Goal: Task Accomplishment & Management: Manage account settings

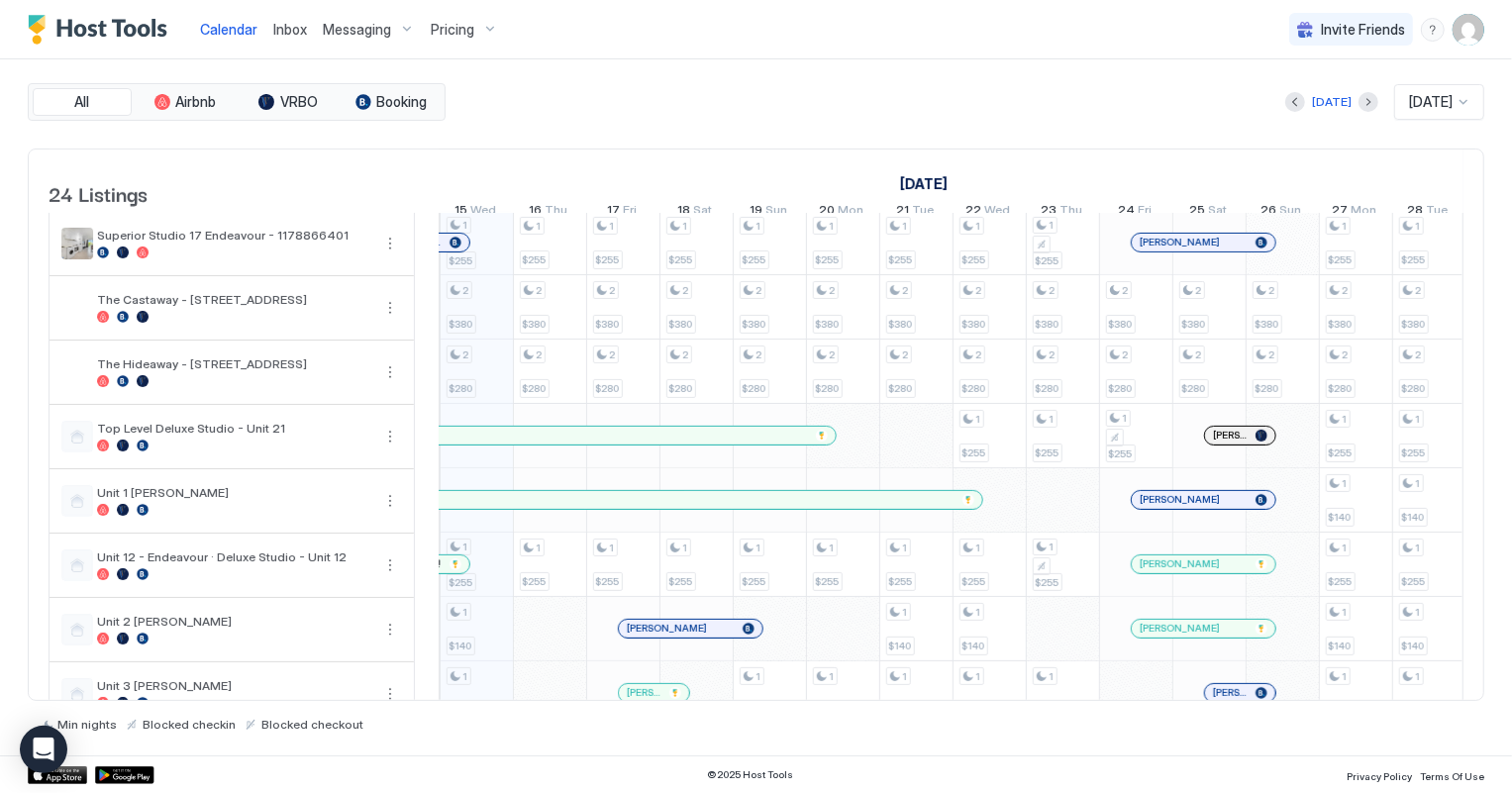
scroll to position [720, 0]
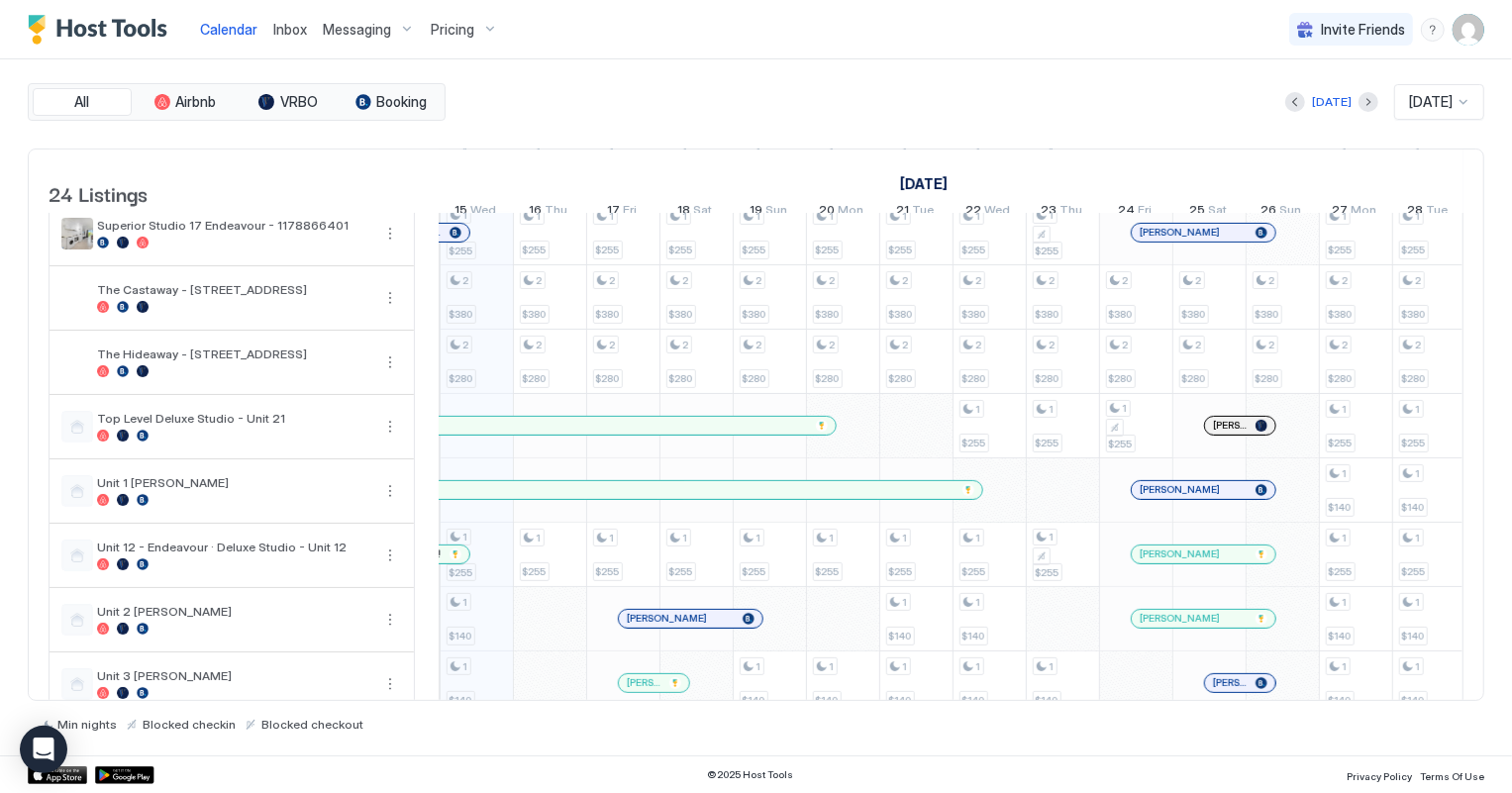
click at [283, 29] on span "Inbox" at bounding box center [291, 29] width 34 height 17
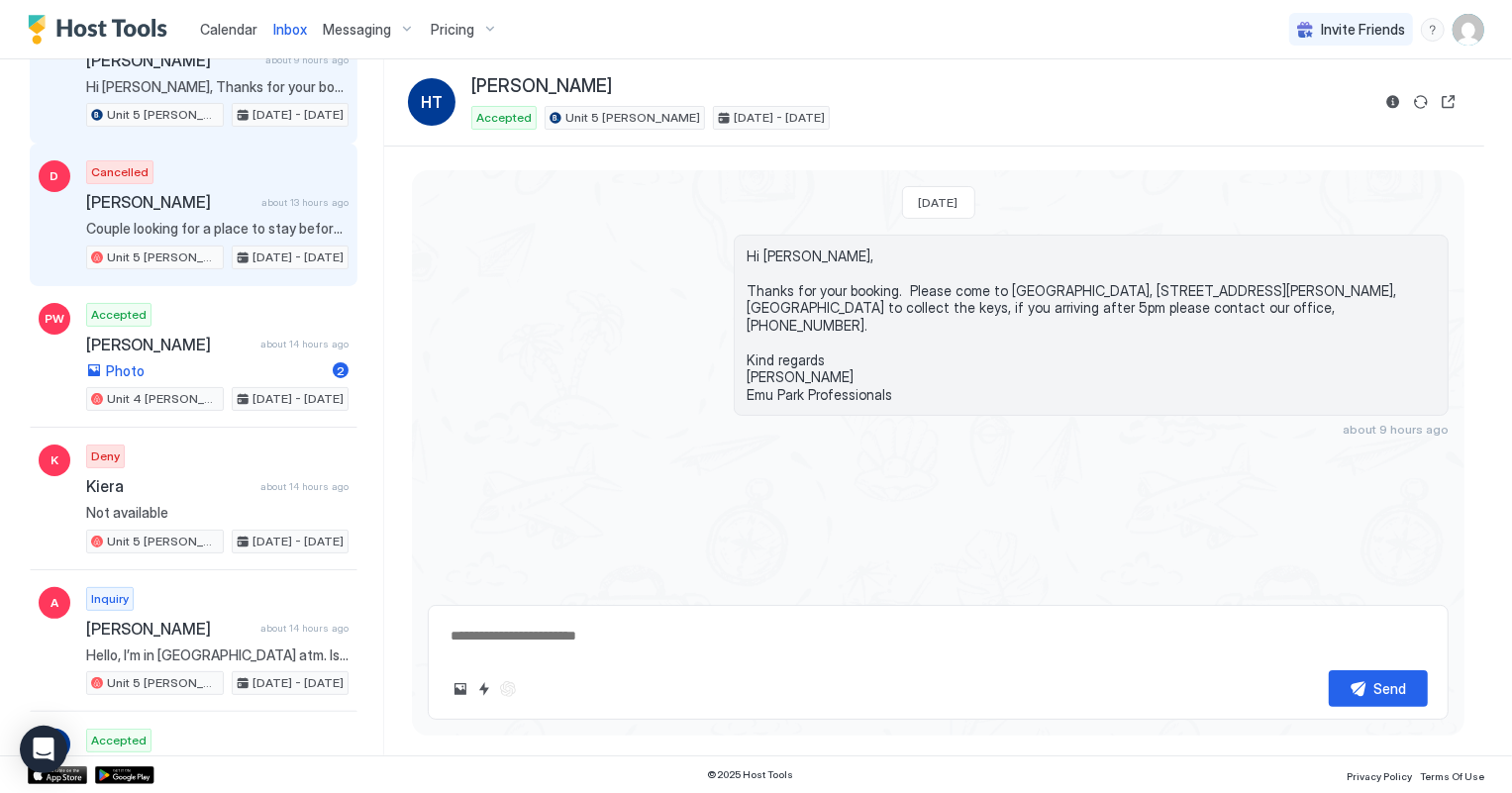
scroll to position [179, 0]
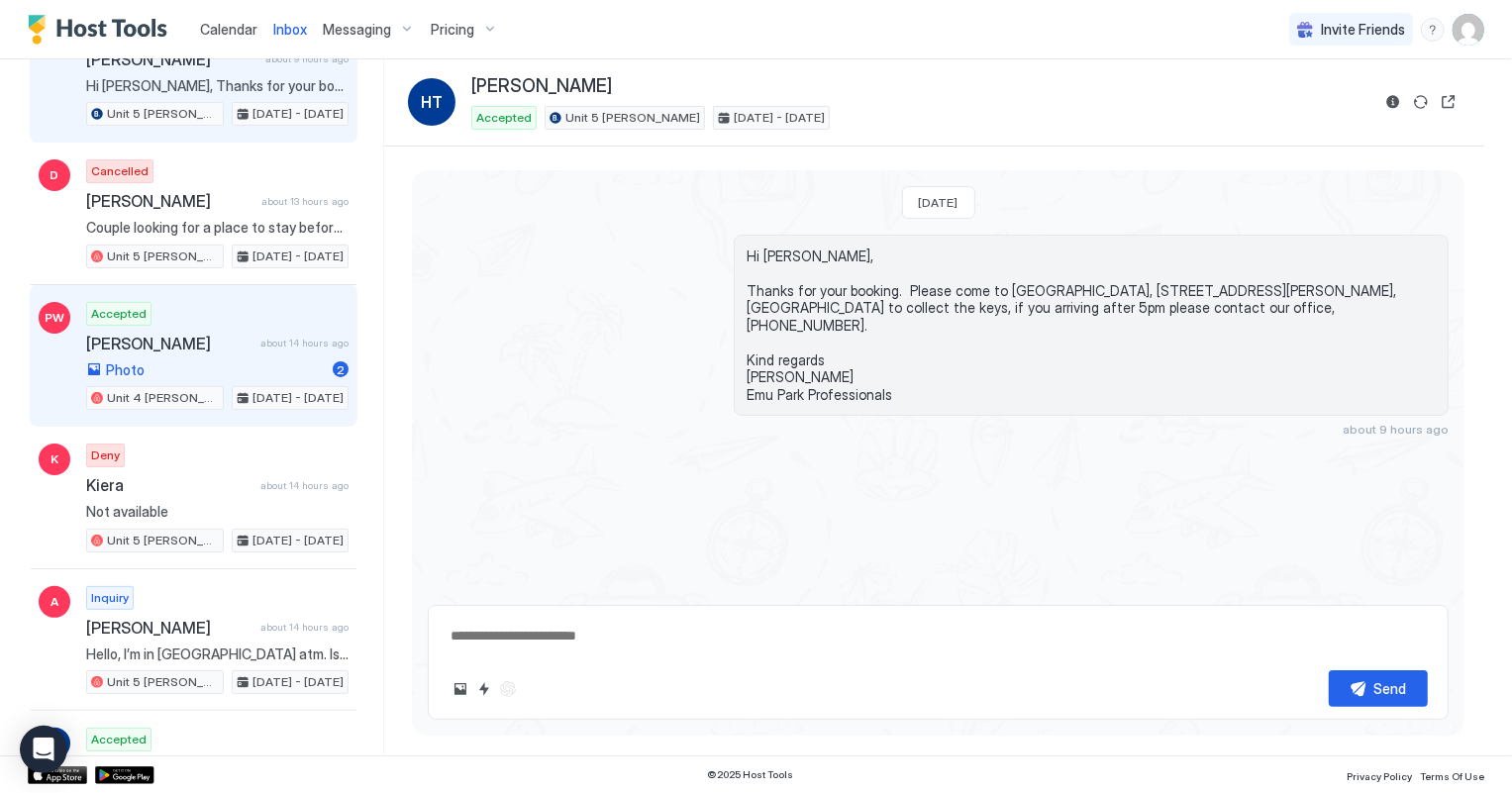
click at [135, 367] on span "Photo" at bounding box center [125, 371] width 39 height 18
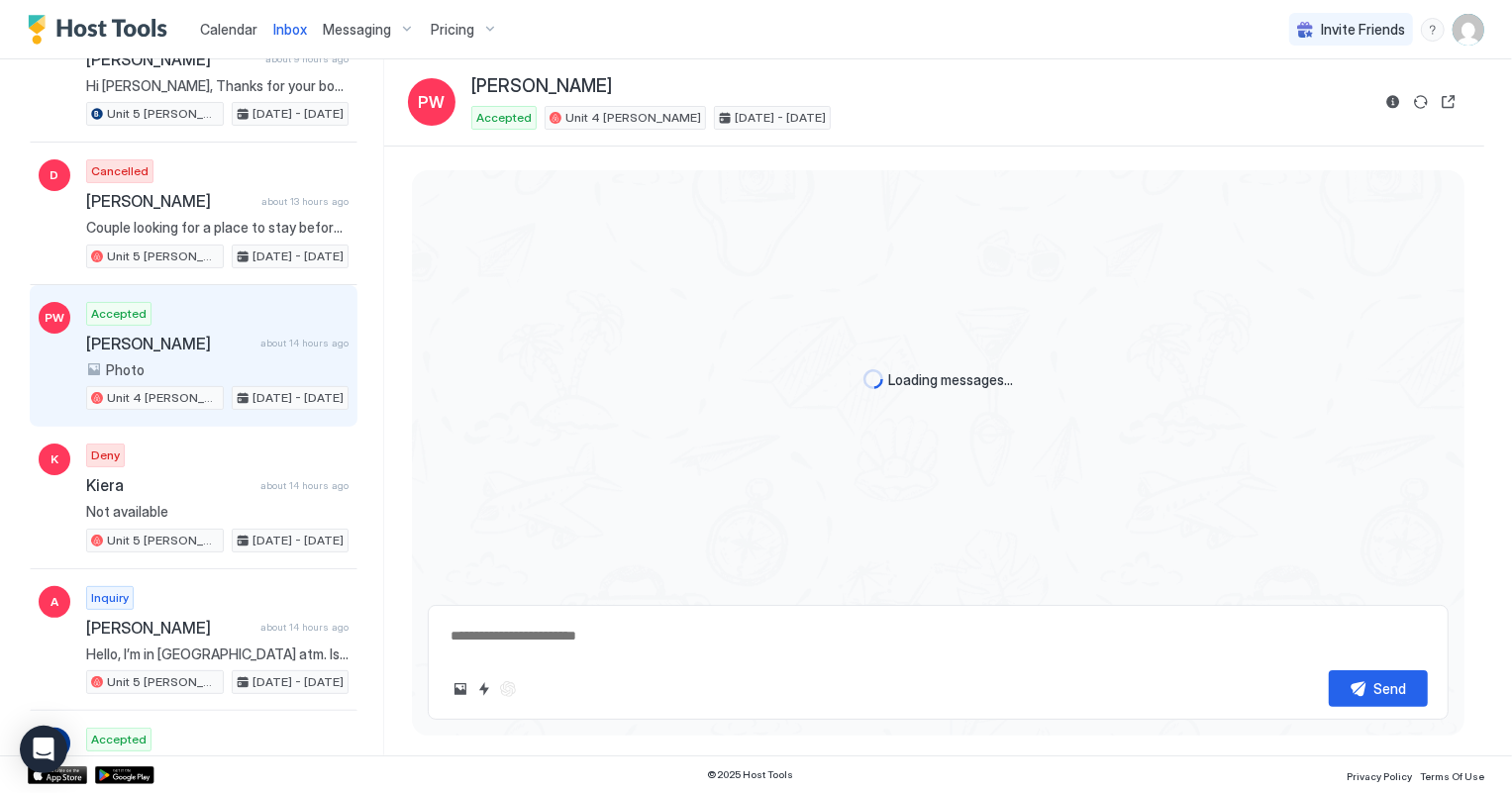
scroll to position [327, 0]
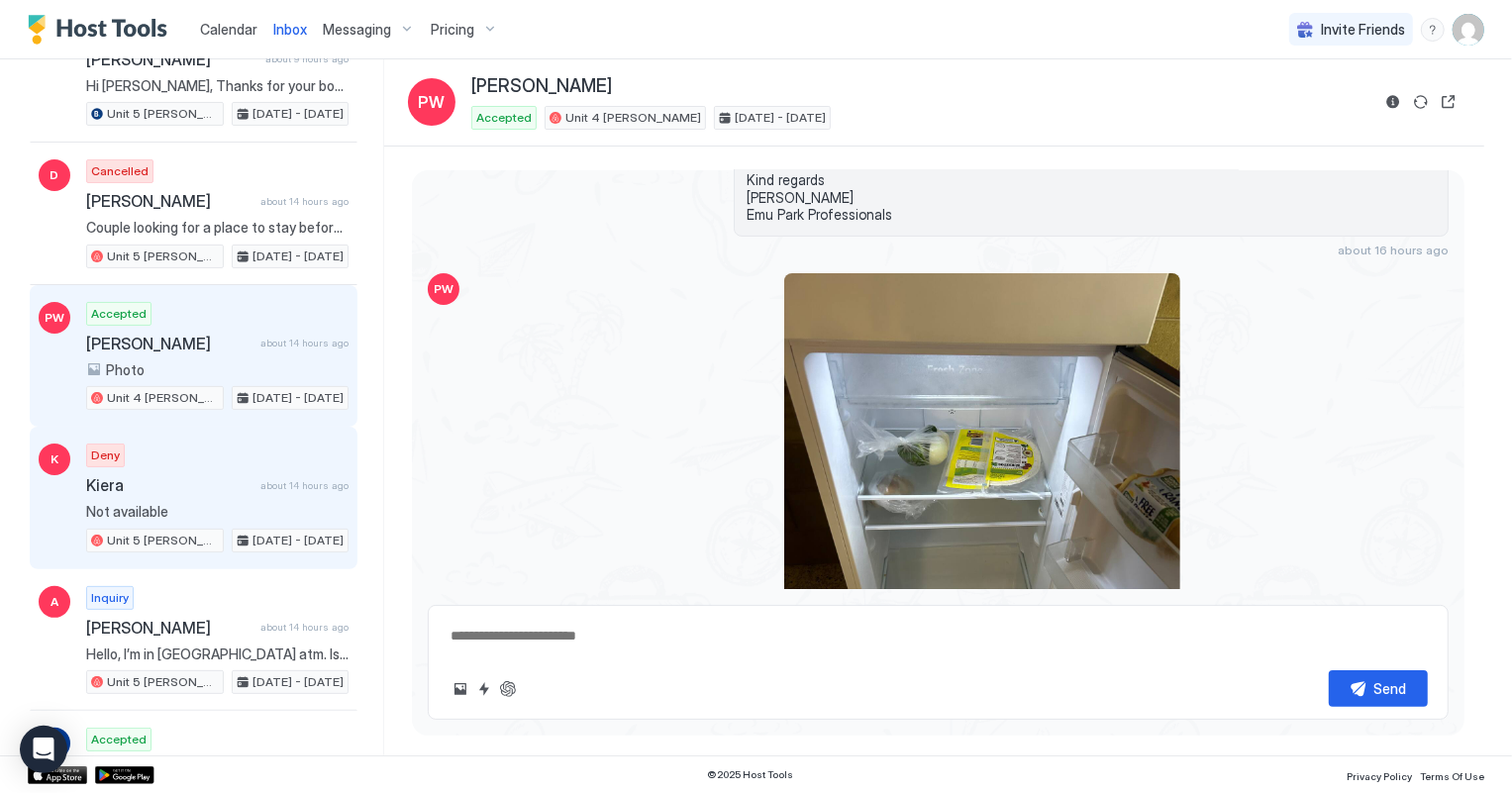
click at [154, 503] on span "Not available" at bounding box center [217, 511] width 263 height 18
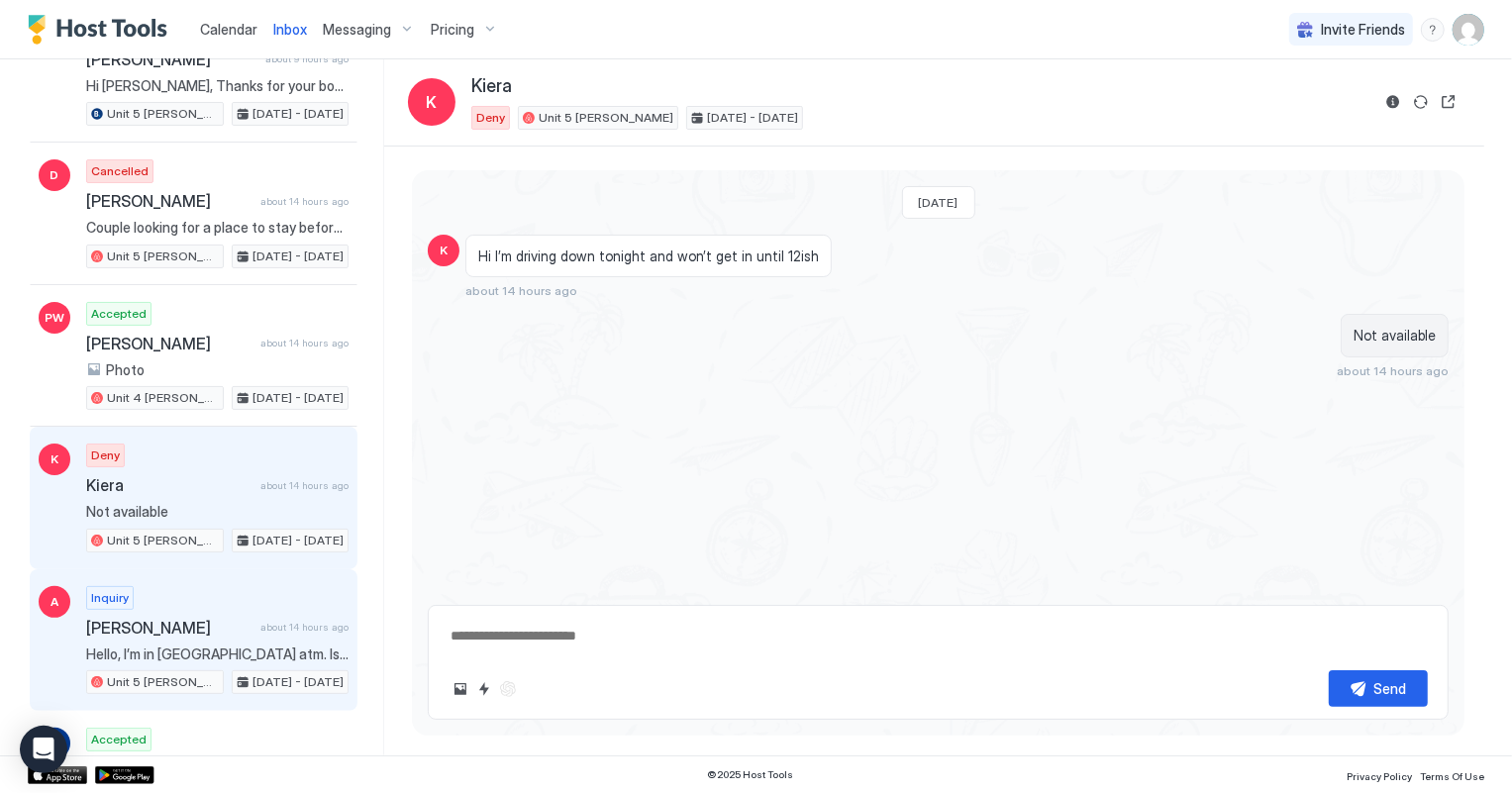
click at [215, 633] on div "Inquiry [PERSON_NAME] about 14 hours ago Hello, I’m in [GEOGRAPHIC_DATA] atm. I…" at bounding box center [217, 640] width 263 height 109
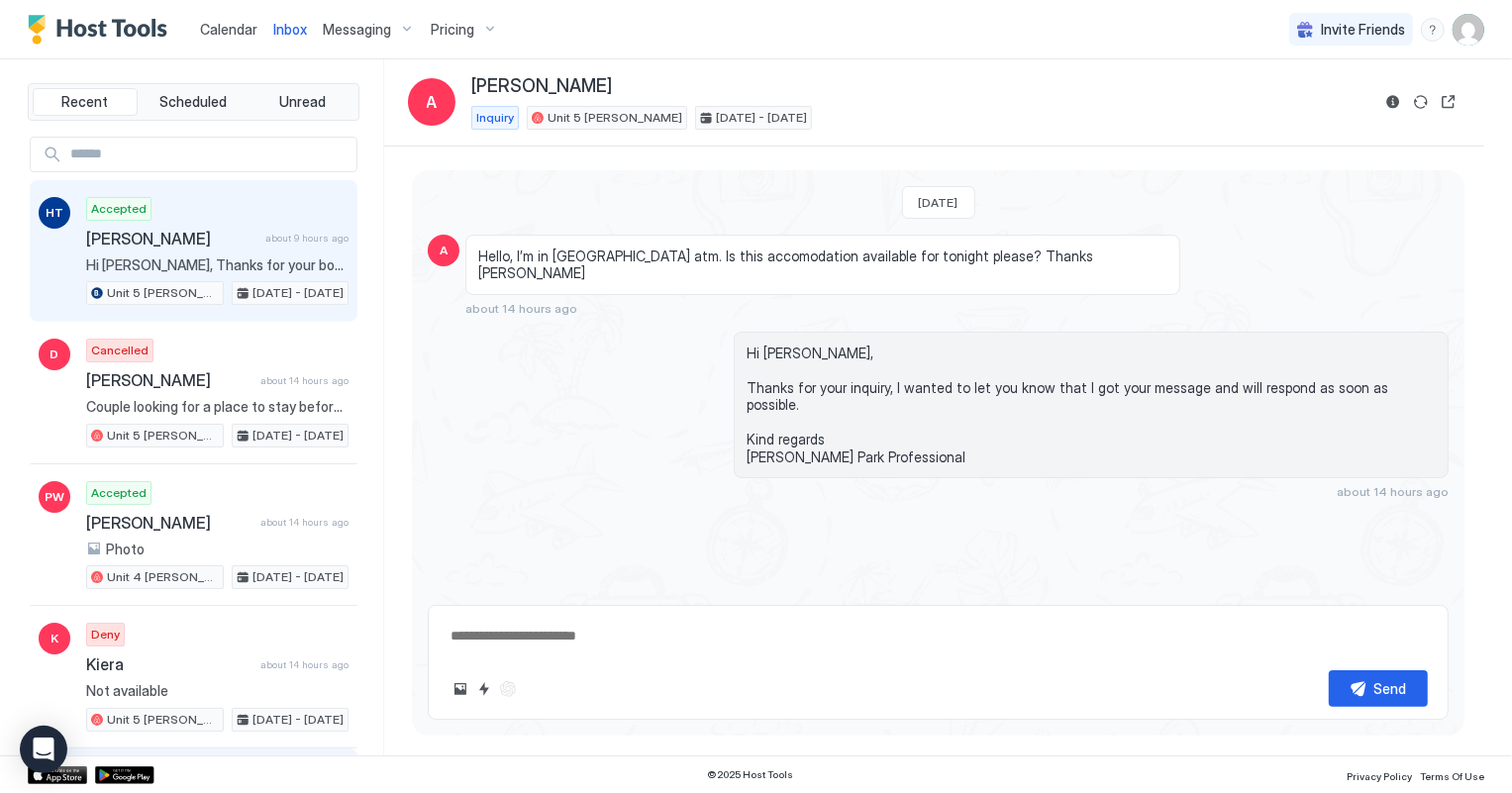
click at [221, 265] on span "Hi [PERSON_NAME], Thanks for your booking. Please come to [GEOGRAPHIC_DATA], [S…" at bounding box center [217, 266] width 263 height 18
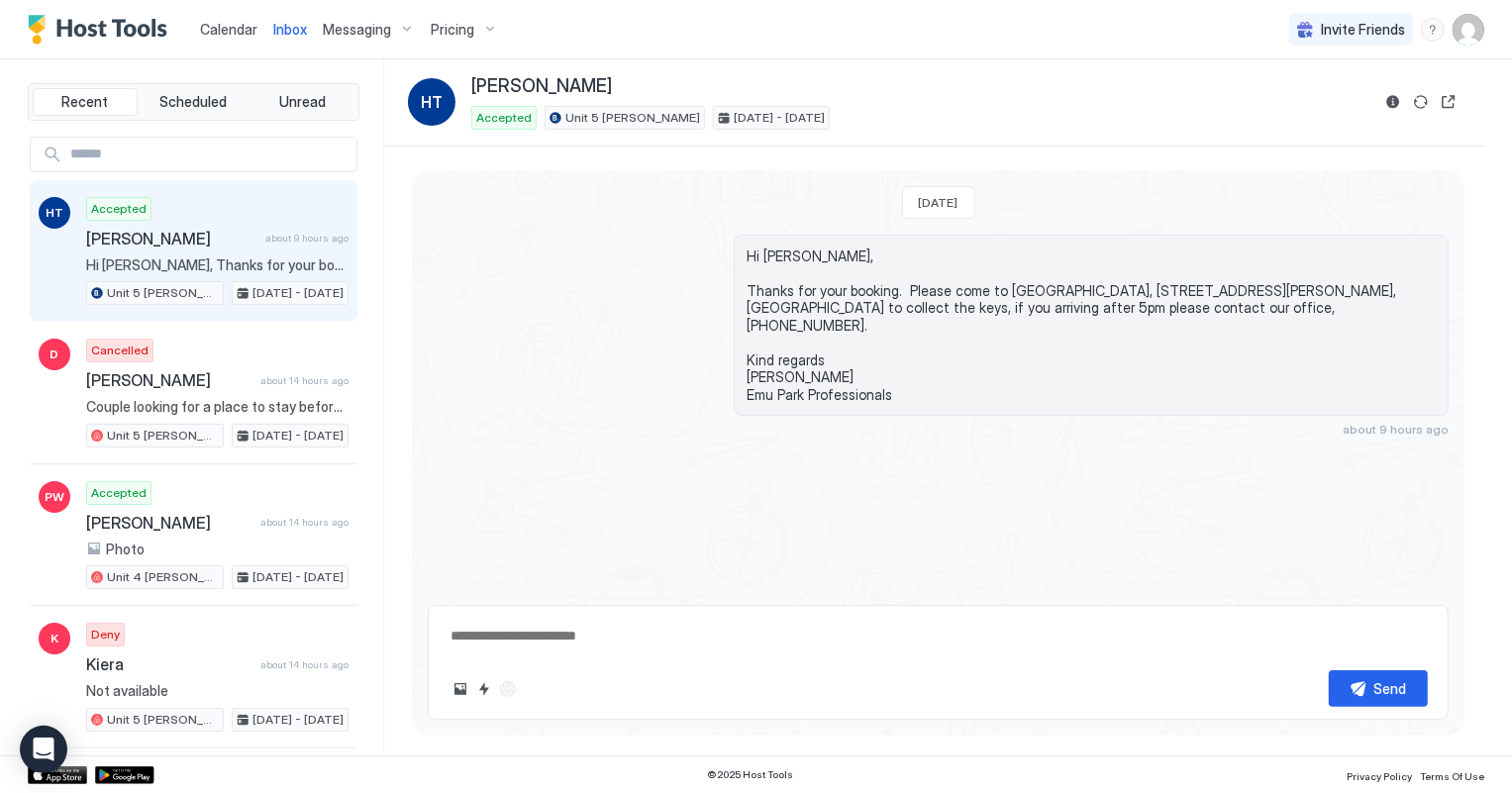
type textarea "*"
click at [225, 34] on span "Calendar" at bounding box center [229, 29] width 58 height 17
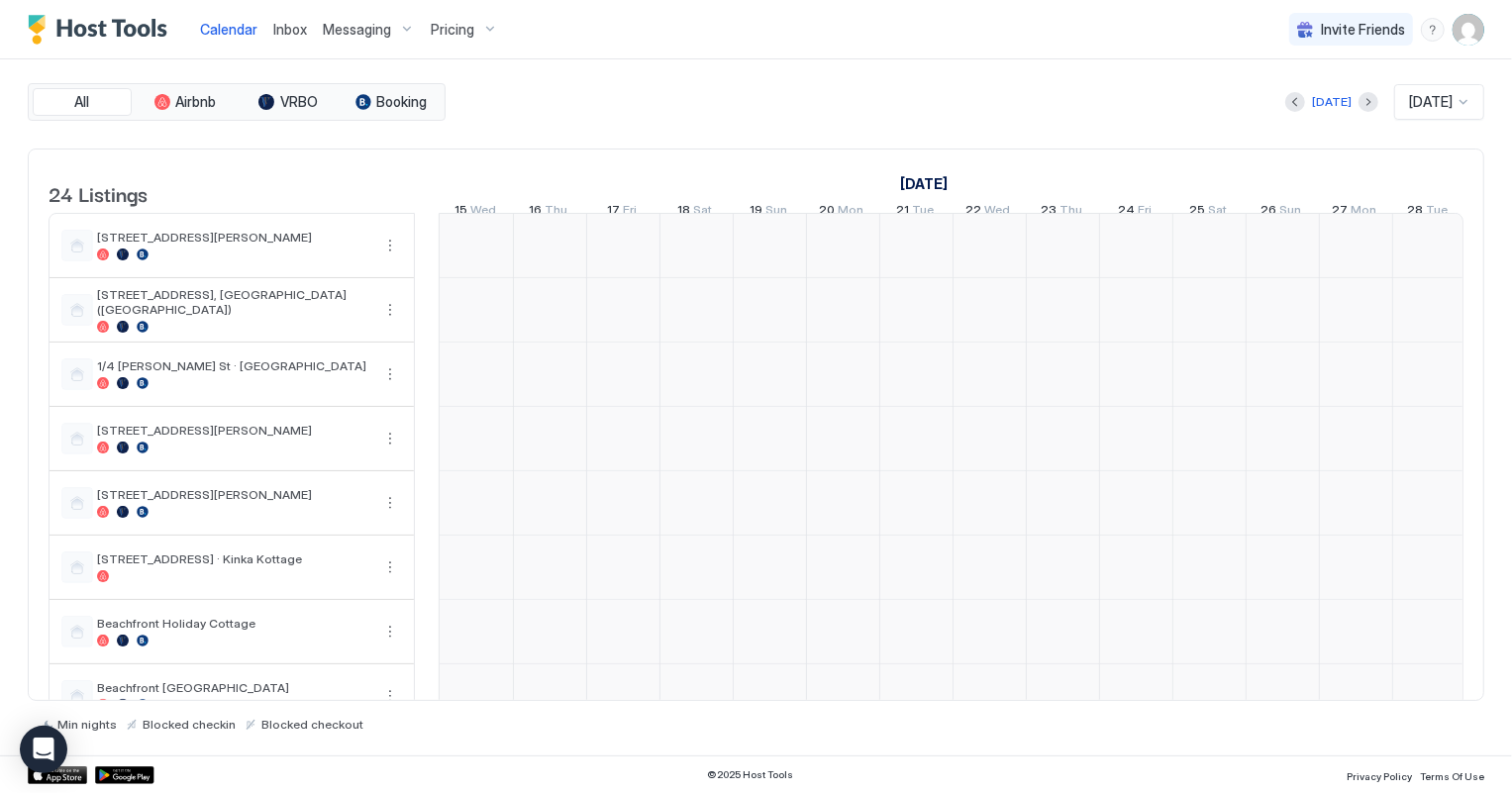
scroll to position [0, 1100]
click at [1422, 97] on span "[DATE]" at bounding box center [1431, 102] width 44 height 18
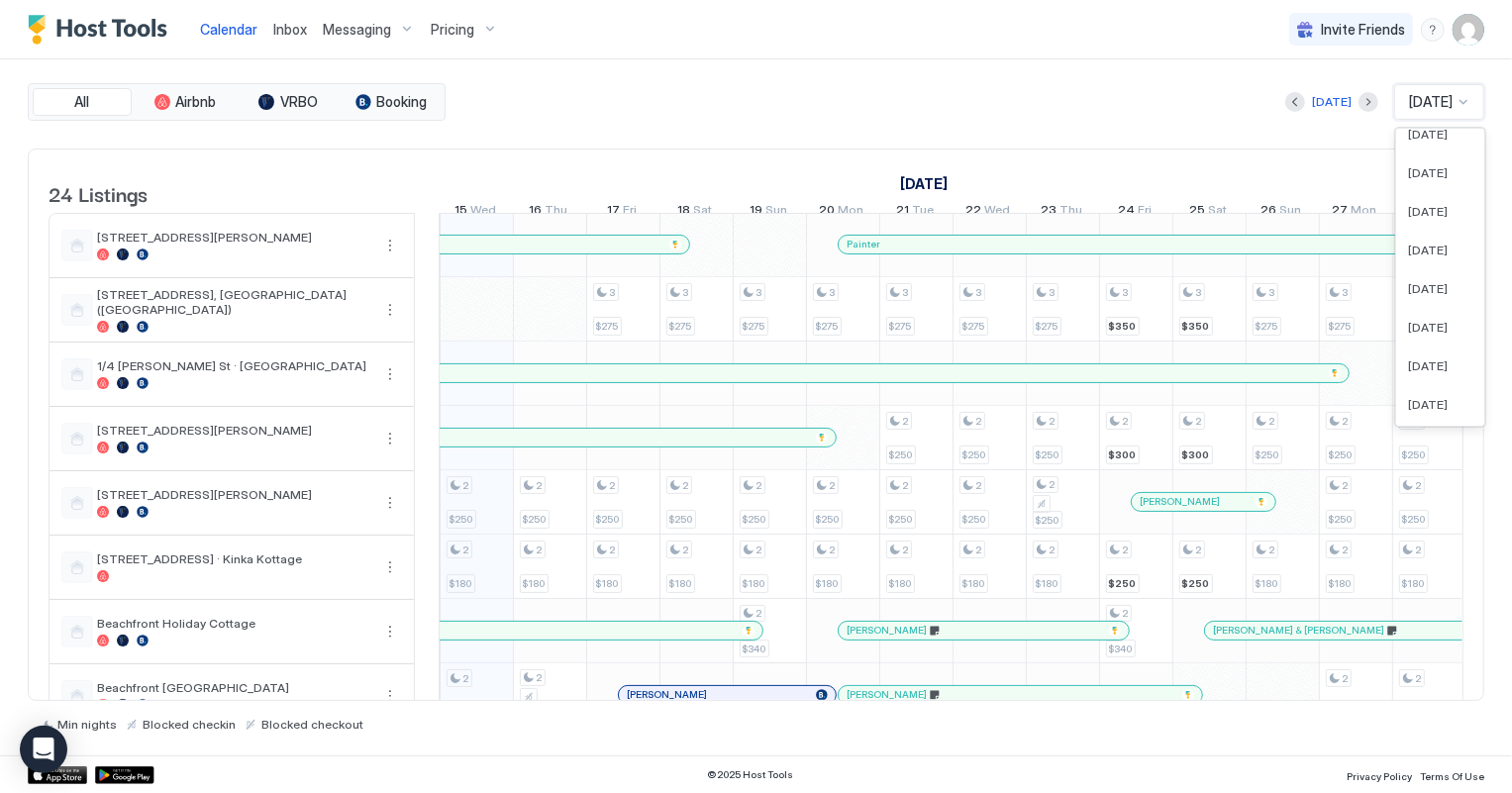
scroll to position [0, 0]
click at [1422, 167] on span "[DATE]" at bounding box center [1428, 173] width 40 height 15
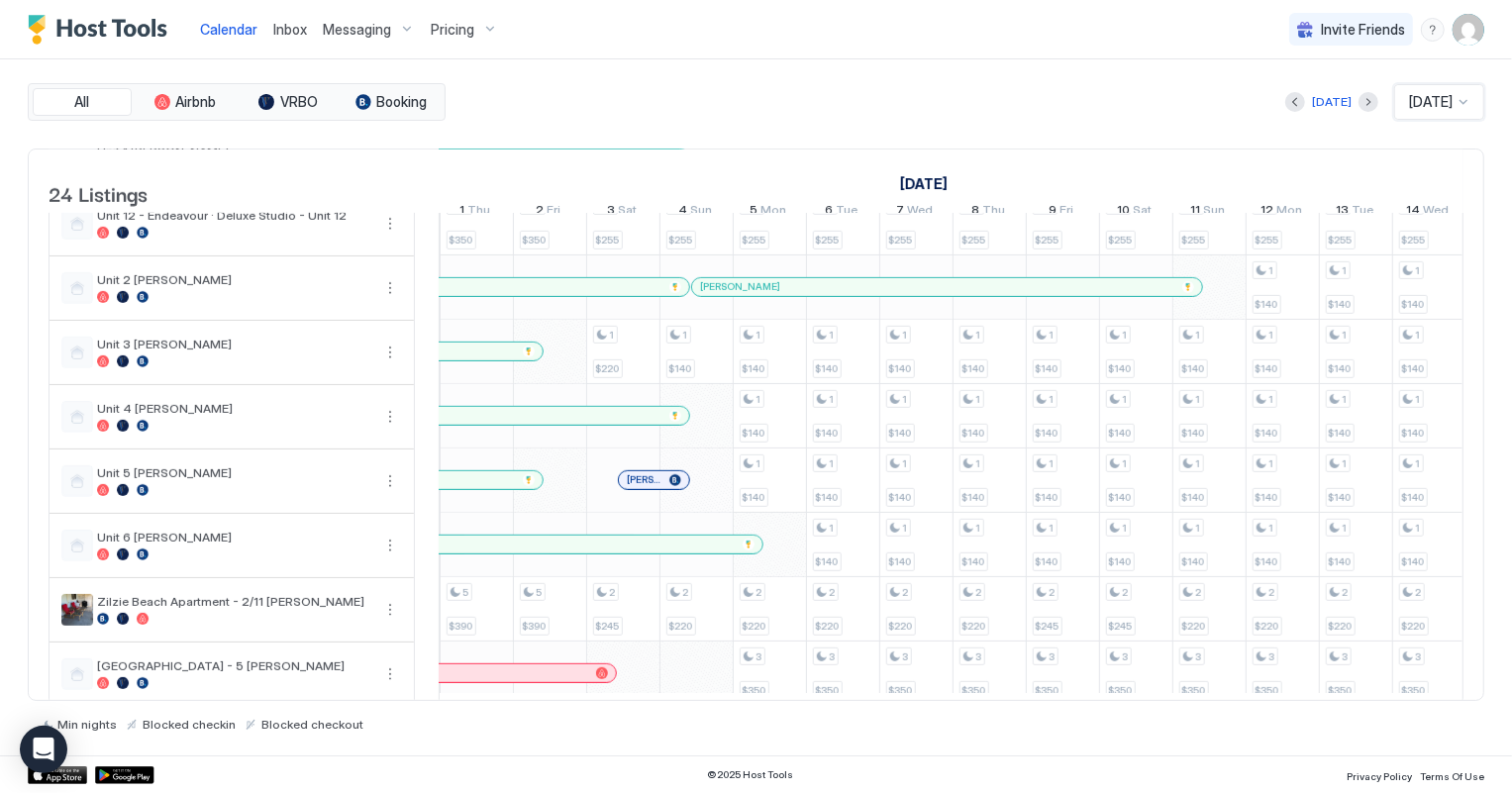
scroll to position [1079, 0]
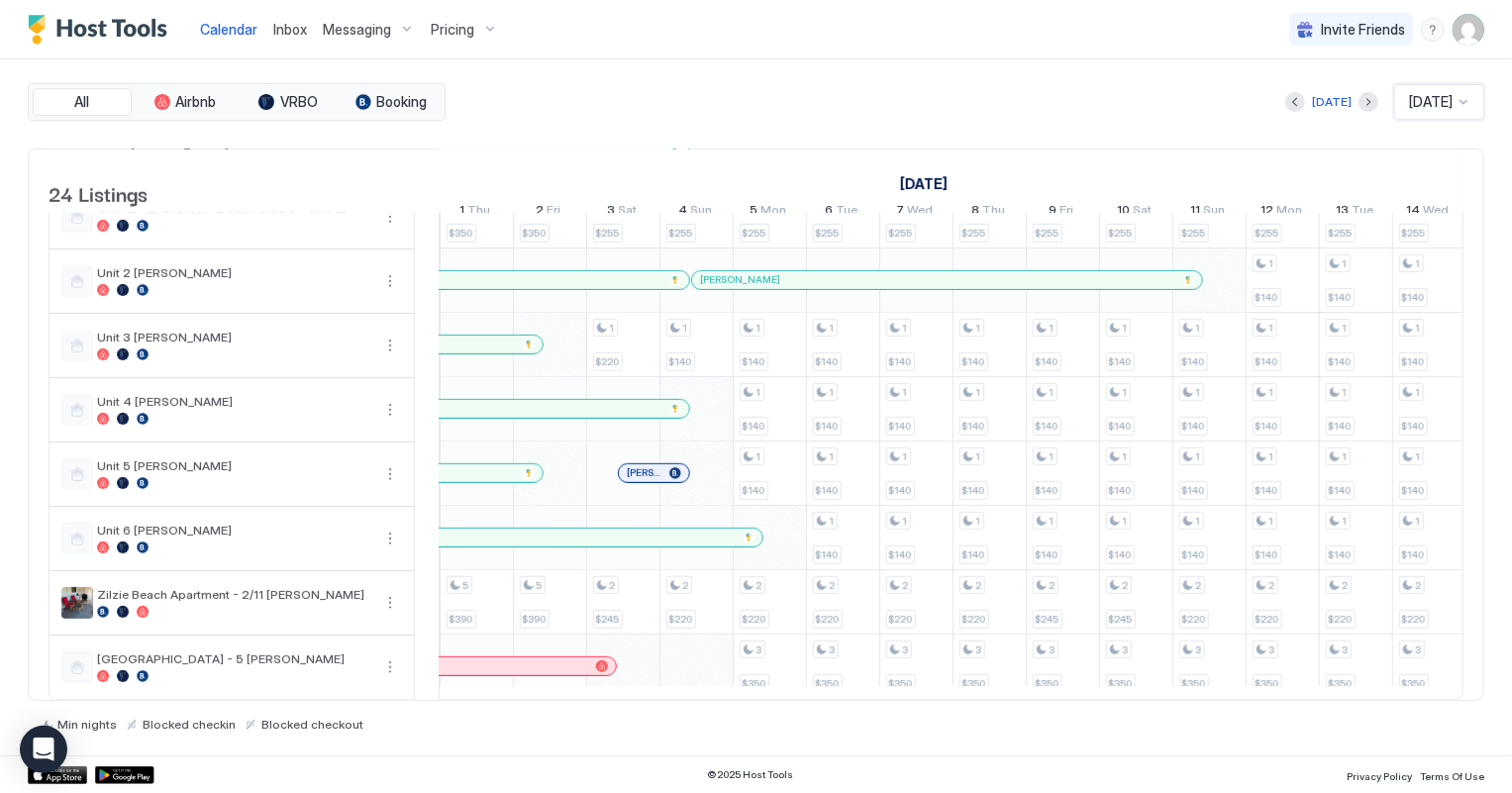
click at [653, 466] on span "[PERSON_NAME]" at bounding box center [643, 472] width 35 height 13
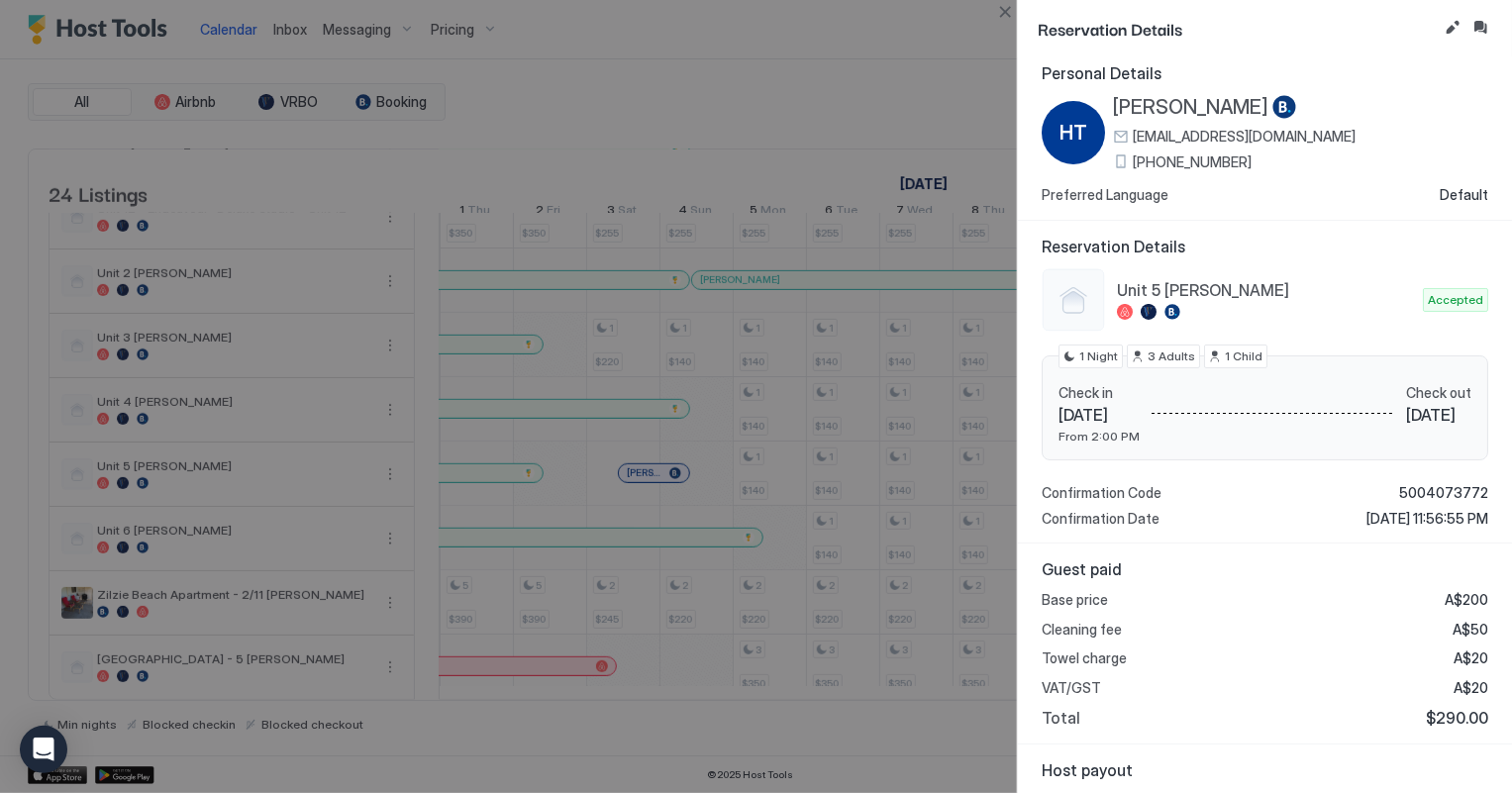
scroll to position [0, 0]
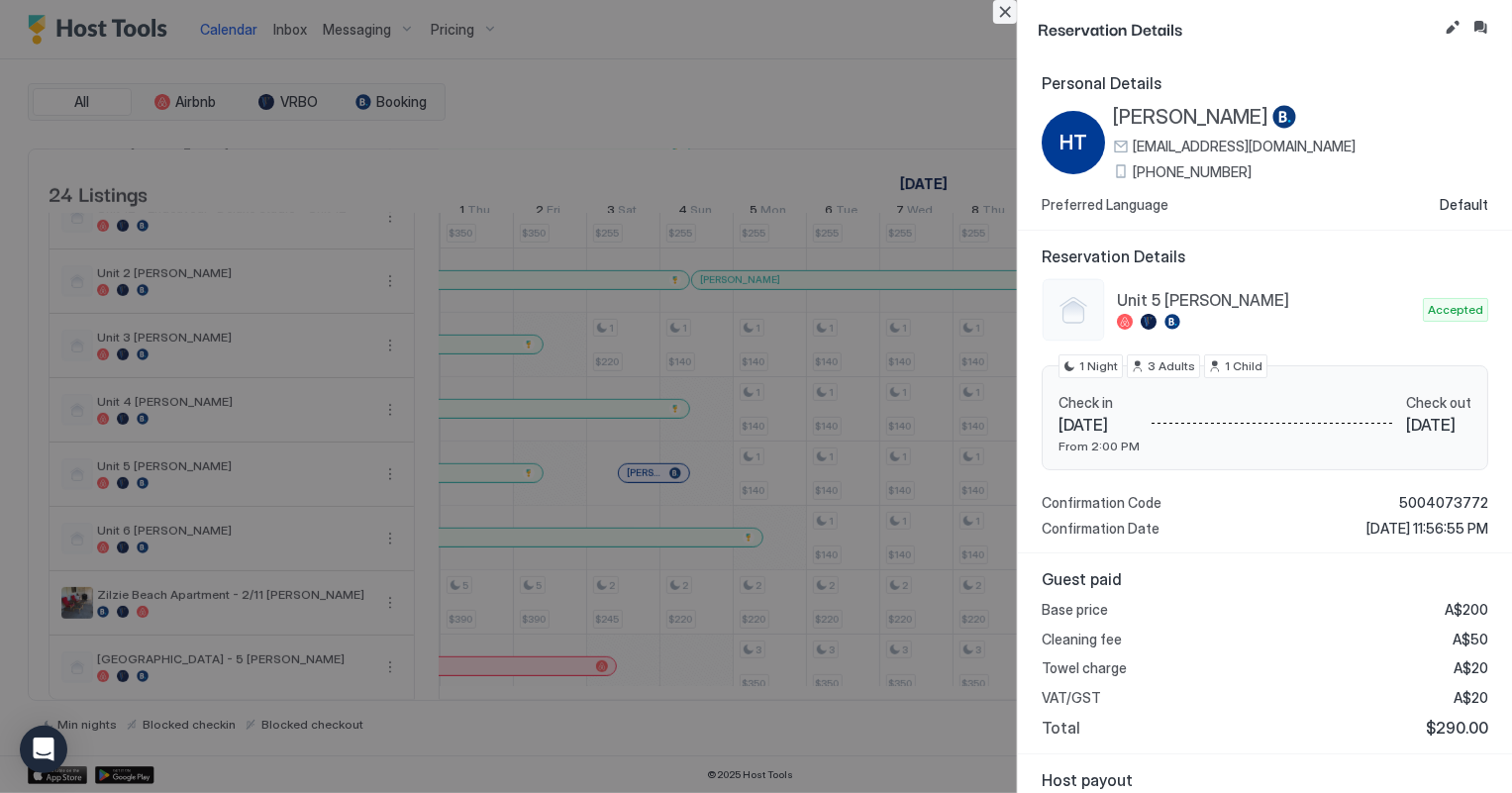
click at [1009, 15] on button "Close" at bounding box center [1005, 12] width 24 height 24
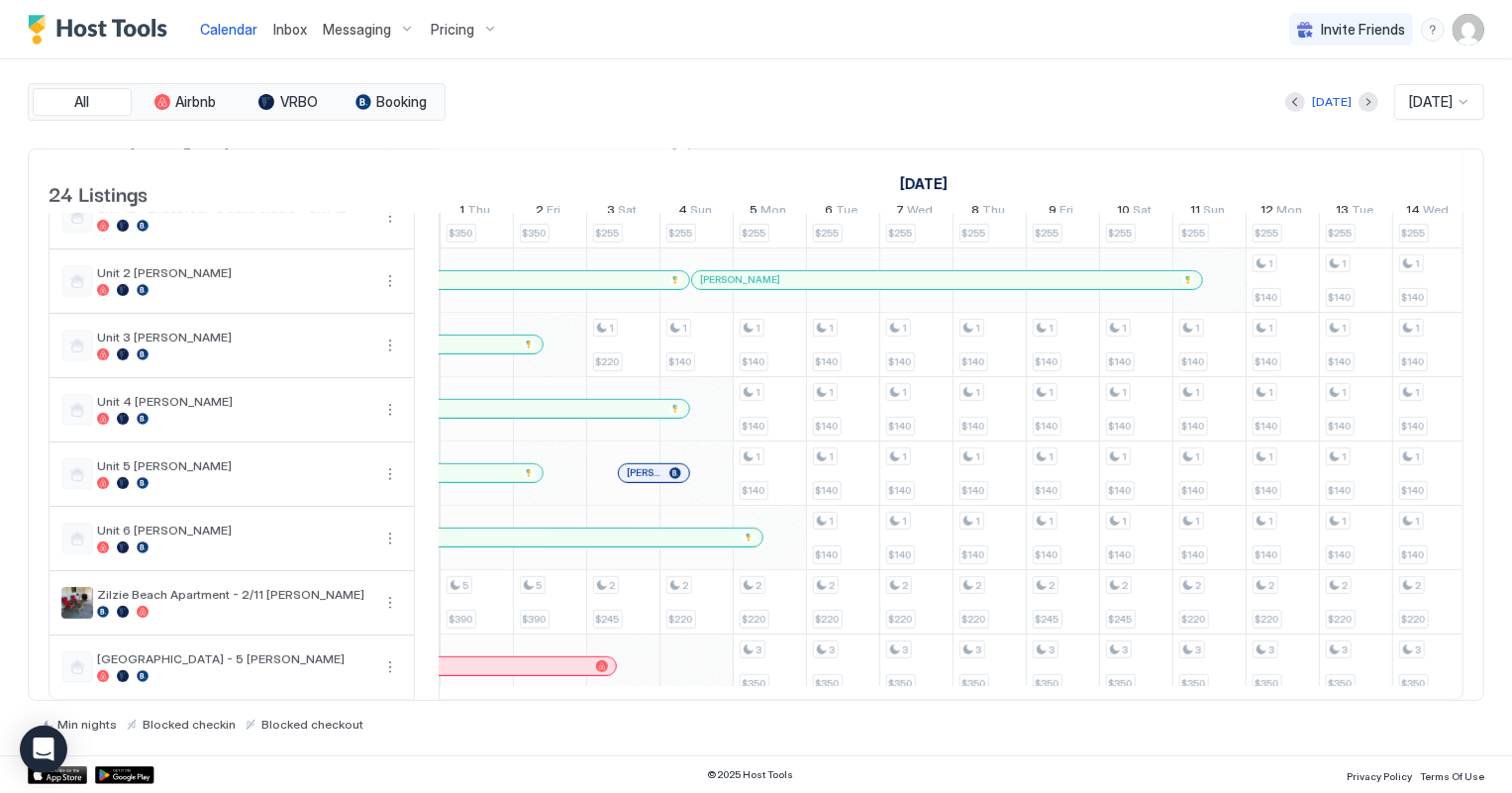
click at [1438, 98] on span "[DATE]" at bounding box center [1431, 102] width 44 height 18
click at [1421, 217] on span "[DATE]" at bounding box center [1428, 213] width 40 height 15
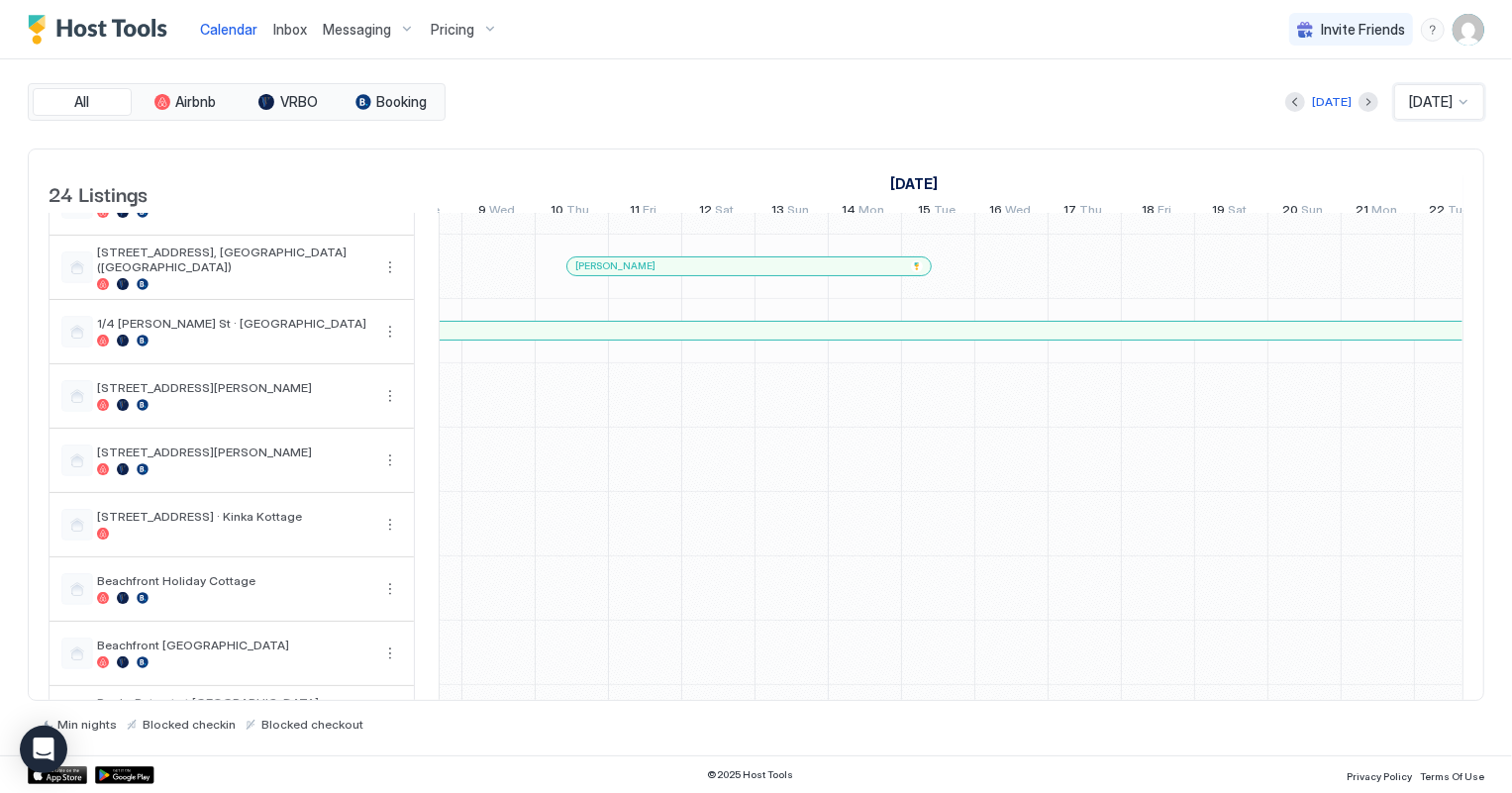
scroll to position [0, 0]
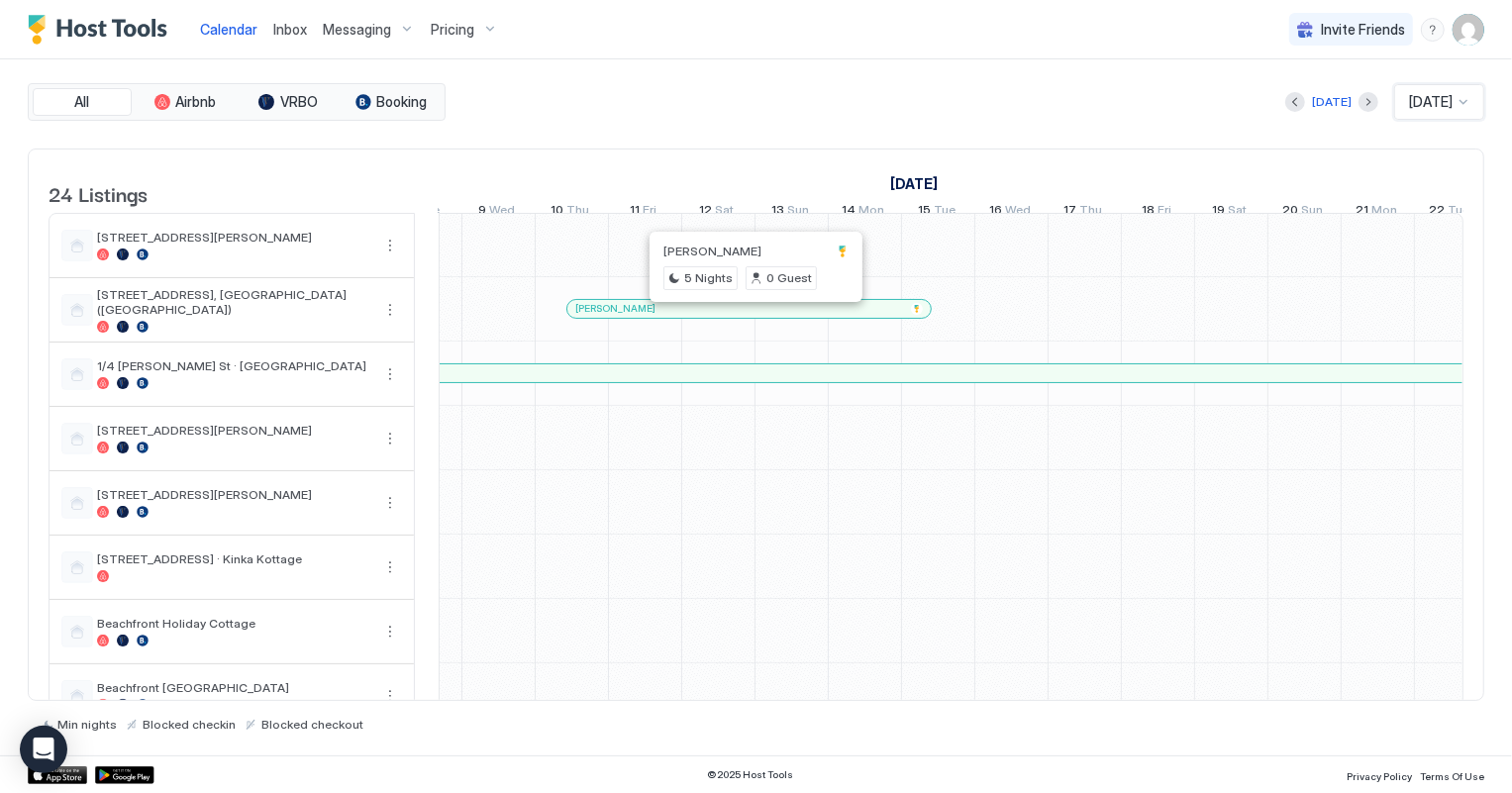
click at [752, 317] on div at bounding box center [753, 309] width 16 height 16
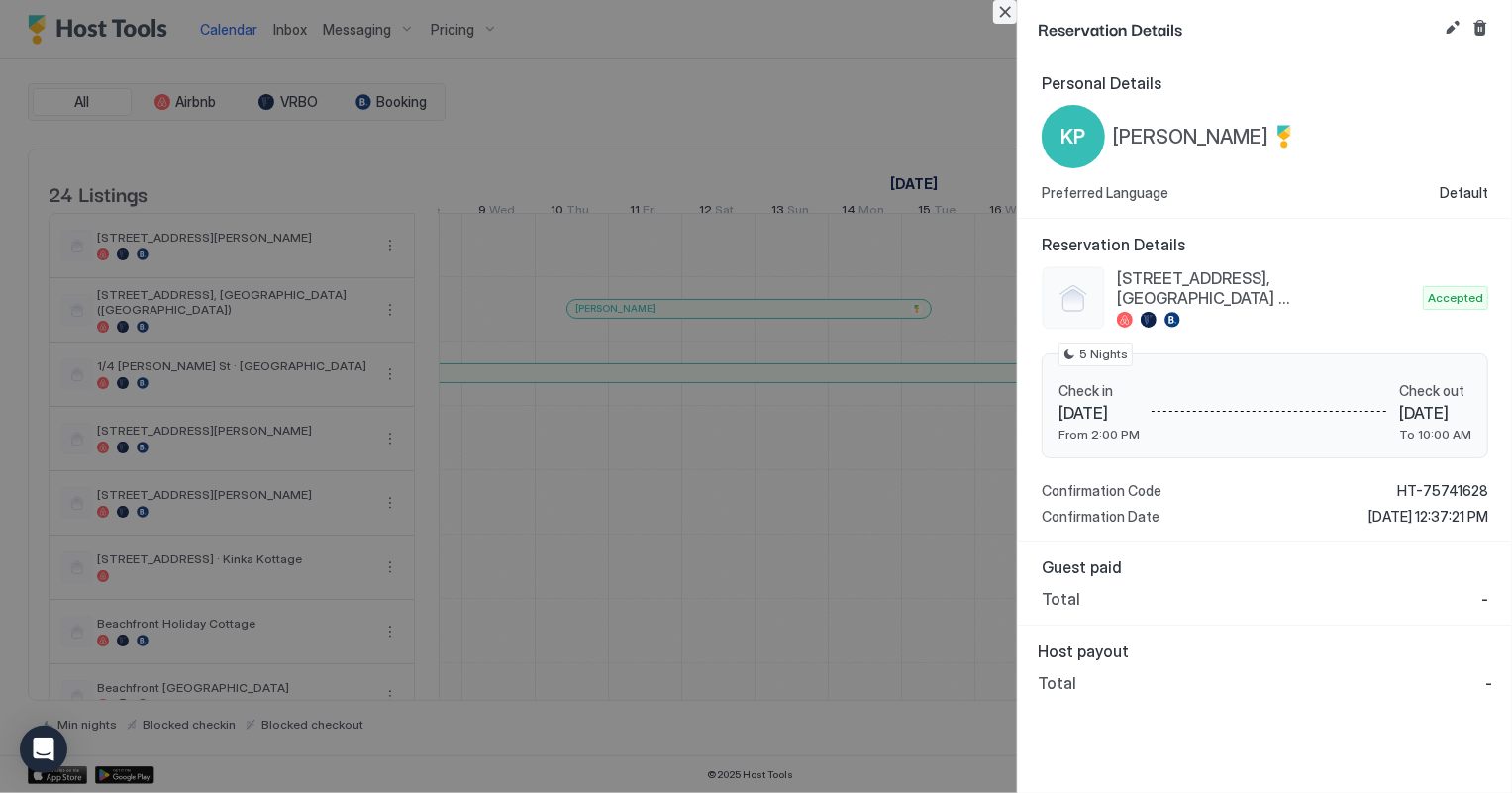
click at [999, 10] on button "Close" at bounding box center [1005, 12] width 24 height 24
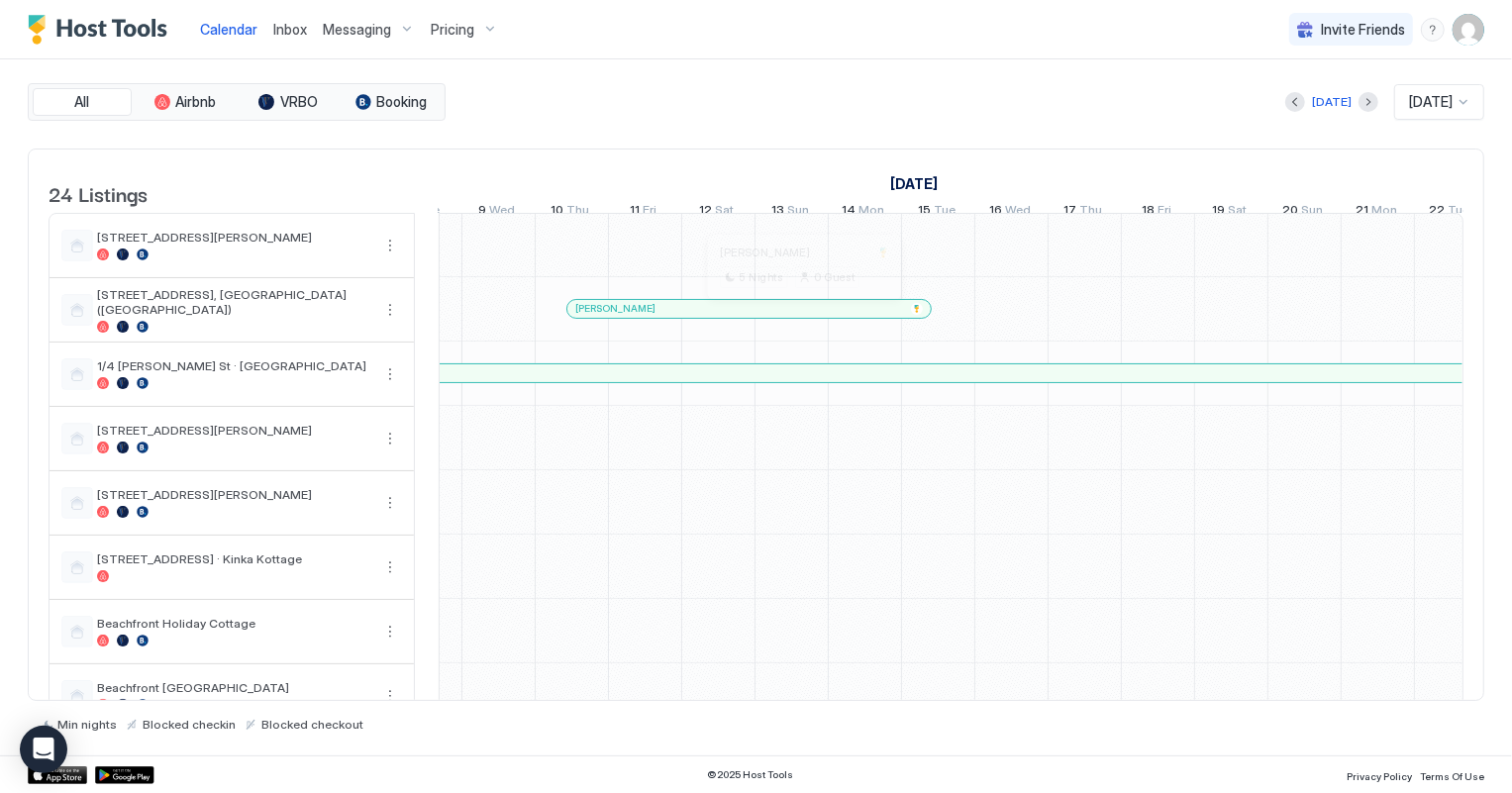
click at [801, 317] on div at bounding box center [801, 309] width 16 height 16
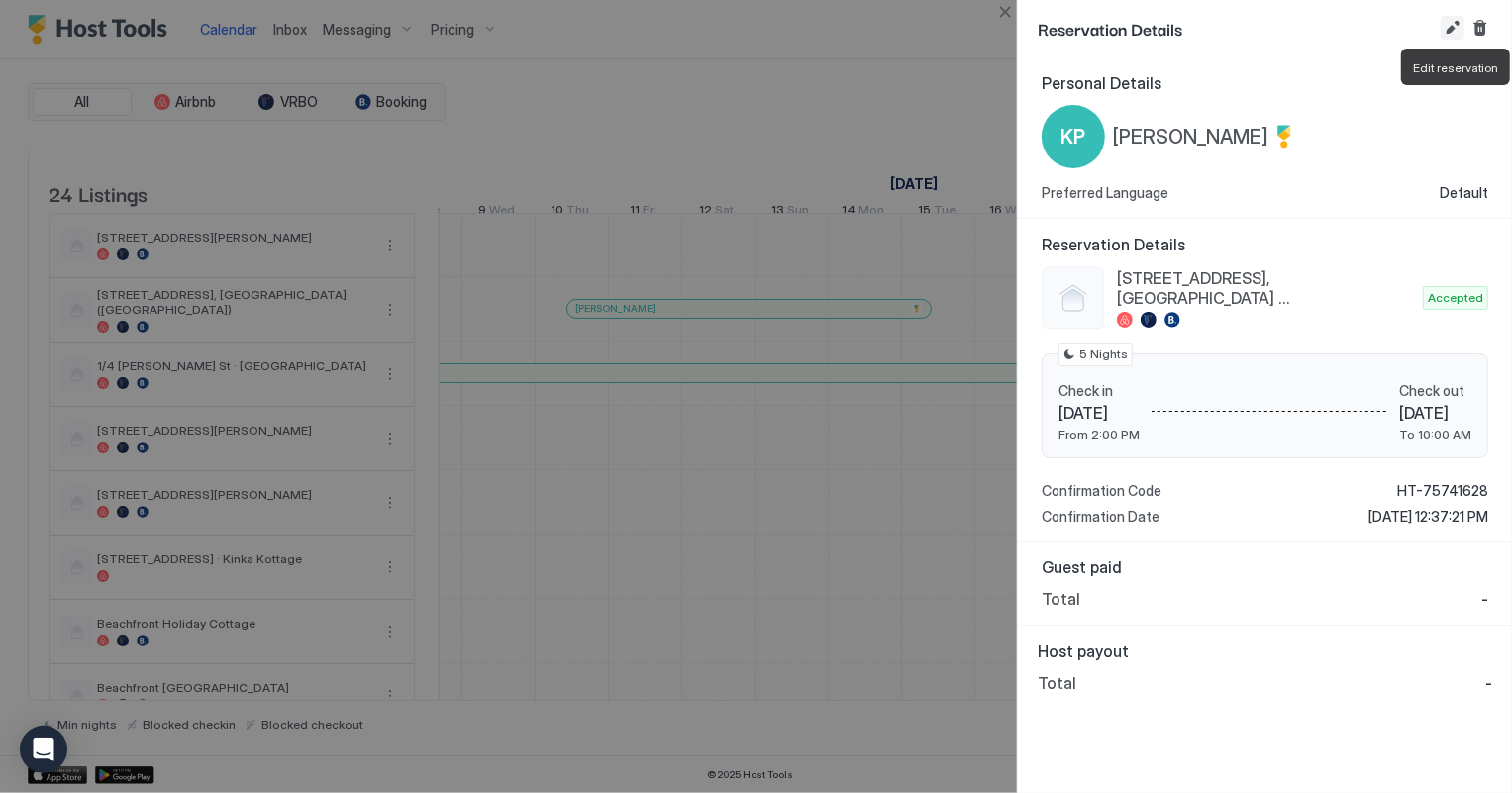
click at [1443, 30] on button "Edit reservation" at bounding box center [1453, 28] width 24 height 24
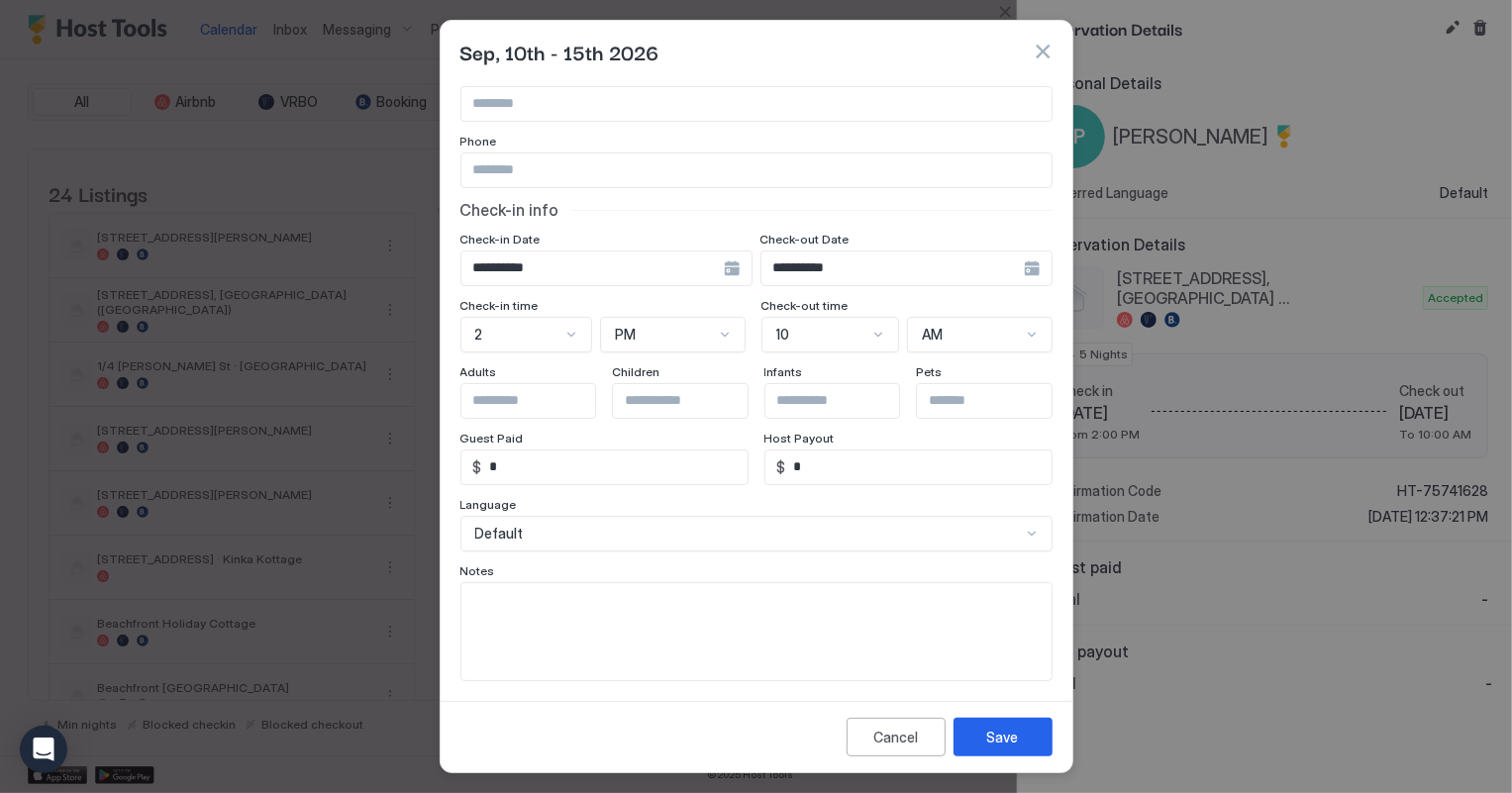
scroll to position [119, 0]
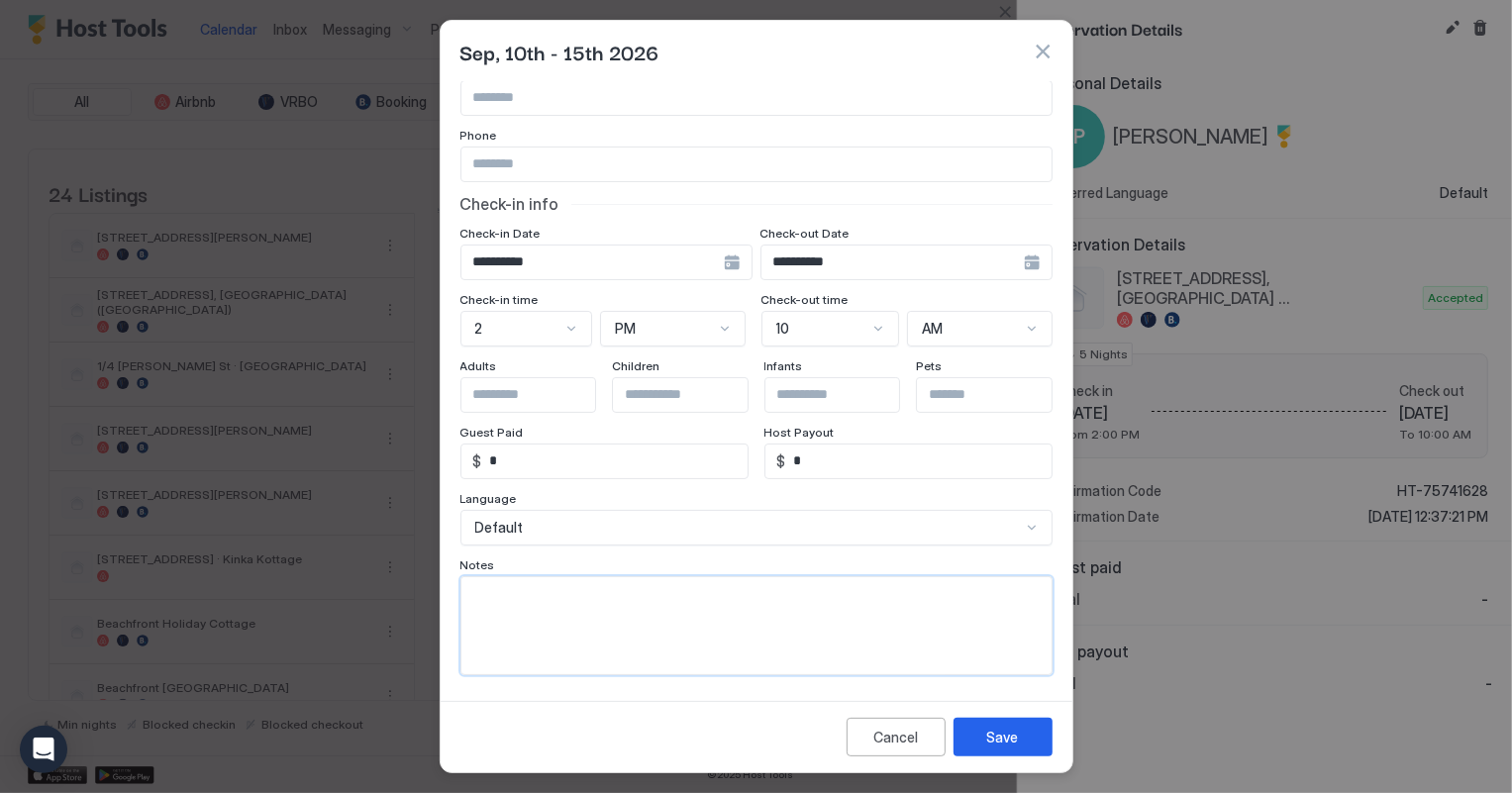
click at [522, 602] on textarea "Input Field" at bounding box center [756, 625] width 590 height 97
click at [519, 586] on textarea "**********" at bounding box center [750, 625] width 577 height 97
type textarea "**********"
click at [978, 733] on button "Save" at bounding box center [1003, 736] width 99 height 39
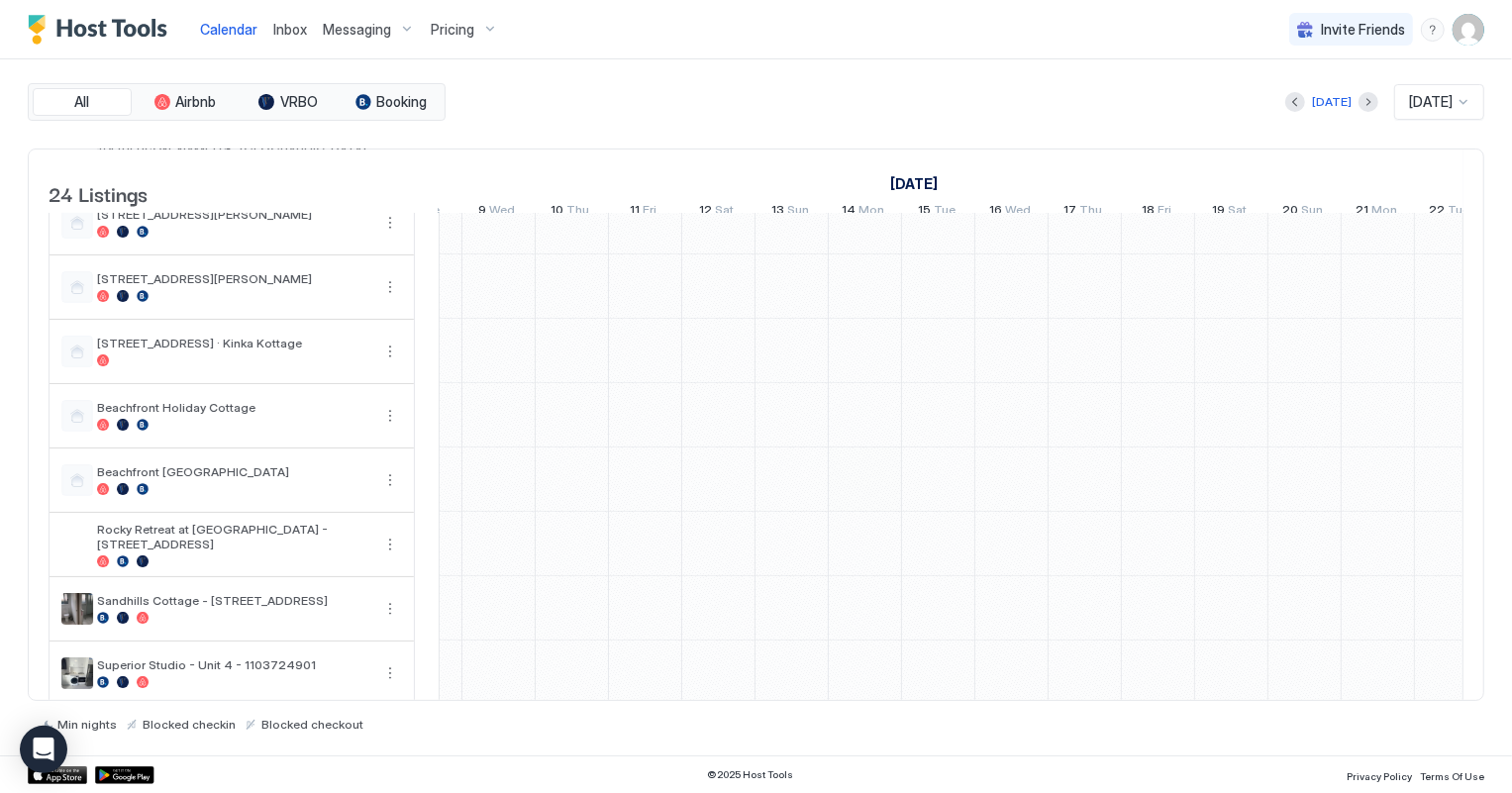
scroll to position [449, 0]
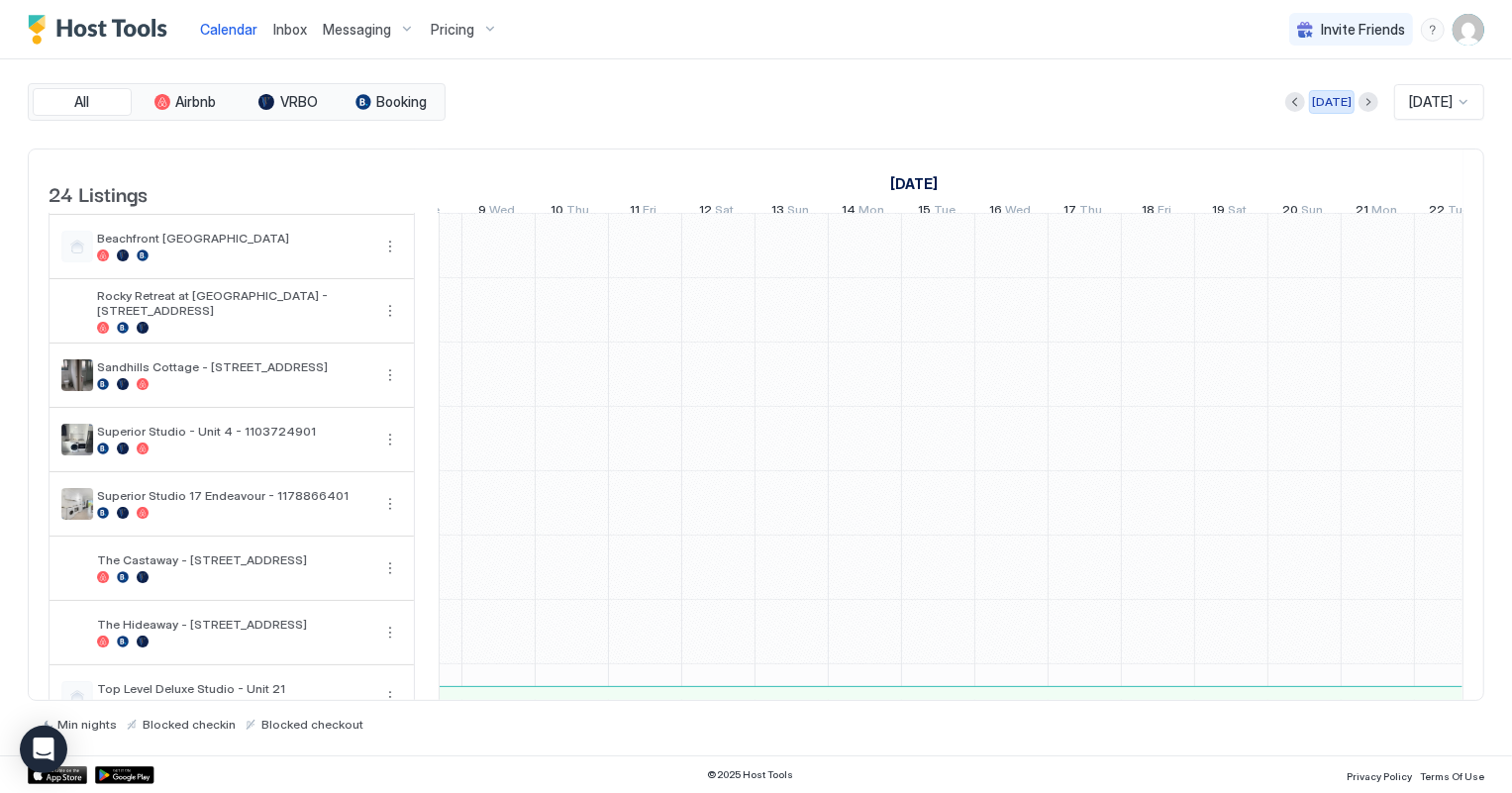
click at [1327, 90] on button "[DATE]" at bounding box center [1332, 102] width 46 height 24
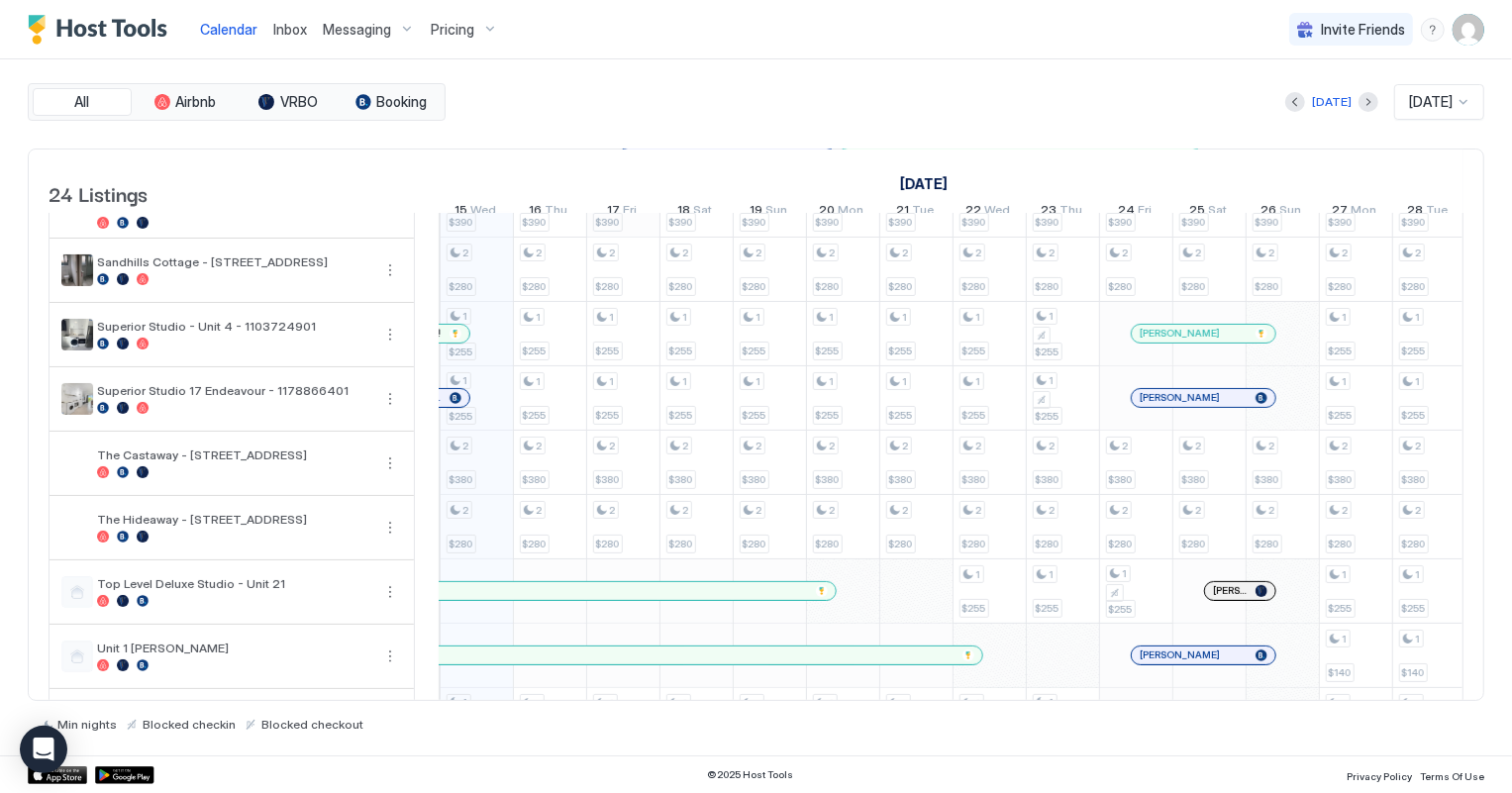
scroll to position [541, 0]
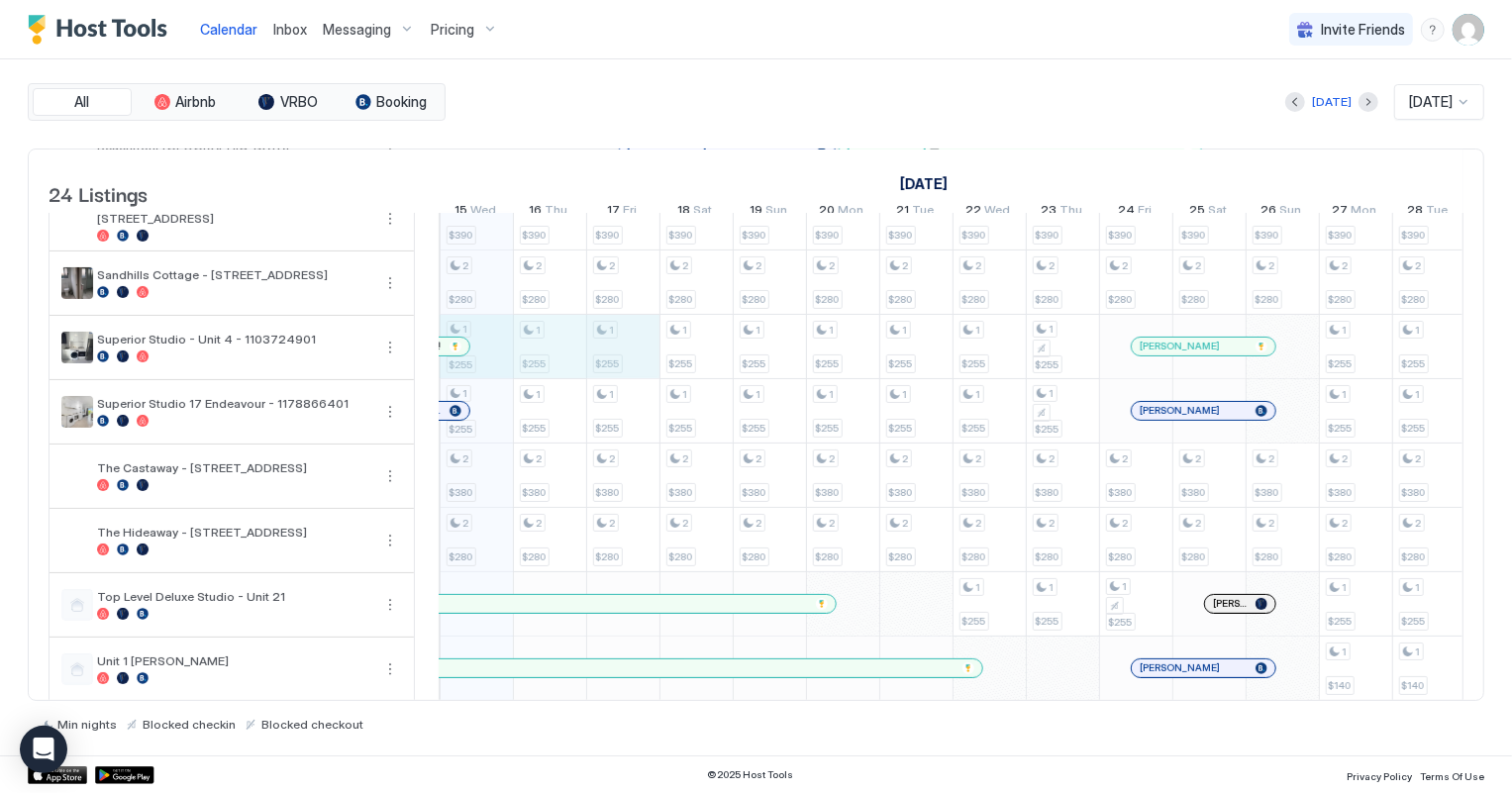
drag, startPoint x: 499, startPoint y: 357, endPoint x: 594, endPoint y: 357, distance: 95.0
click at [599, 357] on div "2 $250 2 $180 2 $299 3 $390 2 $280 1 $255 1 $255 2 $380 2 $280 1 $255 1 $140 1 …" at bounding box center [1319, 442] width 3957 height 1543
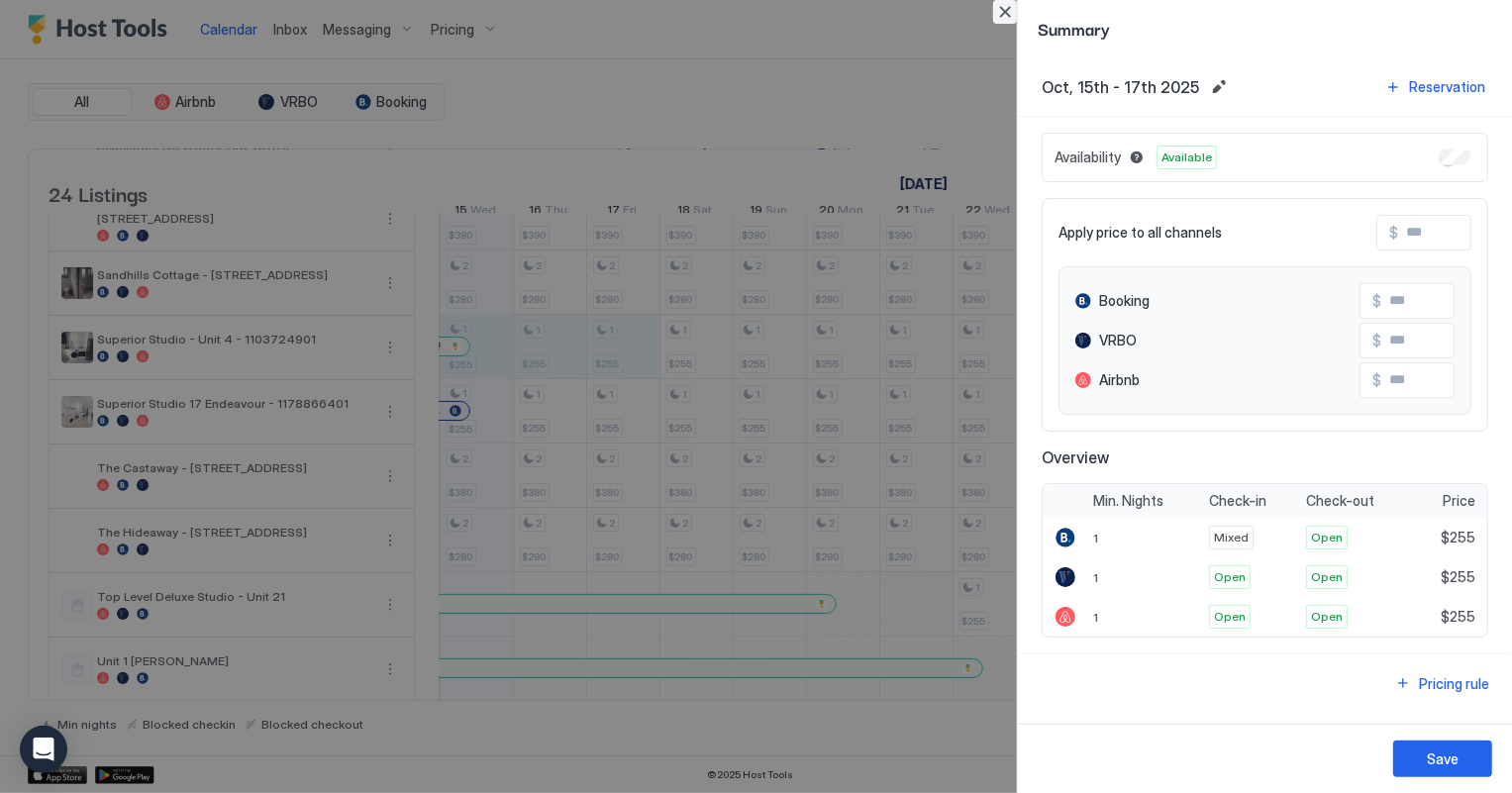
click at [1001, 19] on button "Close" at bounding box center [1005, 12] width 24 height 24
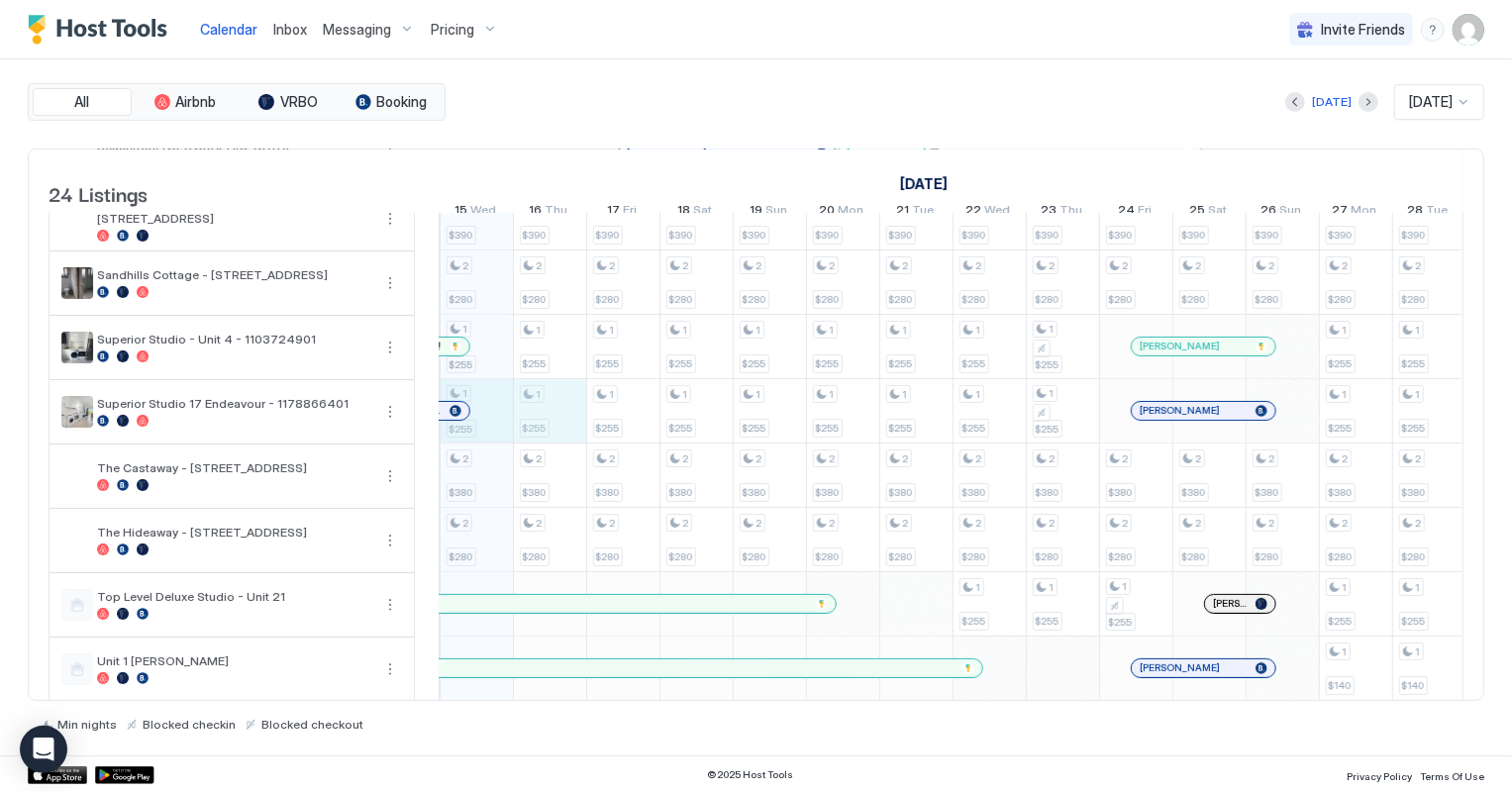
drag, startPoint x: 493, startPoint y: 427, endPoint x: 557, endPoint y: 415, distance: 65.1
click at [557, 415] on div "2 $250 2 $180 2 $299 3 $390 2 $280 1 $255 1 $255 2 $380 2 $280 1 $255 1 $140 1 …" at bounding box center [1319, 442] width 3957 height 1543
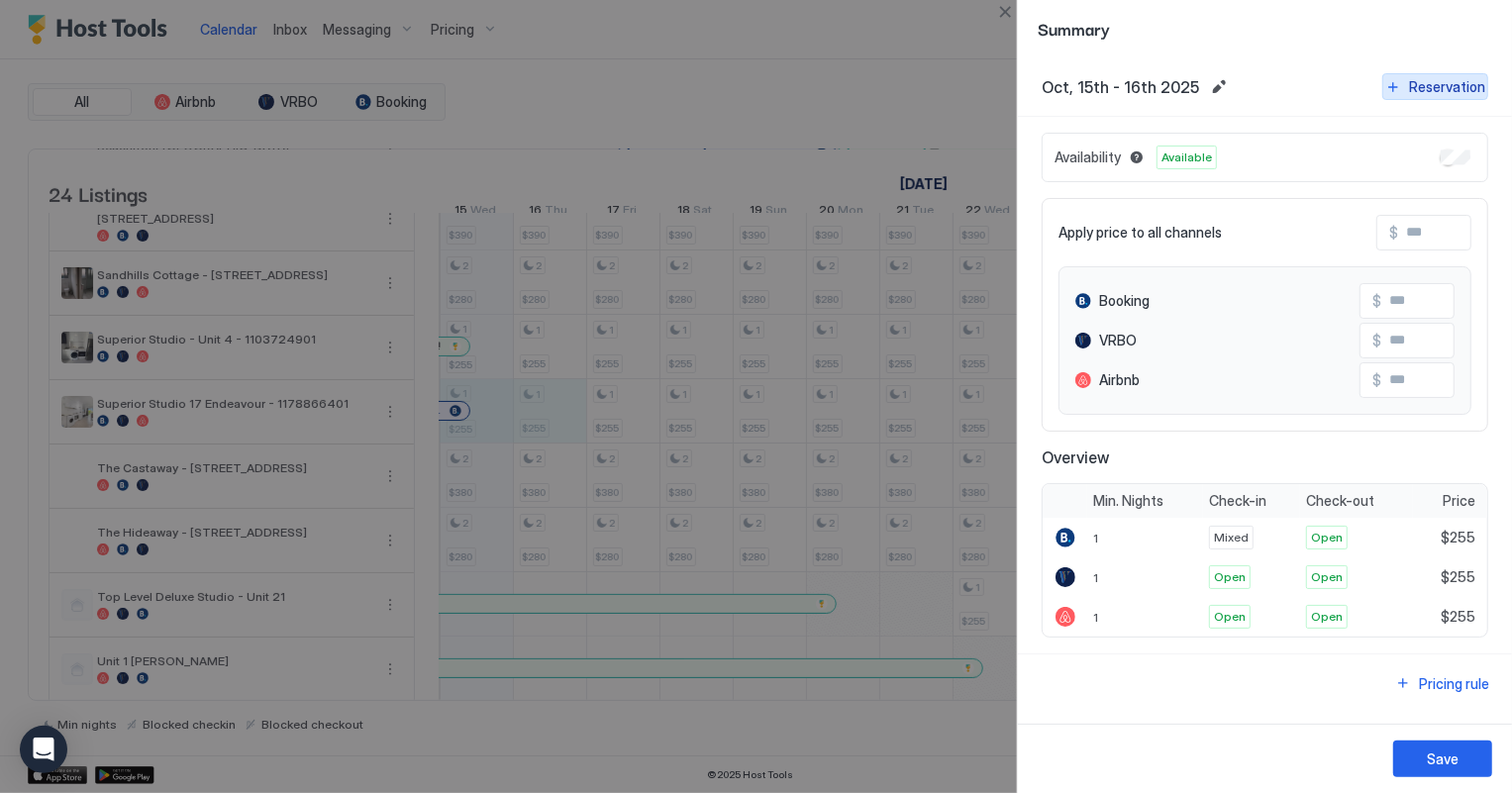
click at [1459, 89] on div "Reservation" at bounding box center [1447, 86] width 76 height 21
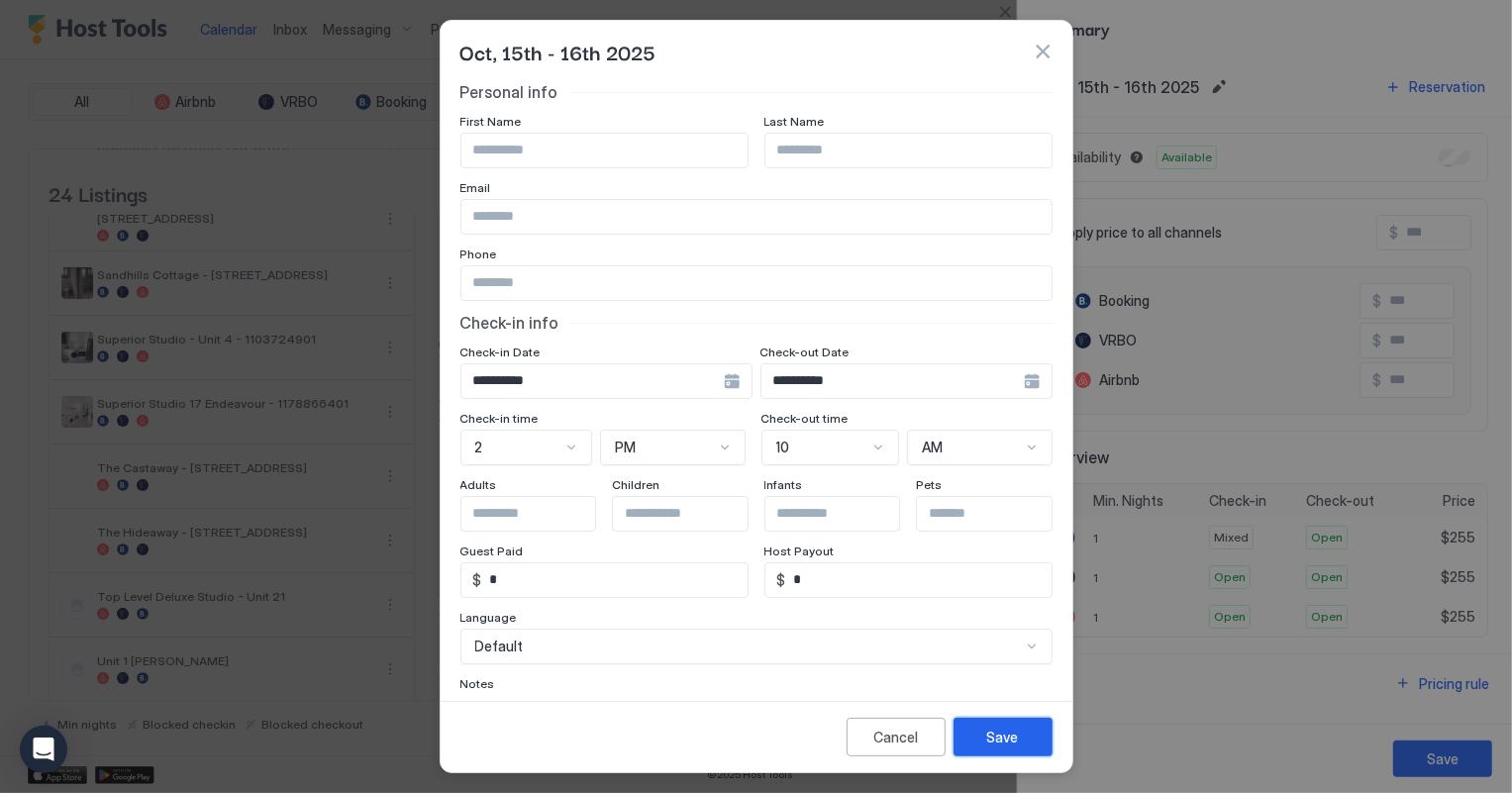
click at [1017, 741] on div "Save" at bounding box center [1003, 736] width 32 height 21
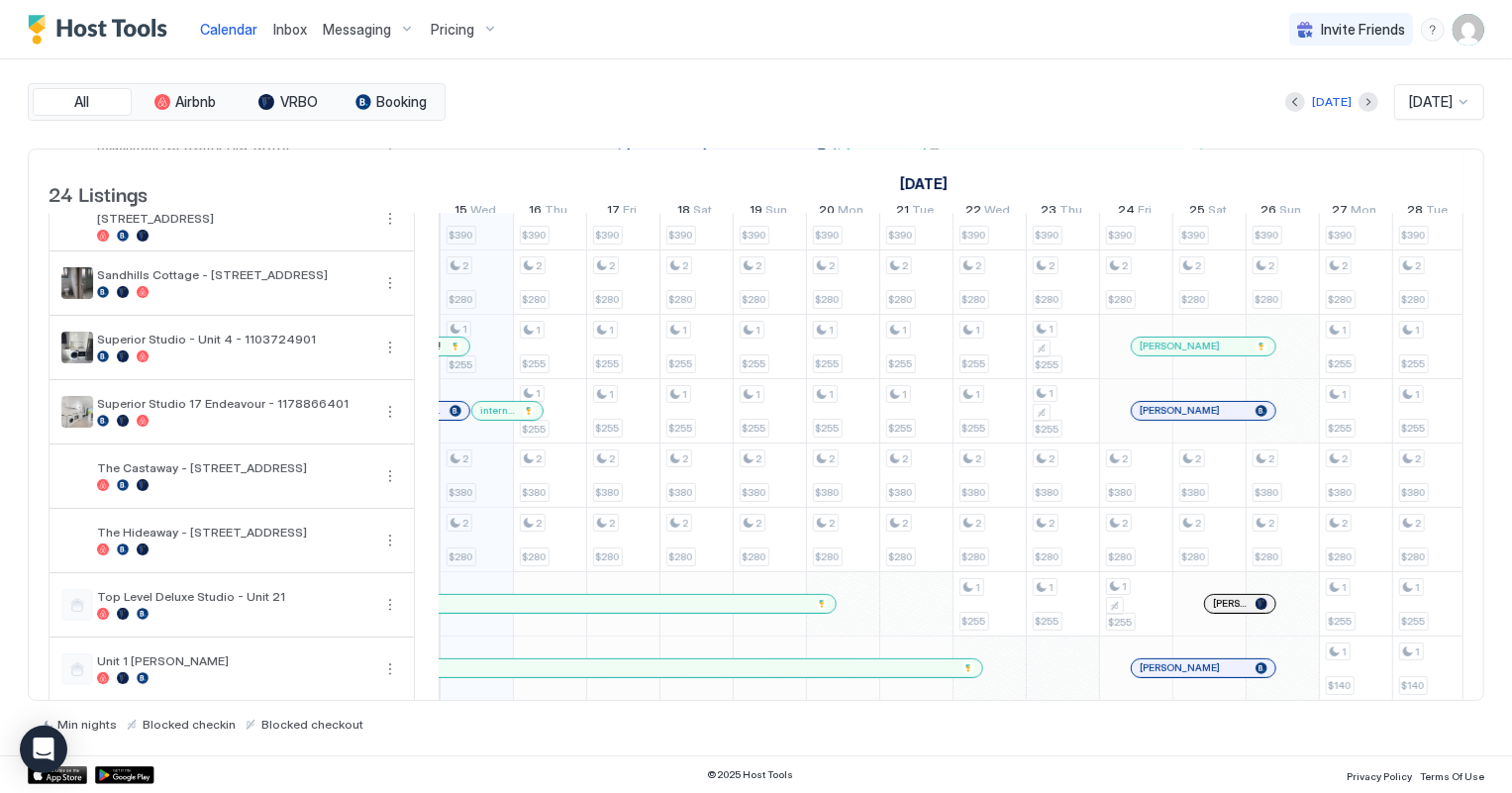
click at [501, 416] on span "internal" at bounding box center [497, 409] width 35 height 13
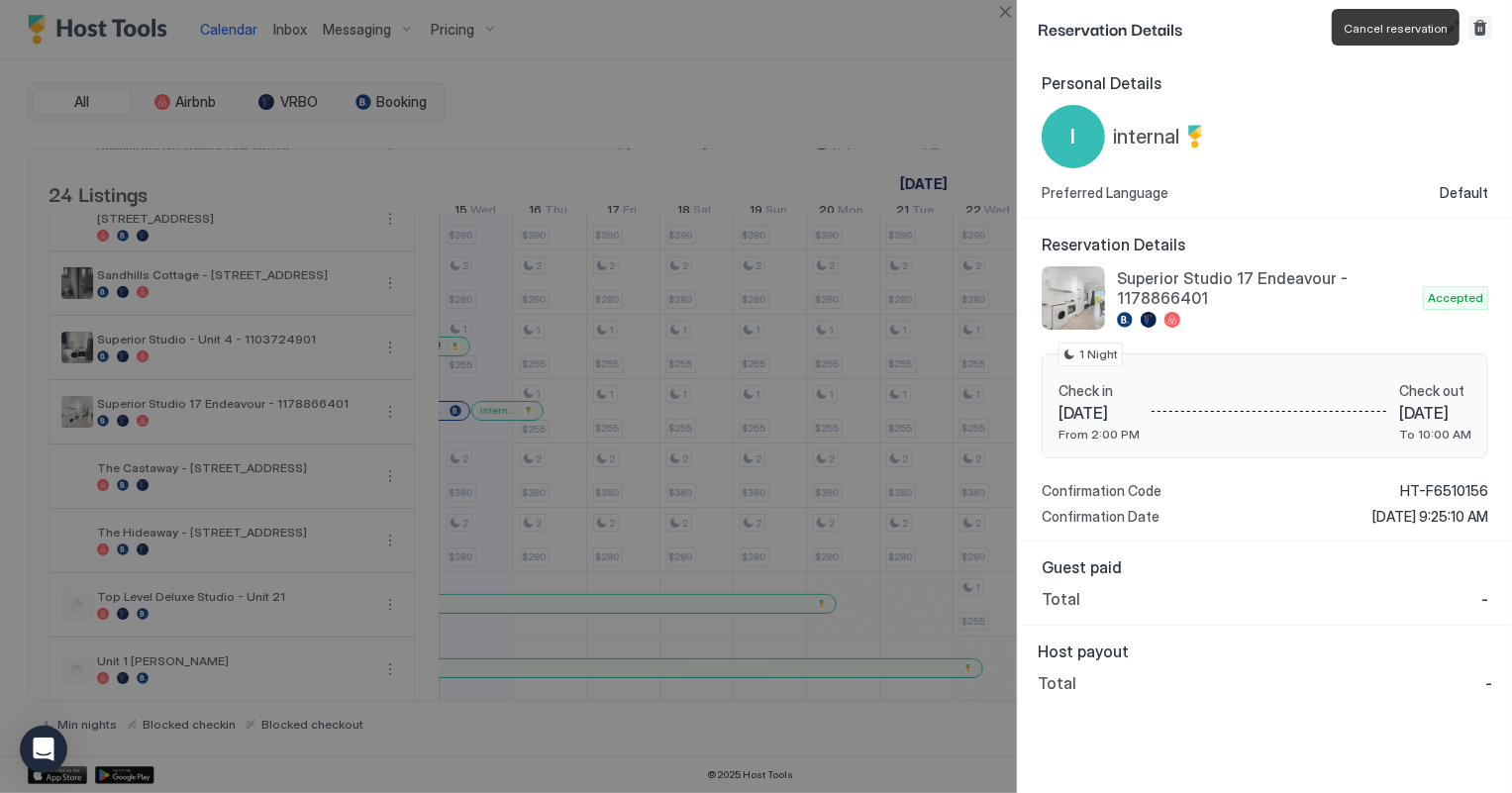
click at [1483, 29] on button "Cancel reservation" at bounding box center [1480, 28] width 24 height 24
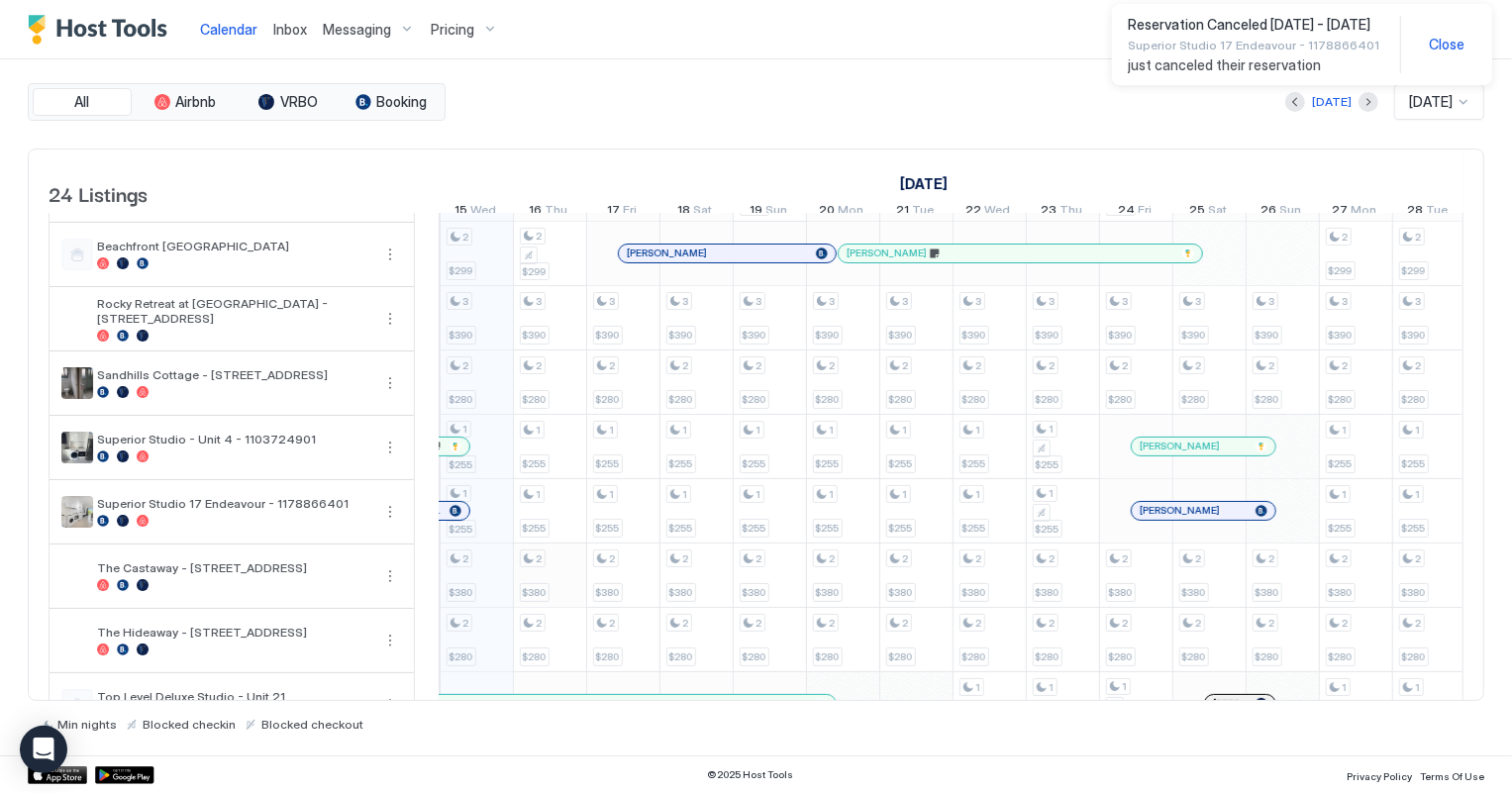
scroll to position [451, 0]
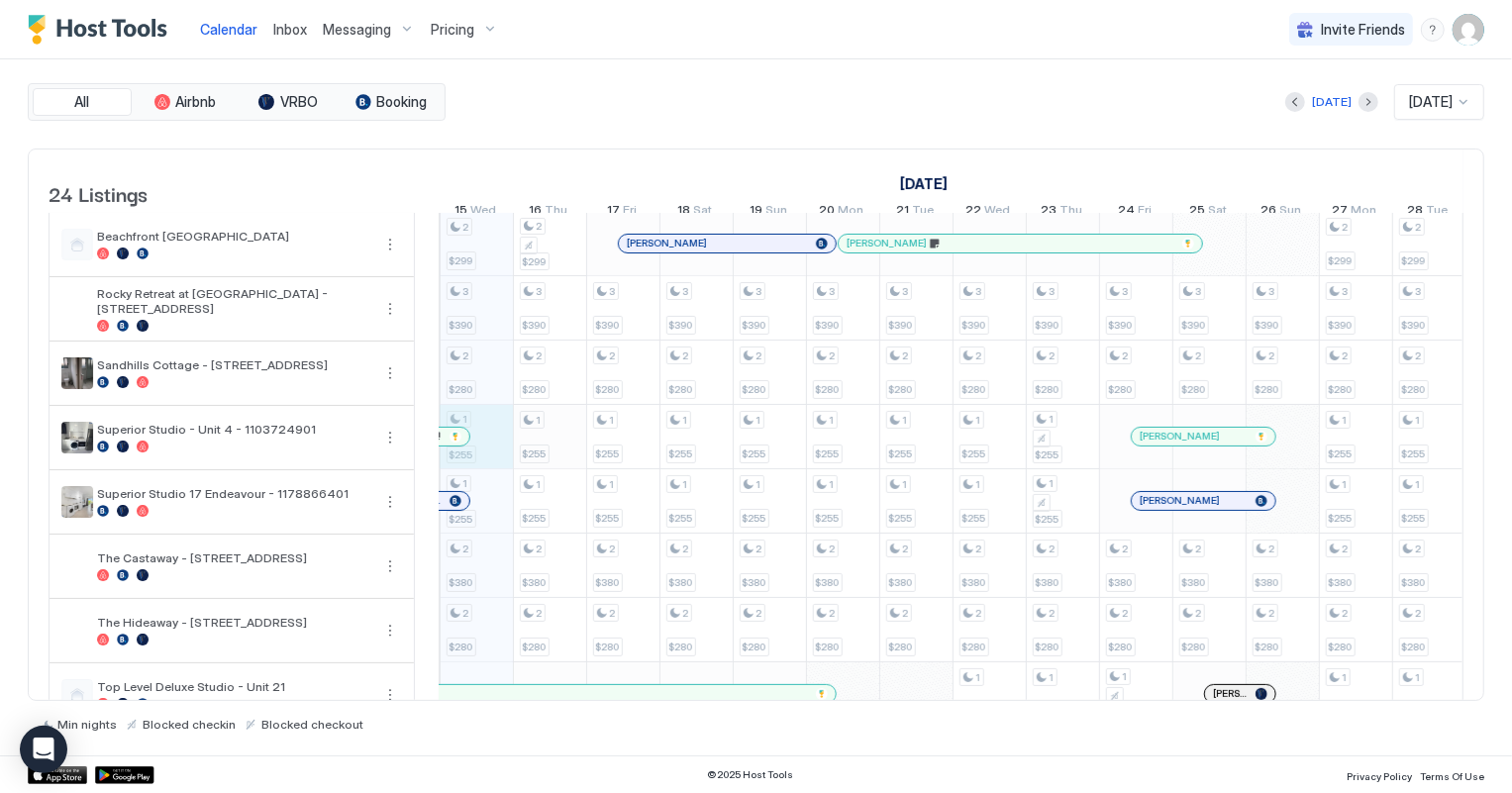
click at [546, 452] on div "2 $250 2 $180 2 $299 3 $390 2 $280 1 $255 1 $255 2 $380 2 $280 1 $255 1 $140 1 …" at bounding box center [1319, 532] width 3957 height 1543
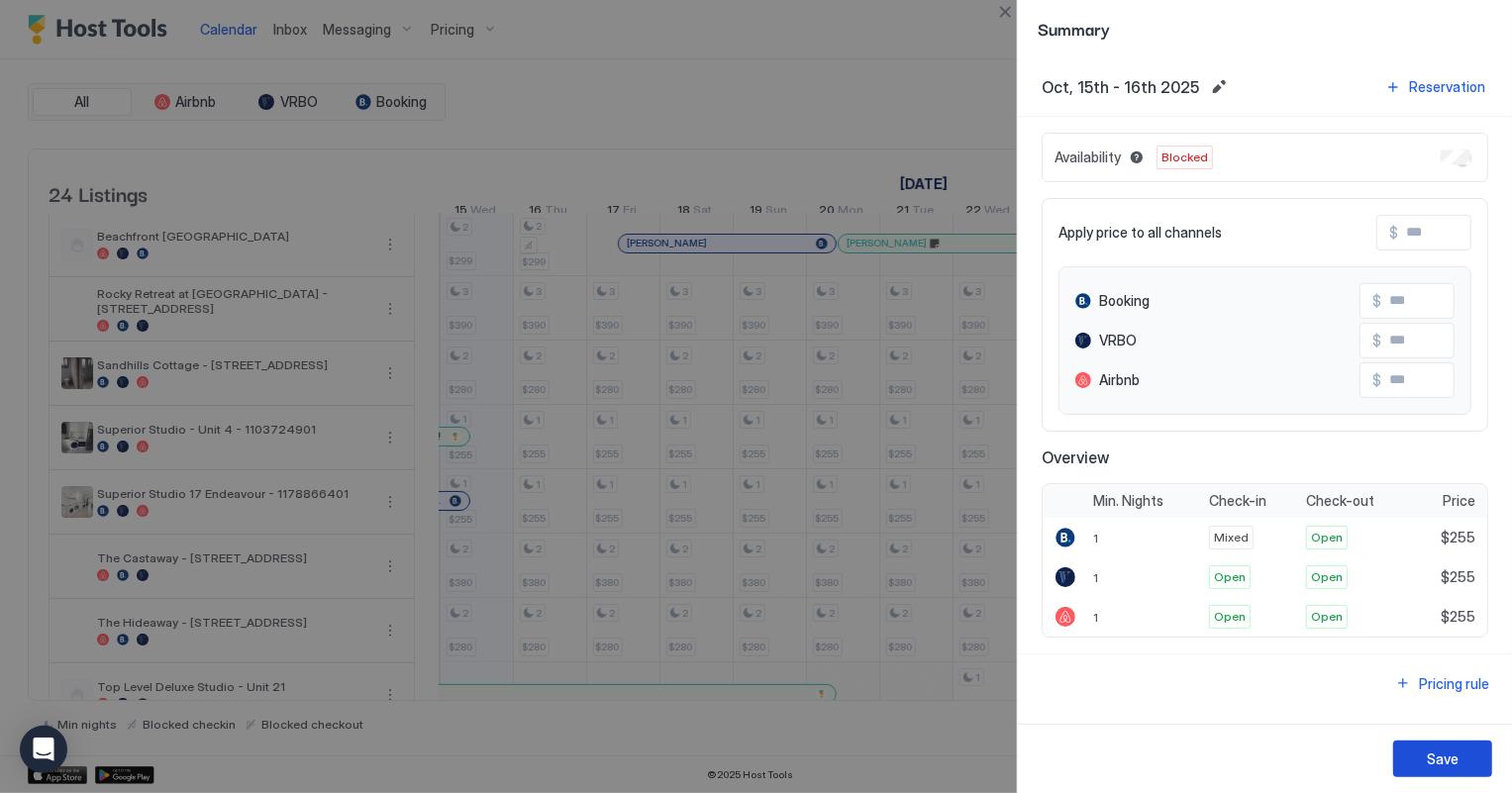
click at [1456, 762] on div "Save" at bounding box center [1443, 758] width 32 height 21
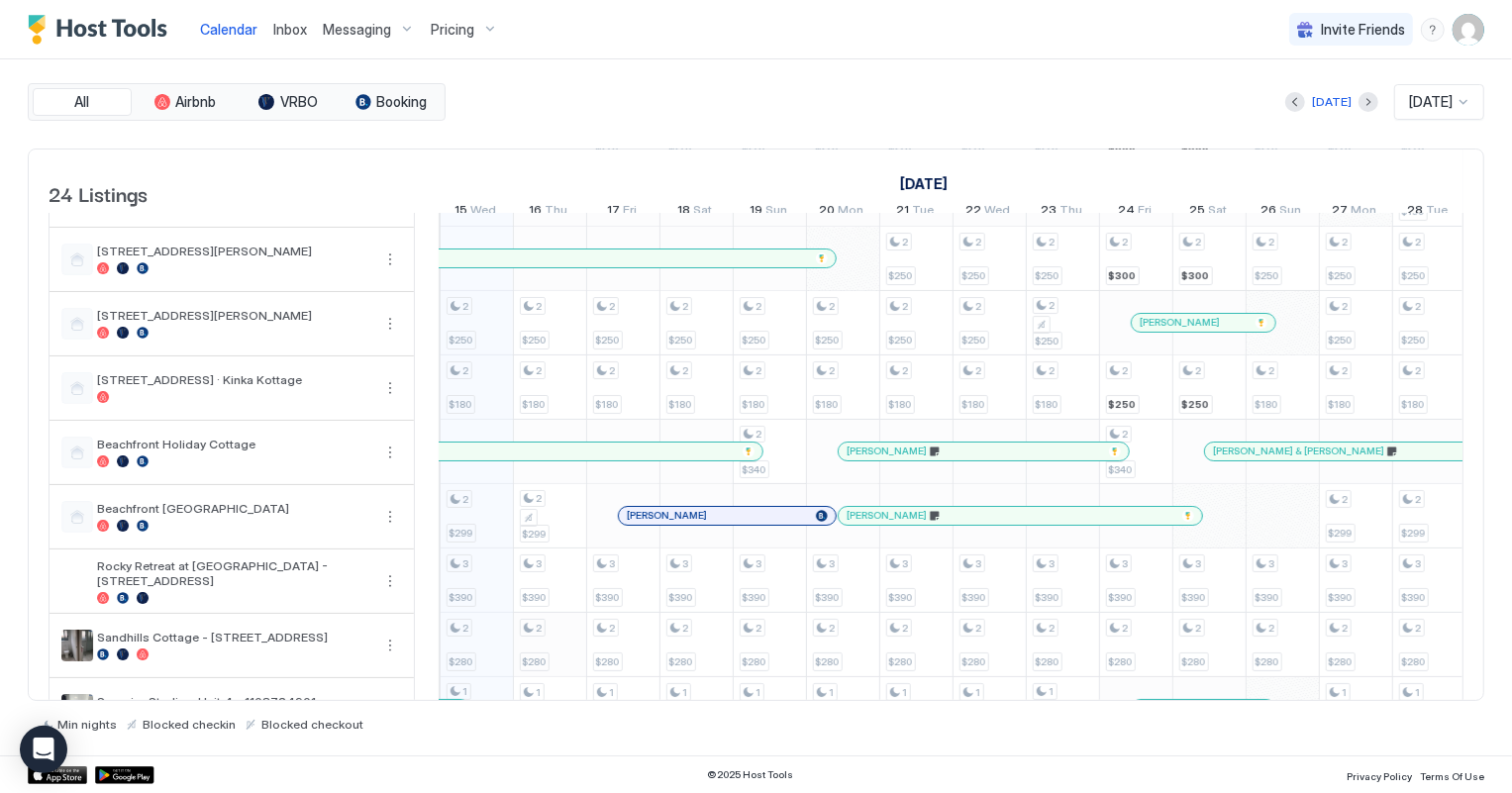
scroll to position [449, 0]
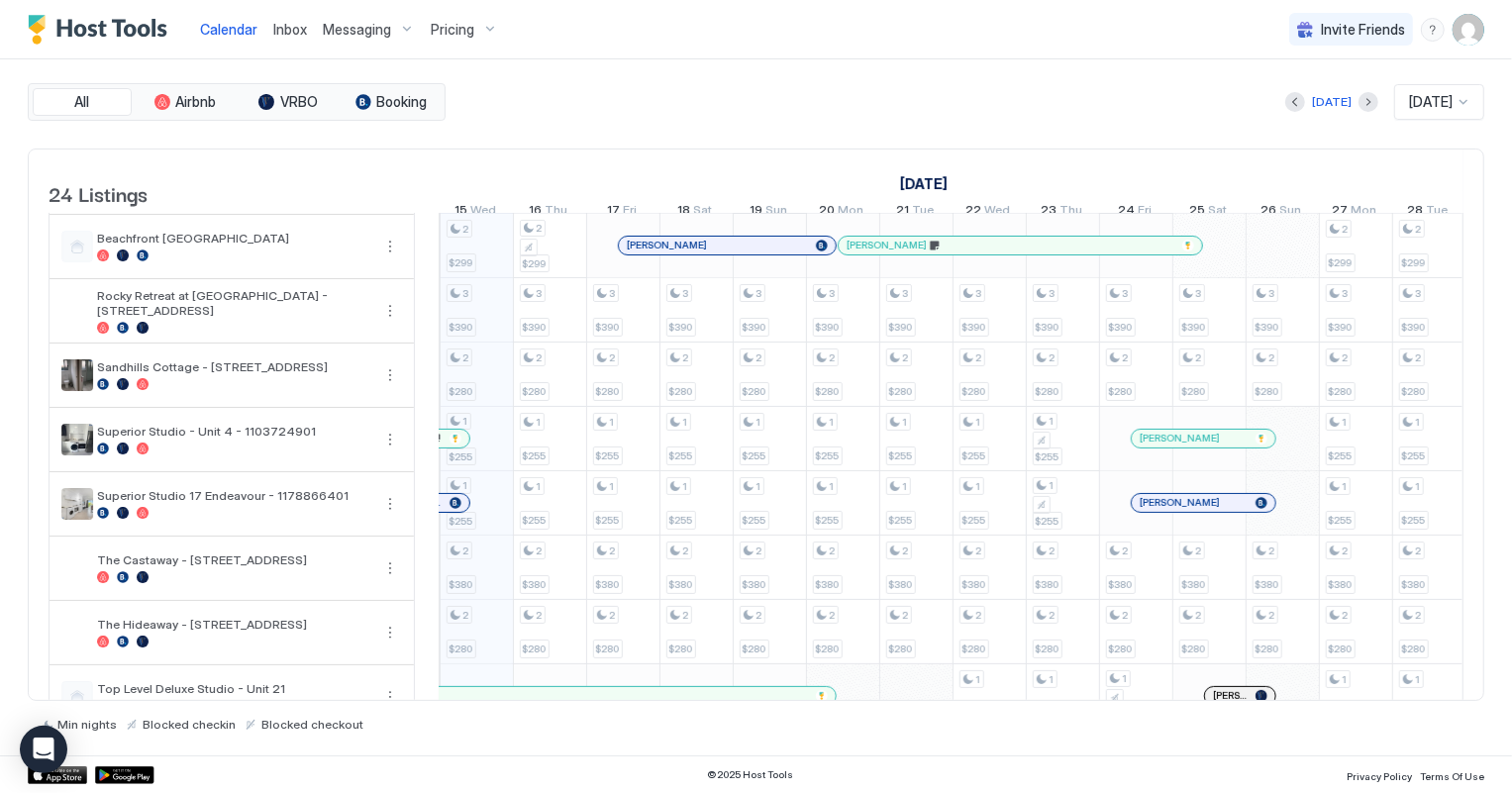
click at [453, 509] on div at bounding box center [455, 503] width 12 height 12
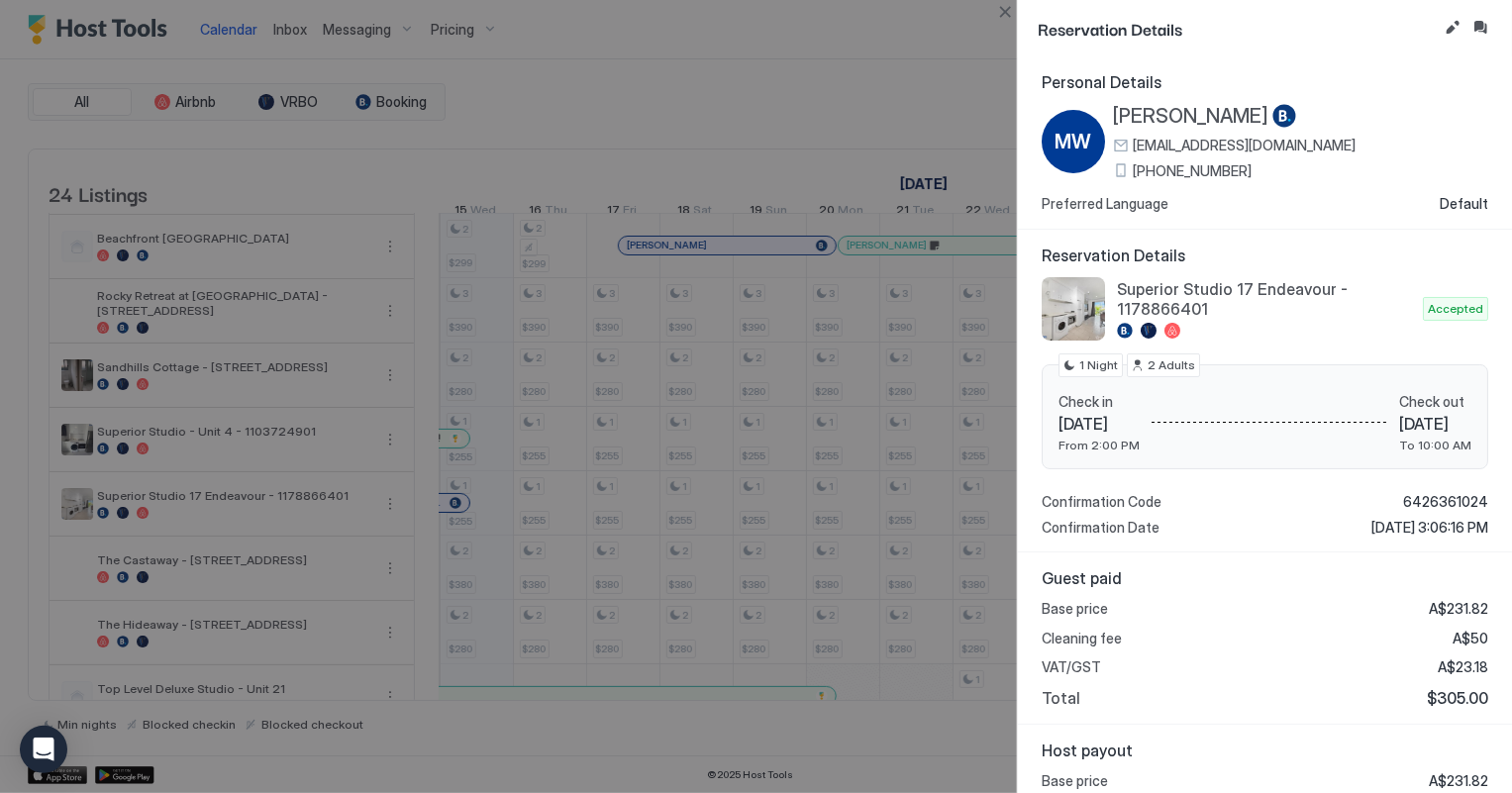
scroll to position [0, 0]
click at [1005, 14] on button "Close" at bounding box center [1005, 12] width 24 height 24
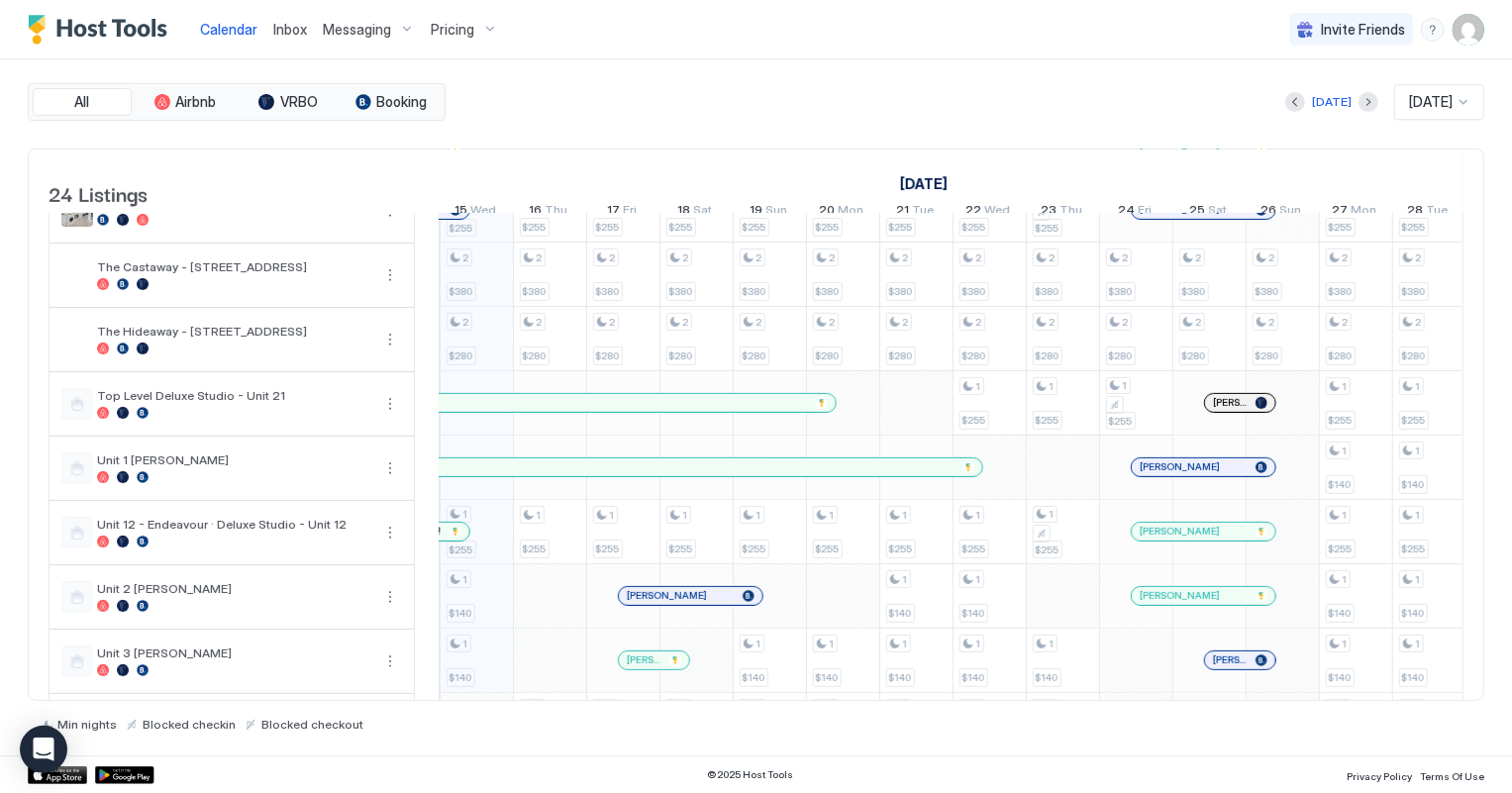
scroll to position [810, 0]
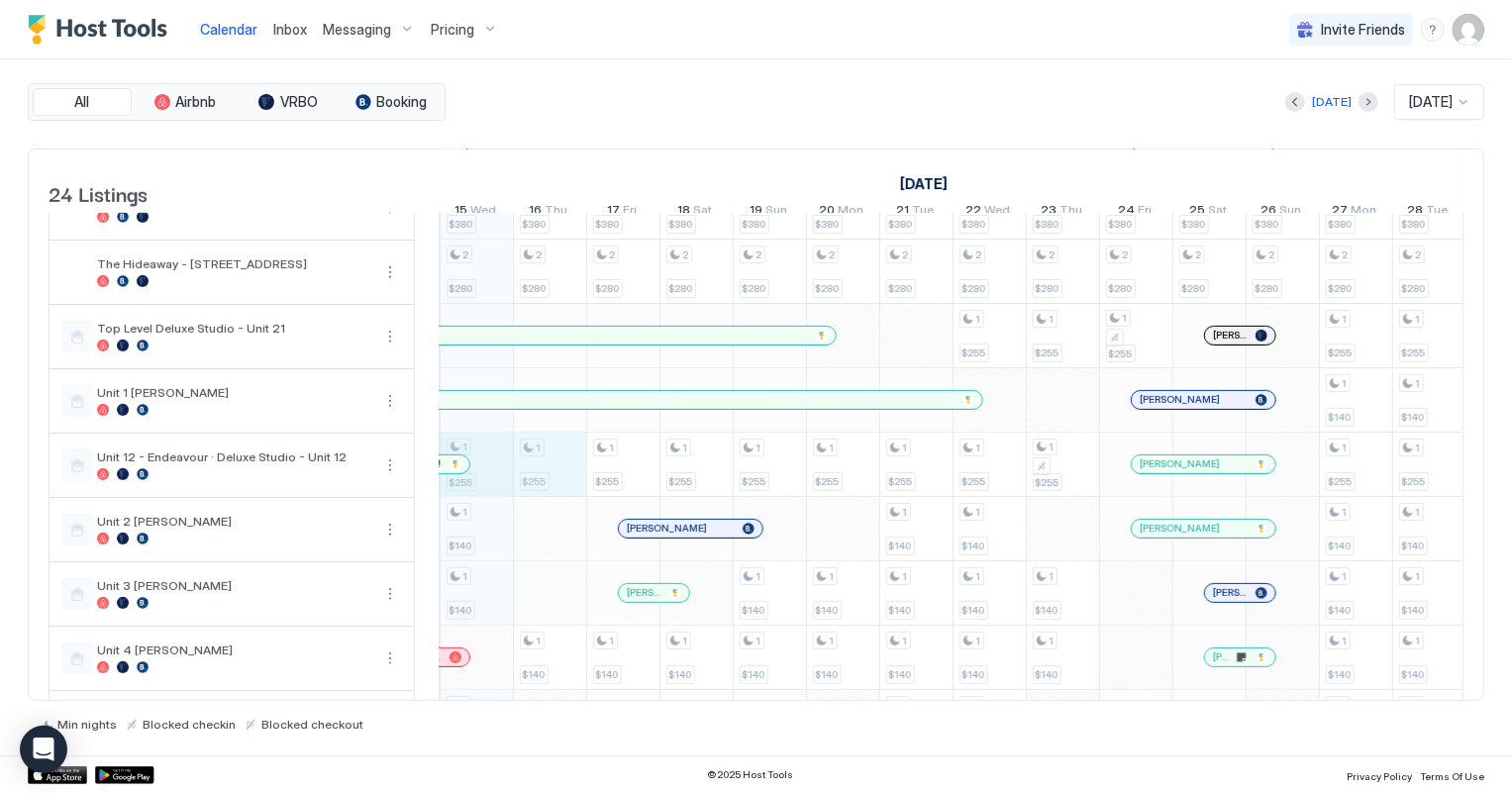
drag, startPoint x: 499, startPoint y: 474, endPoint x: 567, endPoint y: 474, distance: 68.0
click at [567, 474] on div "2 $250 2 $180 2 $299 3 $390 2 $280 1 $255 2 $380 2 $280 1 $255 1 $140 1 $140 1 …" at bounding box center [1319, 174] width 3957 height 1543
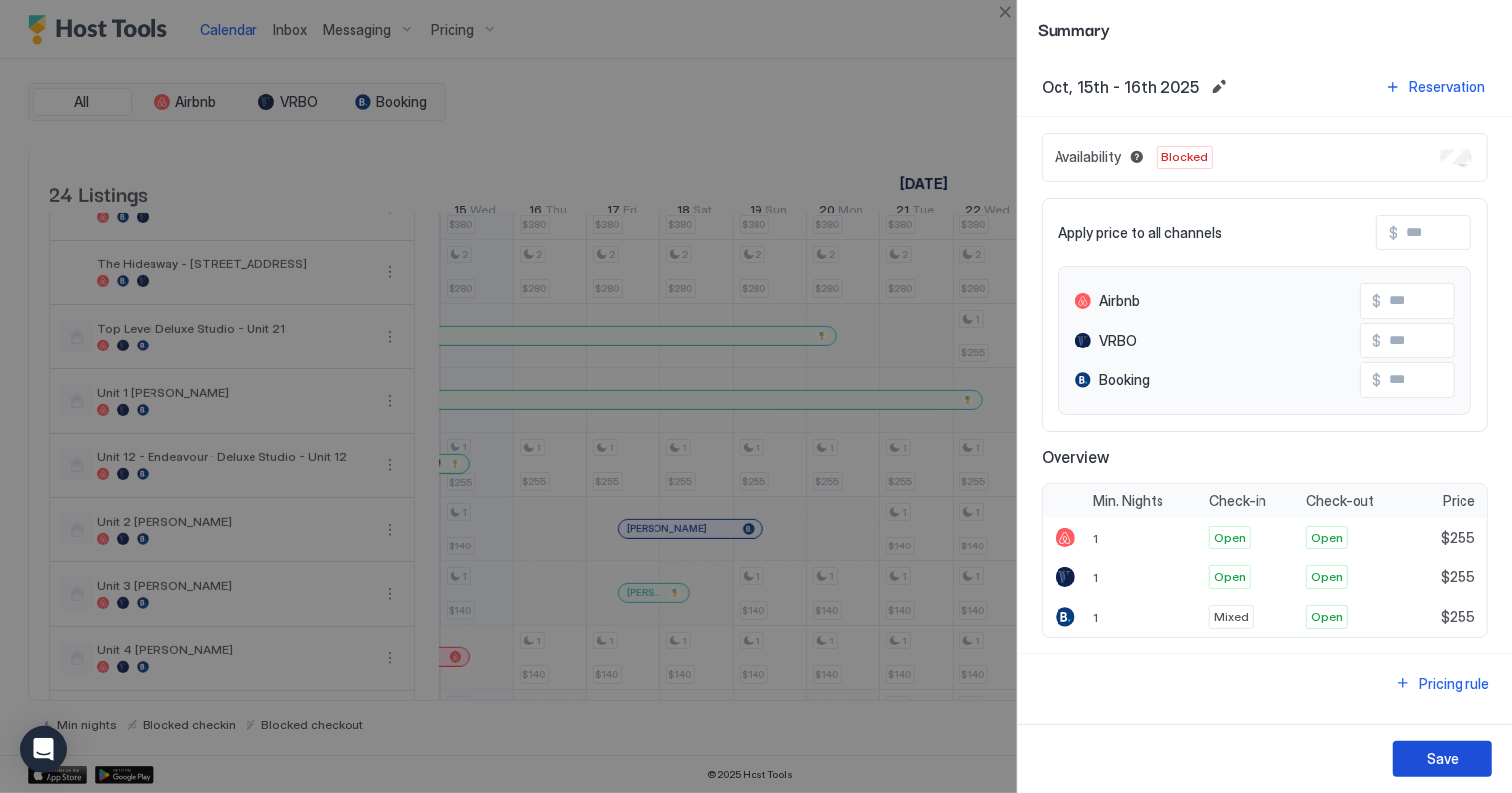
click at [1444, 760] on div "Save" at bounding box center [1443, 758] width 32 height 21
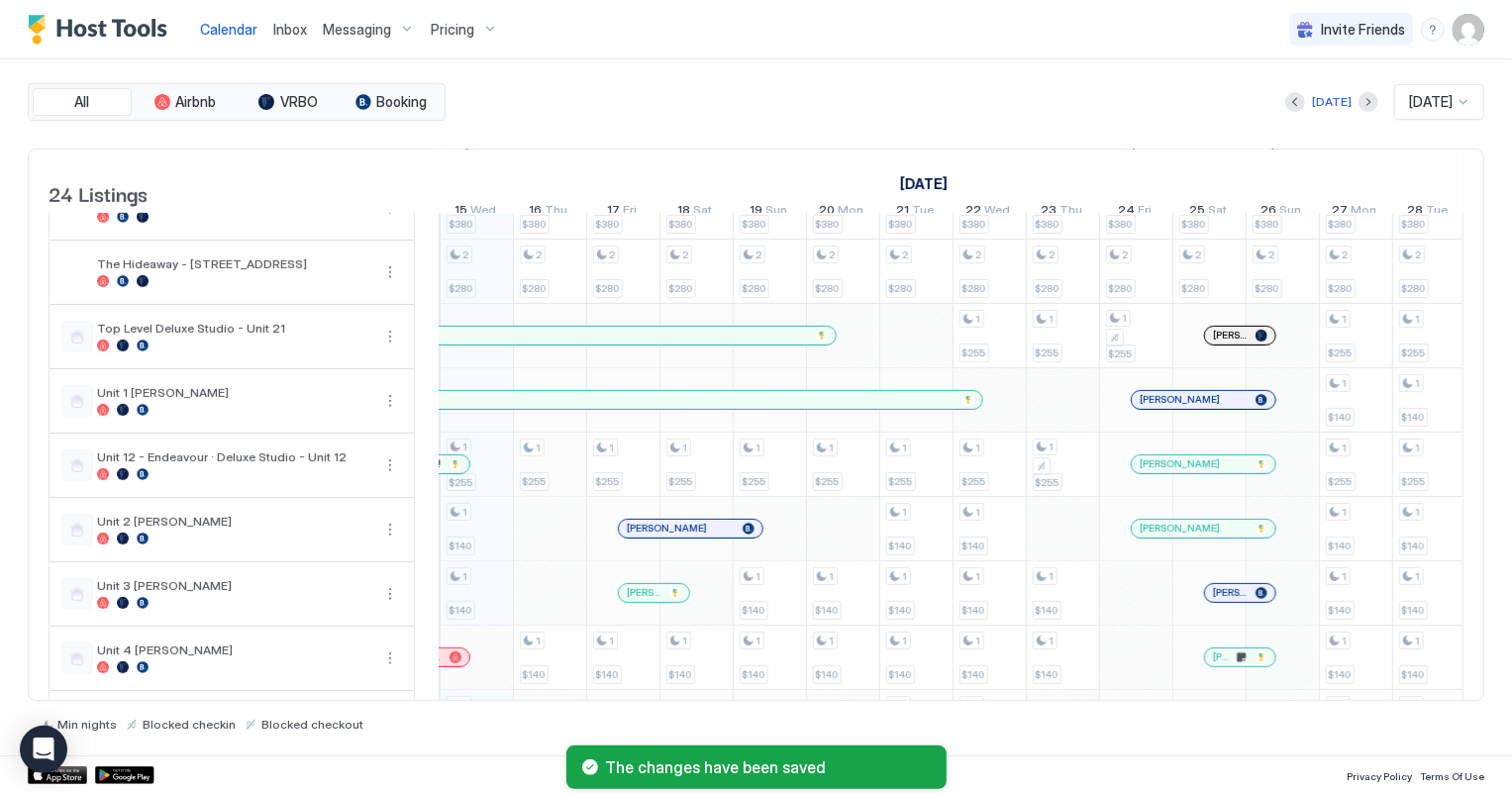
click at [521, 471] on div "2 $250 2 $180 2 $299 3 $390 2 $280 1 $255 2 $380 2 $280 1 $255 1 $140 1 $140 1 …" at bounding box center [1319, 174] width 3957 height 1543
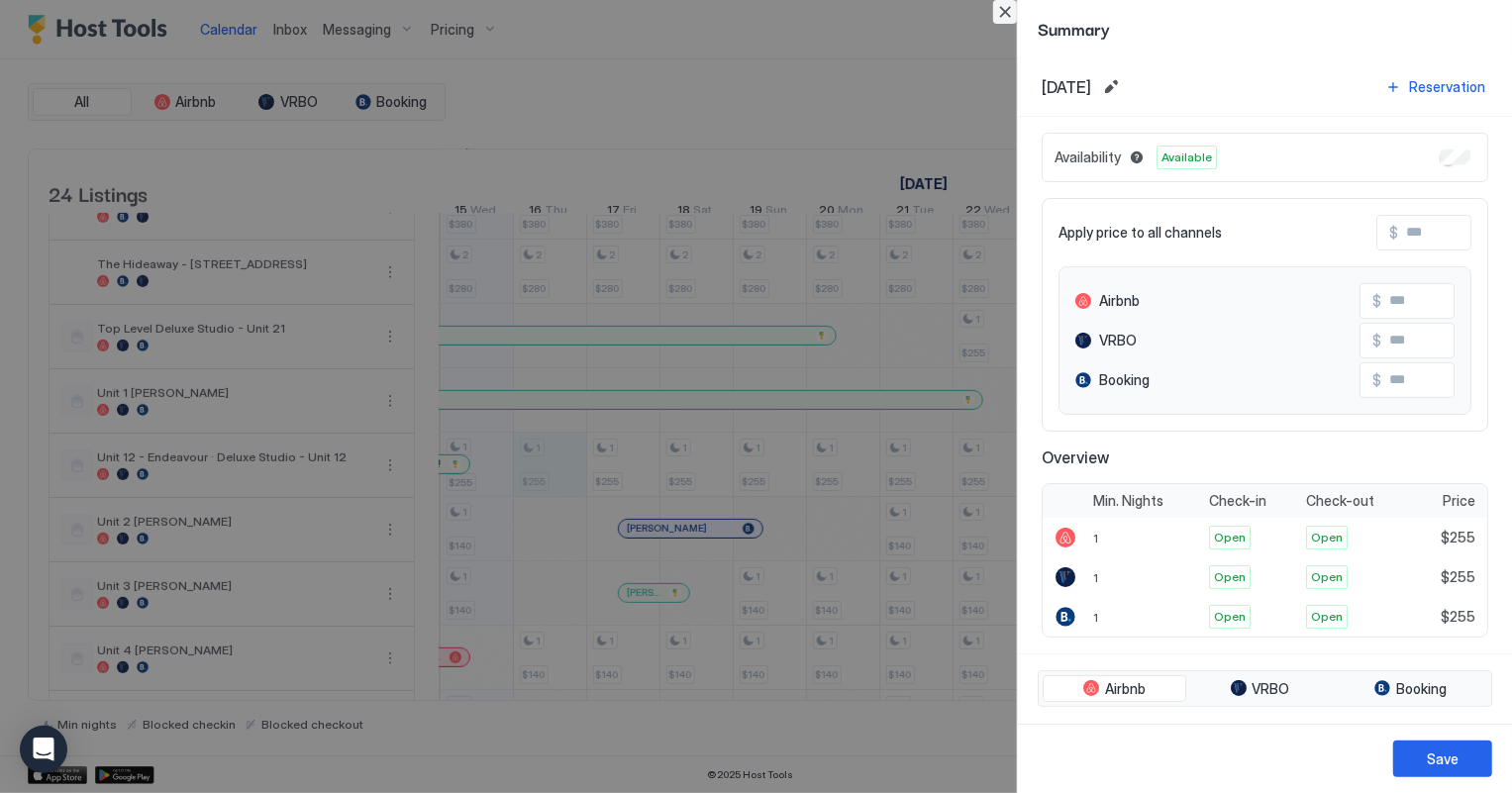
click at [999, 10] on button "Close" at bounding box center [1005, 12] width 24 height 24
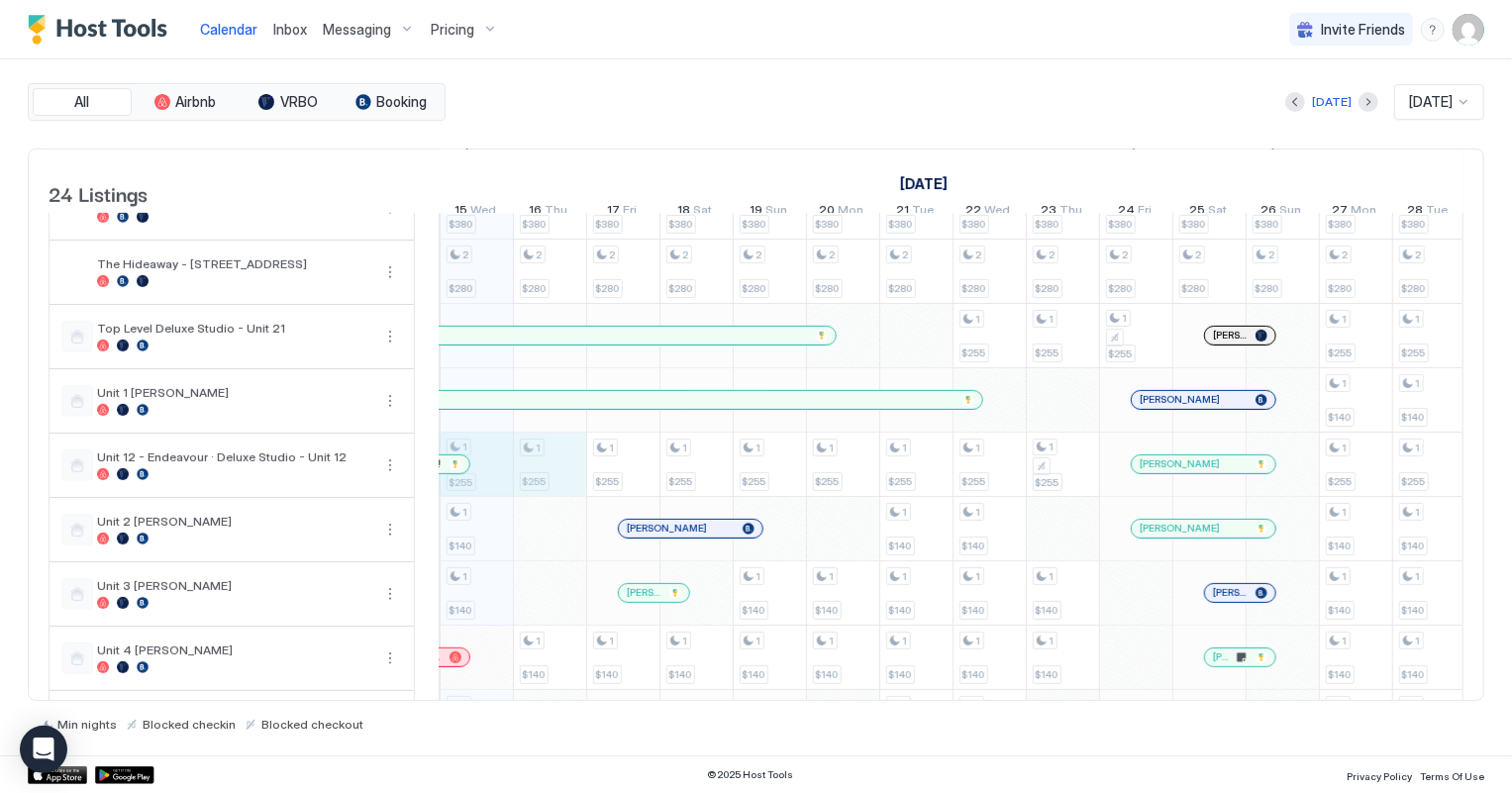
drag, startPoint x: 494, startPoint y: 471, endPoint x: 534, endPoint y: 468, distance: 40.1
click at [552, 468] on div "2 $250 2 $180 2 $299 3 $390 2 $280 1 $255 2 $380 2 $280 1 $255 1 $140 1 $140 1 …" at bounding box center [1319, 174] width 3957 height 1543
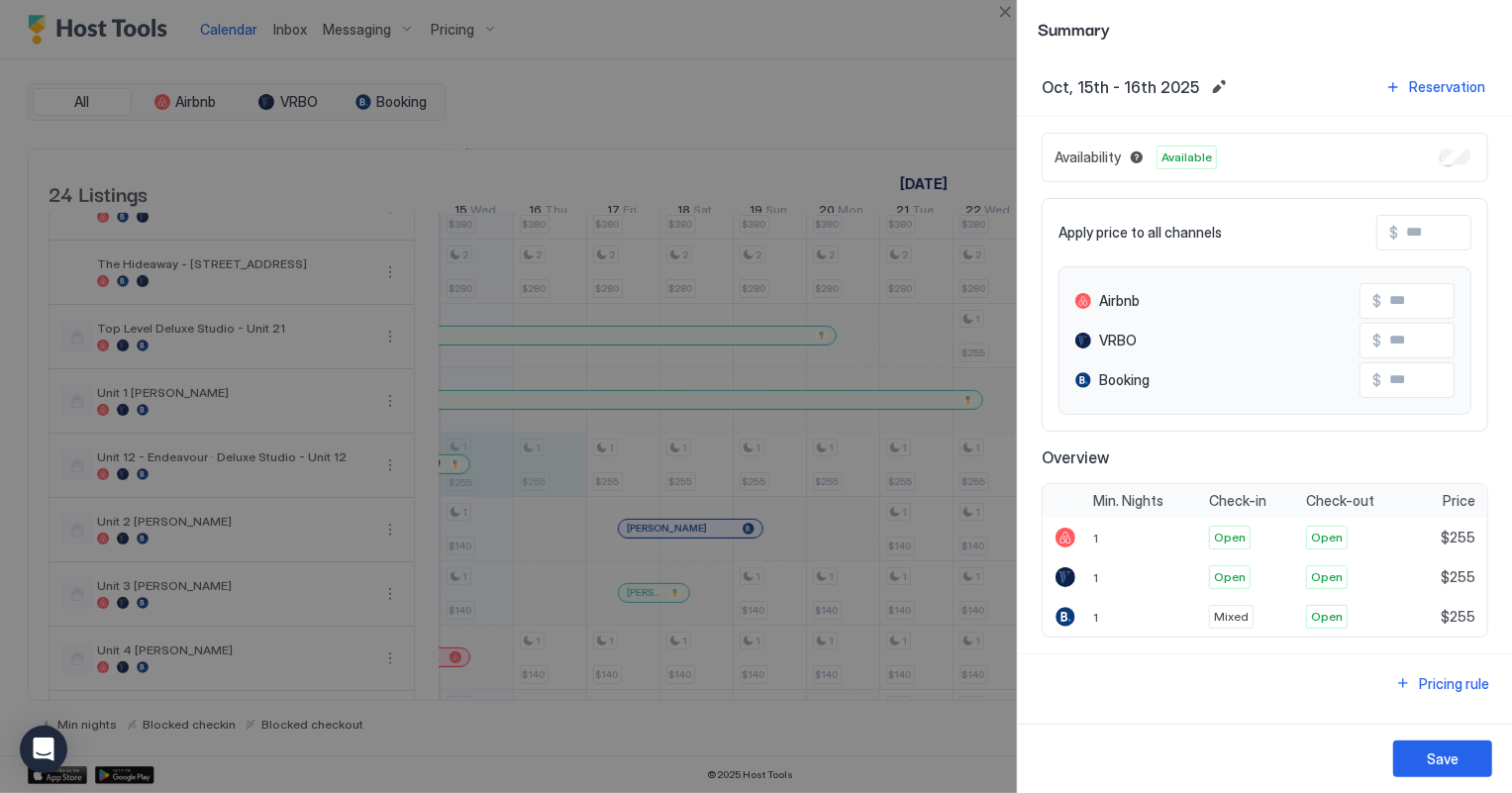
click at [1452, 148] on div "Availability Available" at bounding box center [1265, 158] width 446 height 50
click at [1462, 749] on button "Save" at bounding box center [1443, 758] width 99 height 37
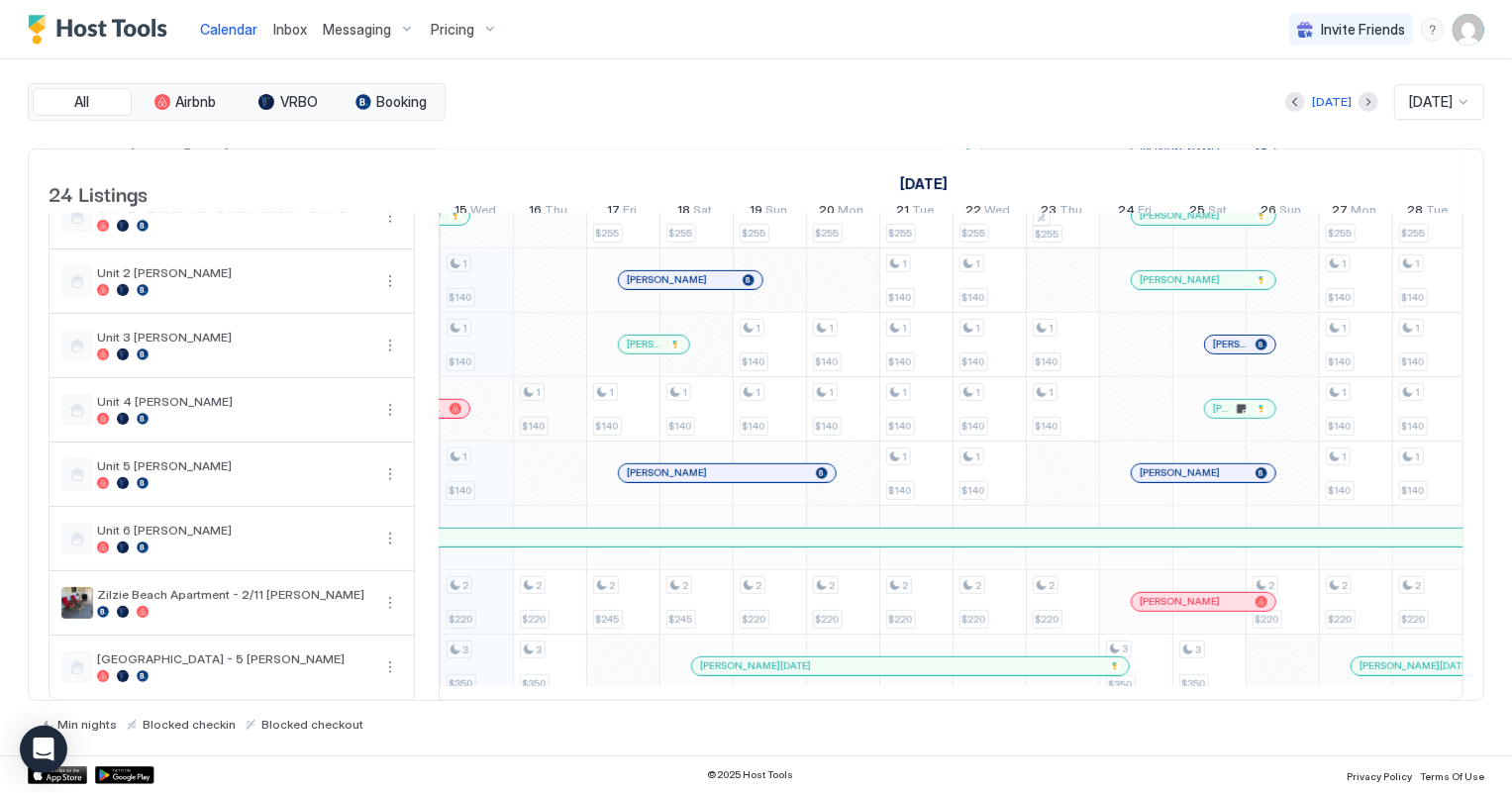
scroll to position [900, 0]
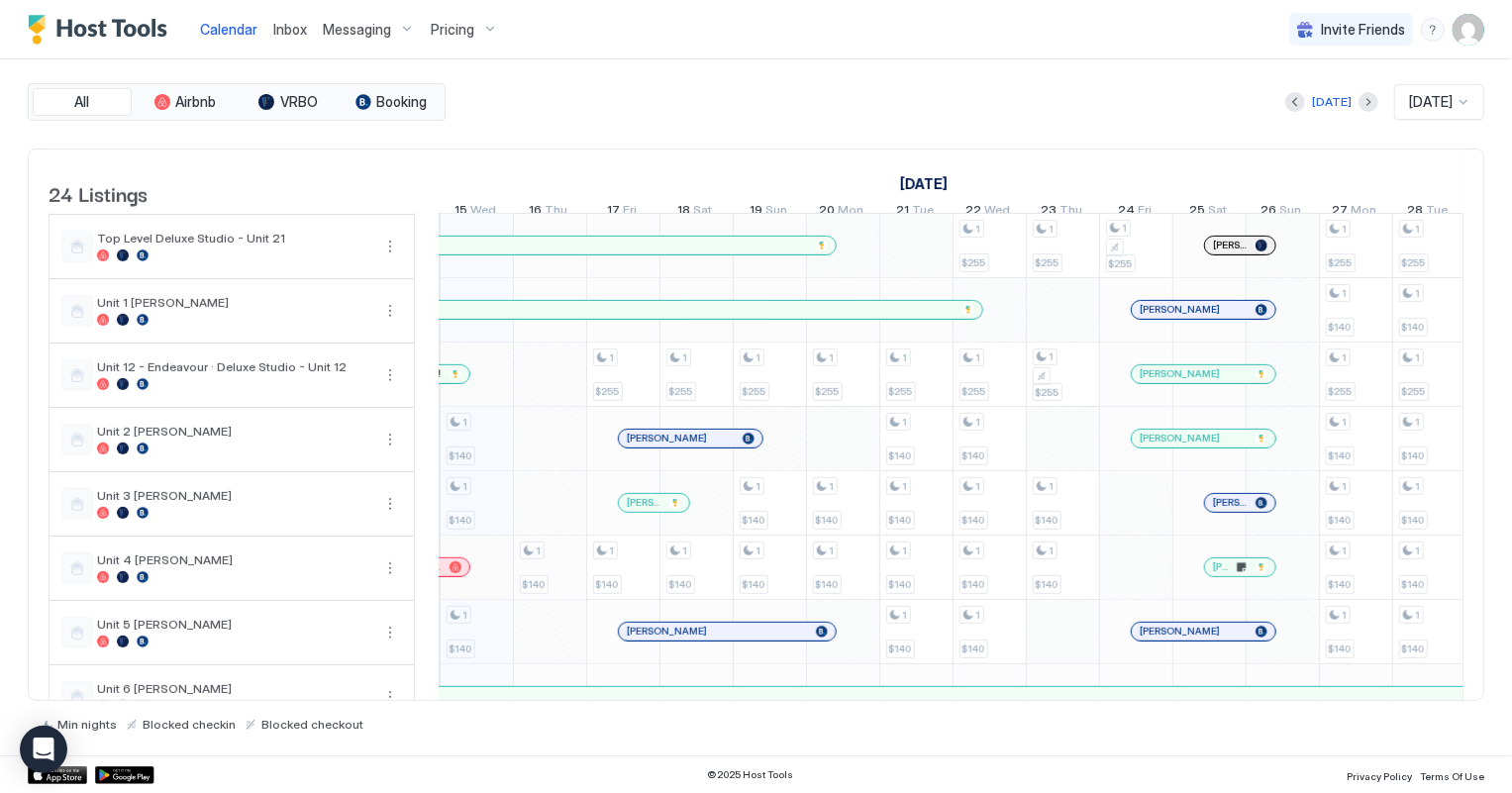
click at [556, 398] on div "2 $250 2 $180 2 $299 3 $390 2 $280 1 $255 2 $380 2 $280 1 $140 1 $140 1 $140 2 …" at bounding box center [1319, 84] width 3957 height 1543
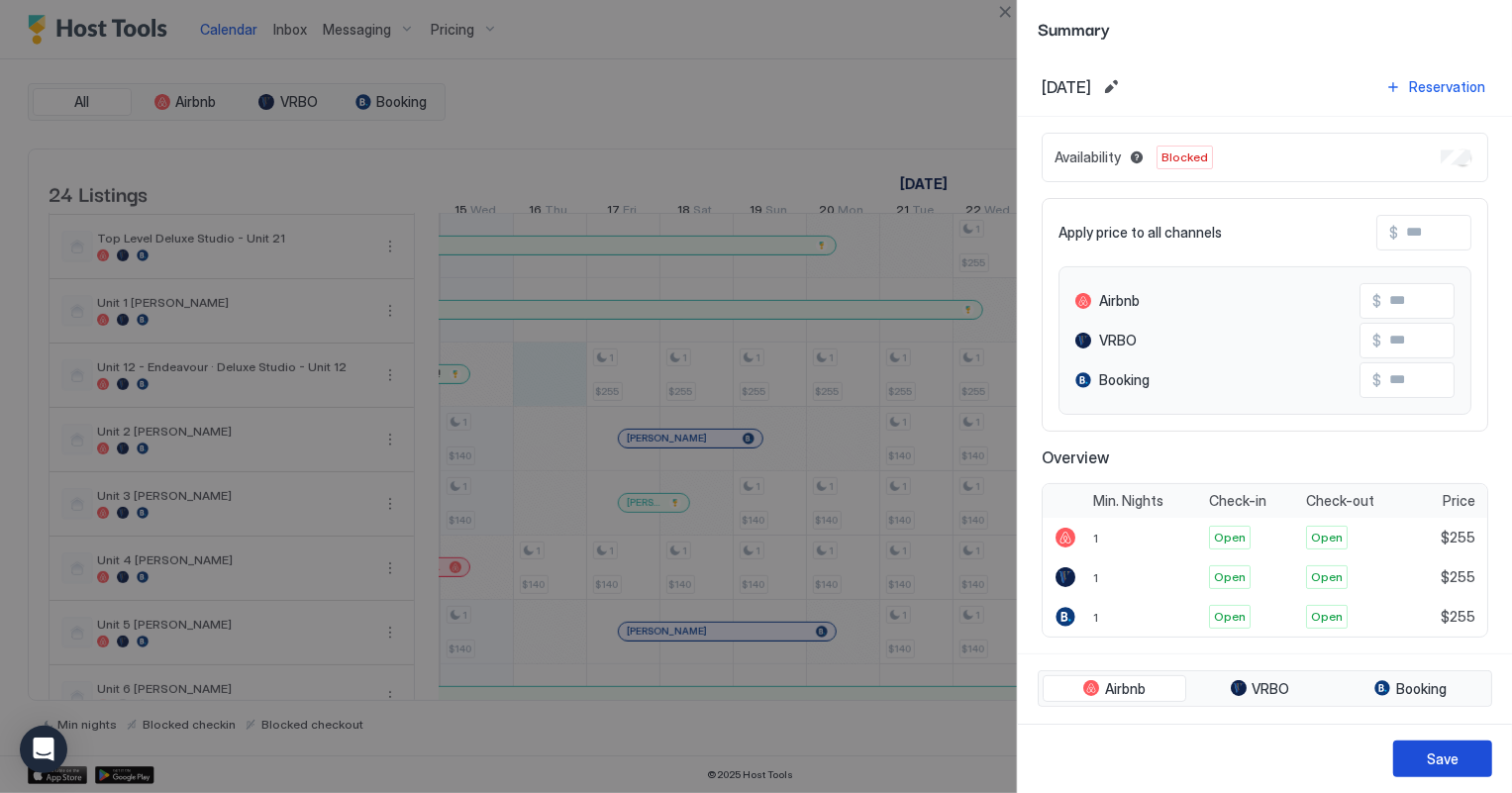
click at [1470, 759] on button "Save" at bounding box center [1443, 758] width 99 height 37
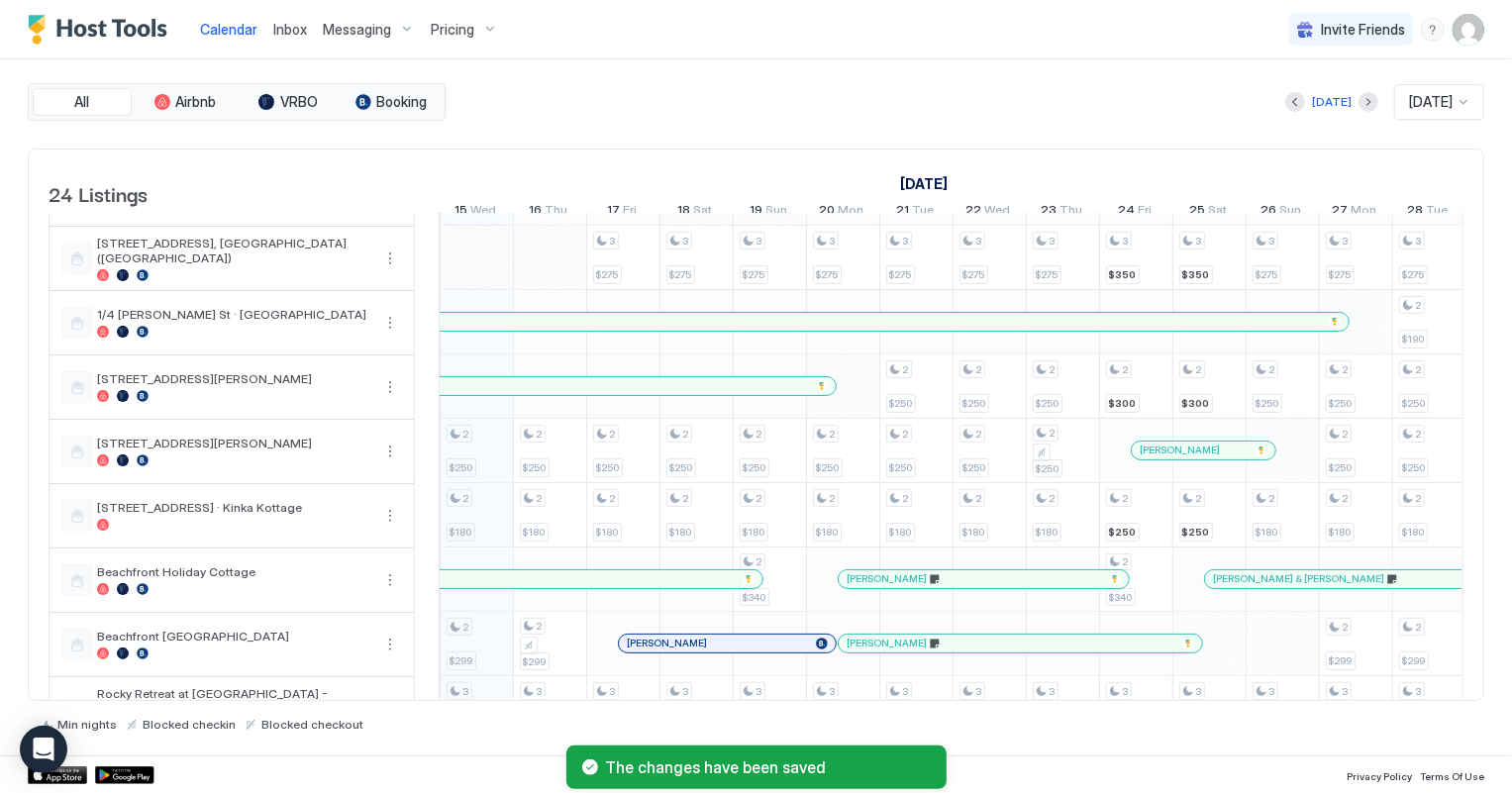
scroll to position [0, 0]
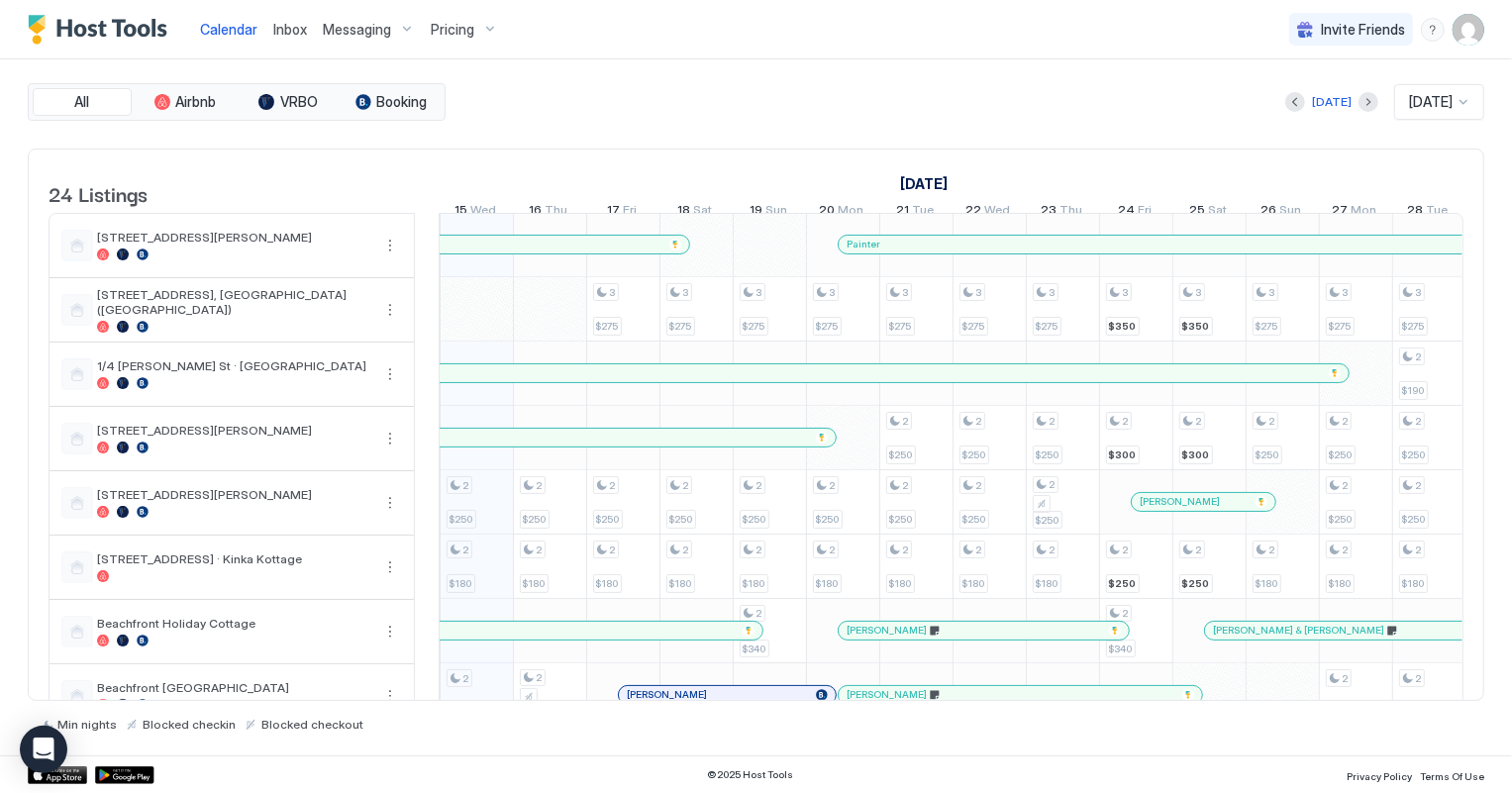
click at [297, 29] on span "Inbox" at bounding box center [291, 29] width 34 height 17
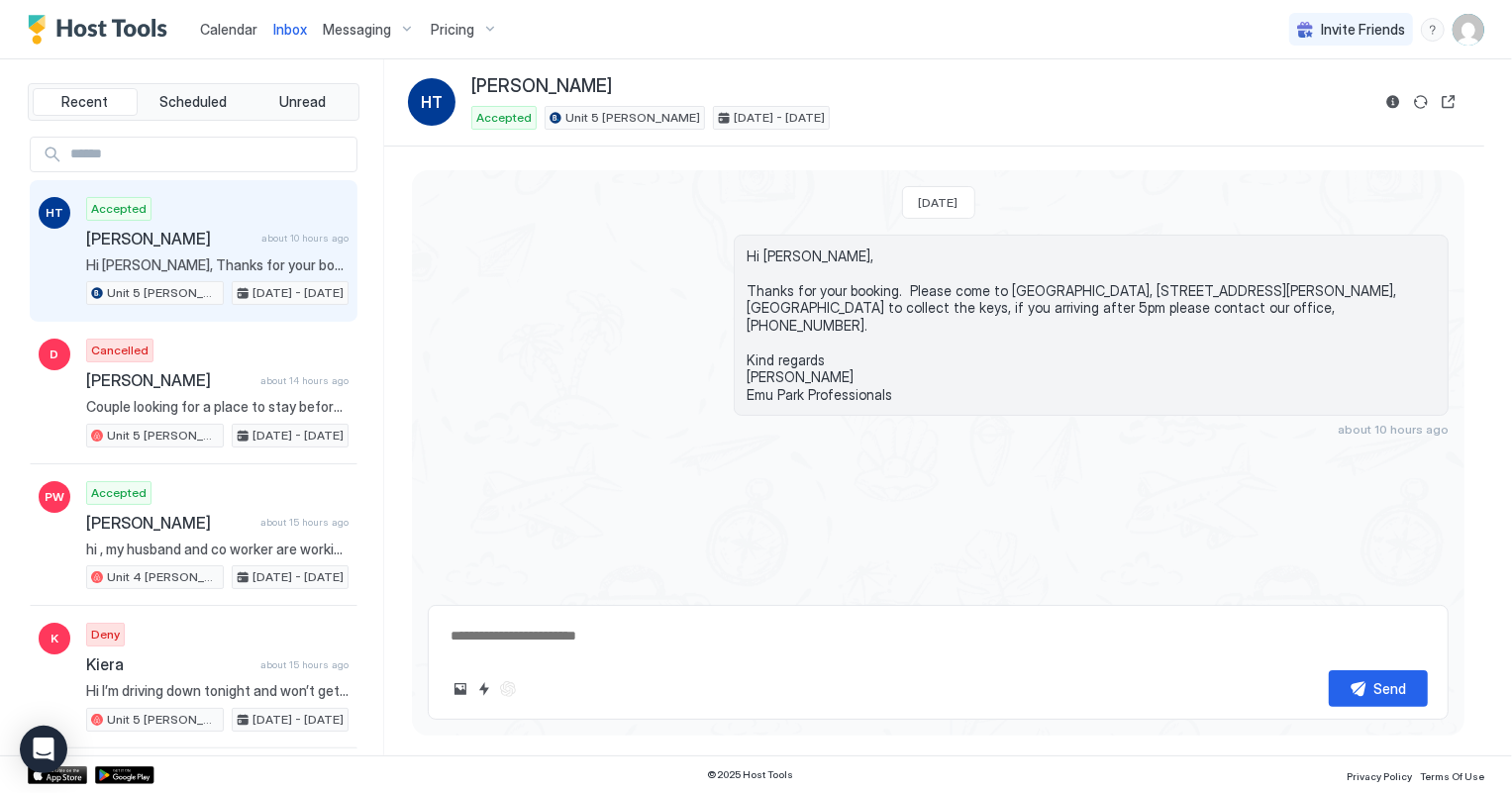
click at [238, 30] on span "Calendar" at bounding box center [229, 29] width 58 height 17
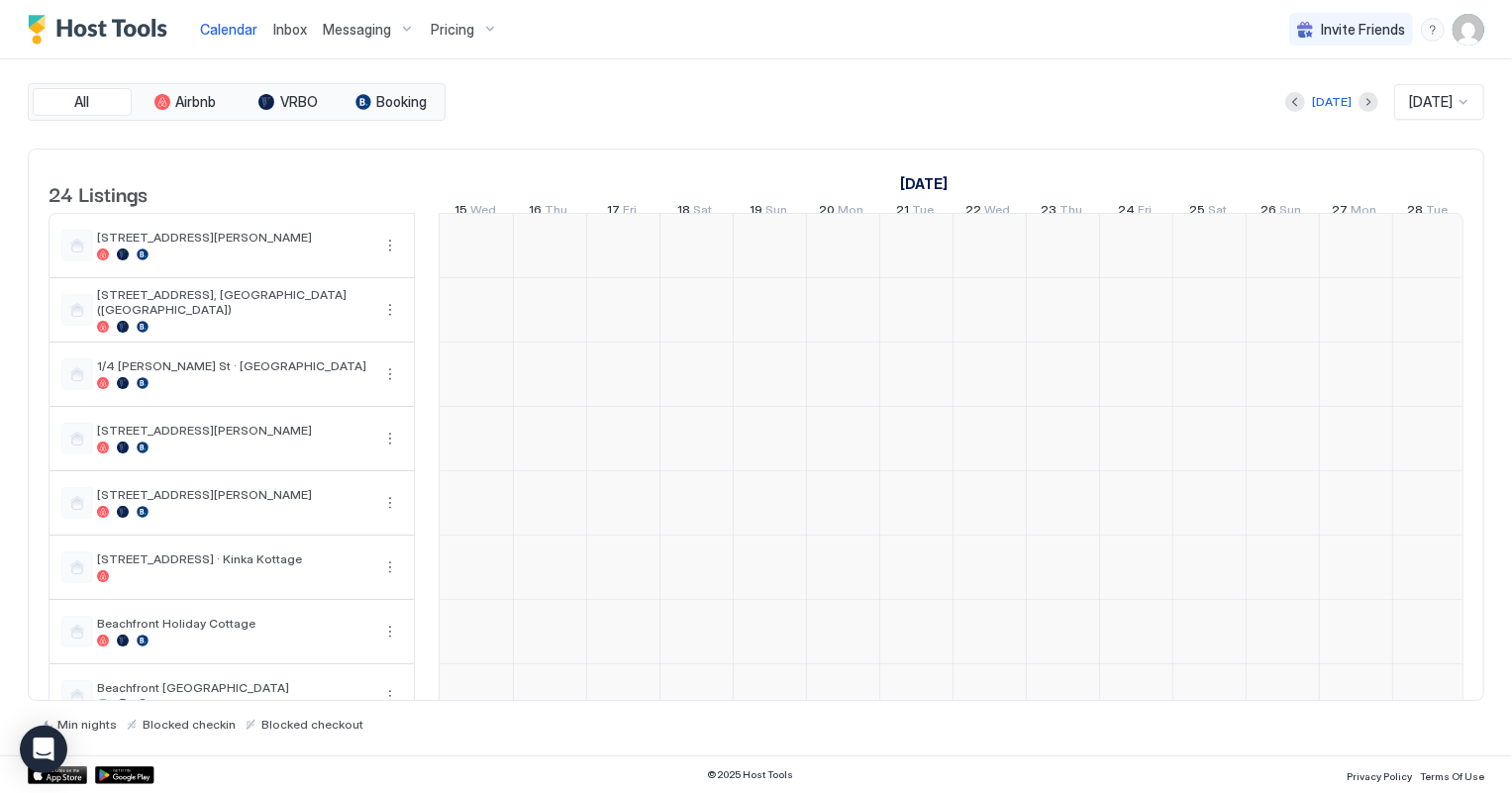
scroll to position [0, 1100]
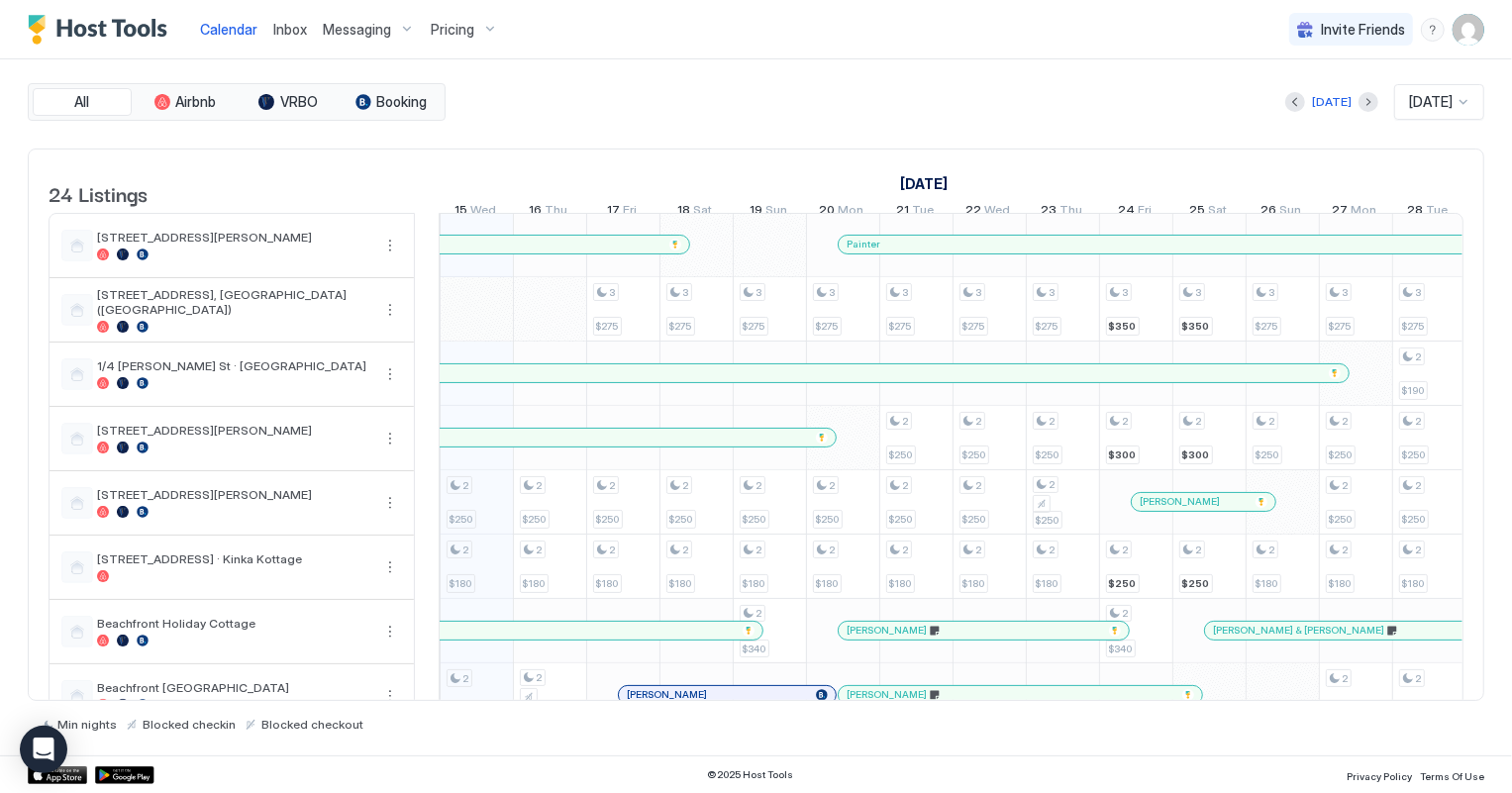
click at [290, 24] on span "Inbox" at bounding box center [291, 29] width 34 height 17
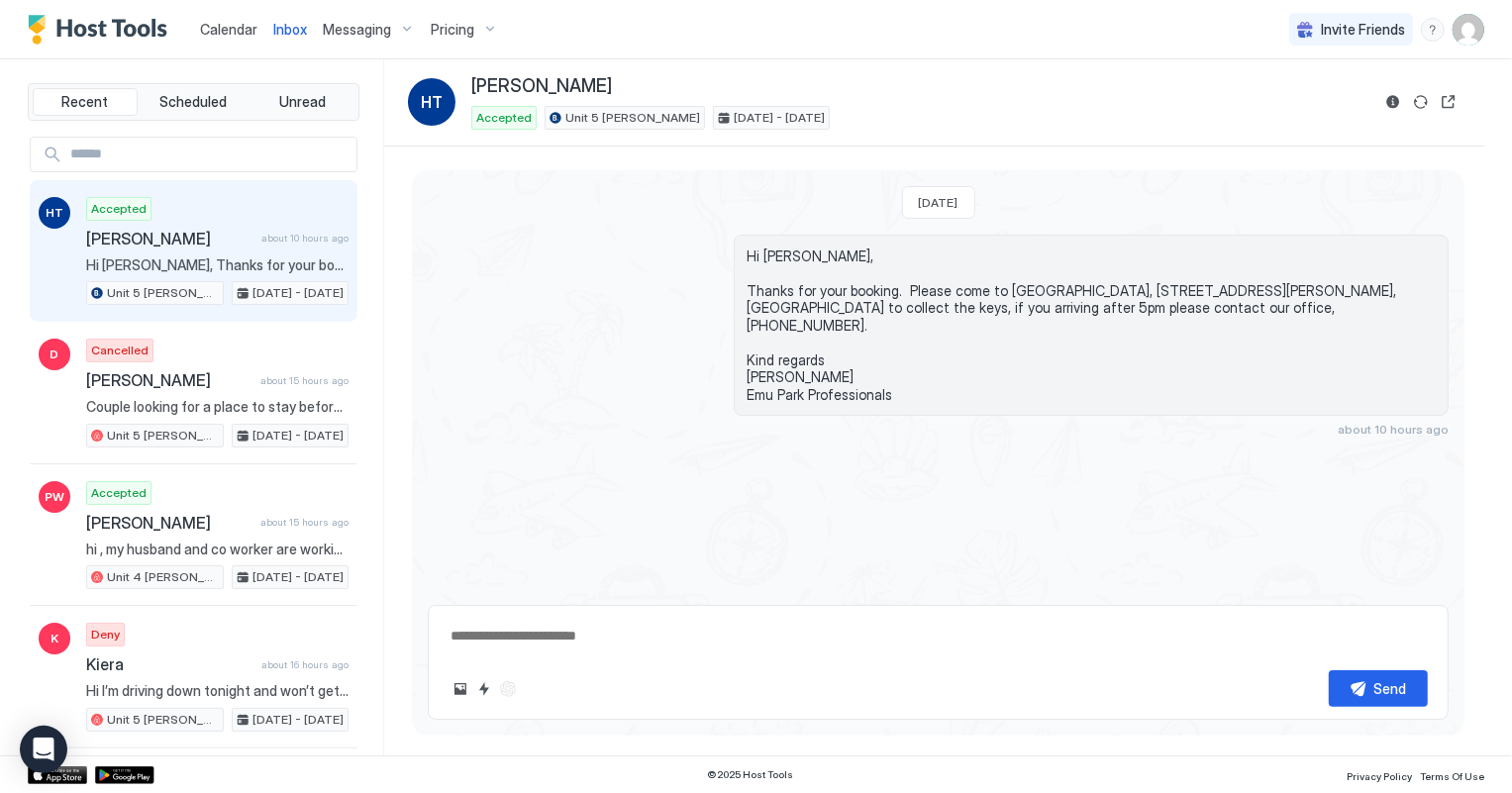
click at [228, 27] on span "Calendar" at bounding box center [229, 29] width 58 height 17
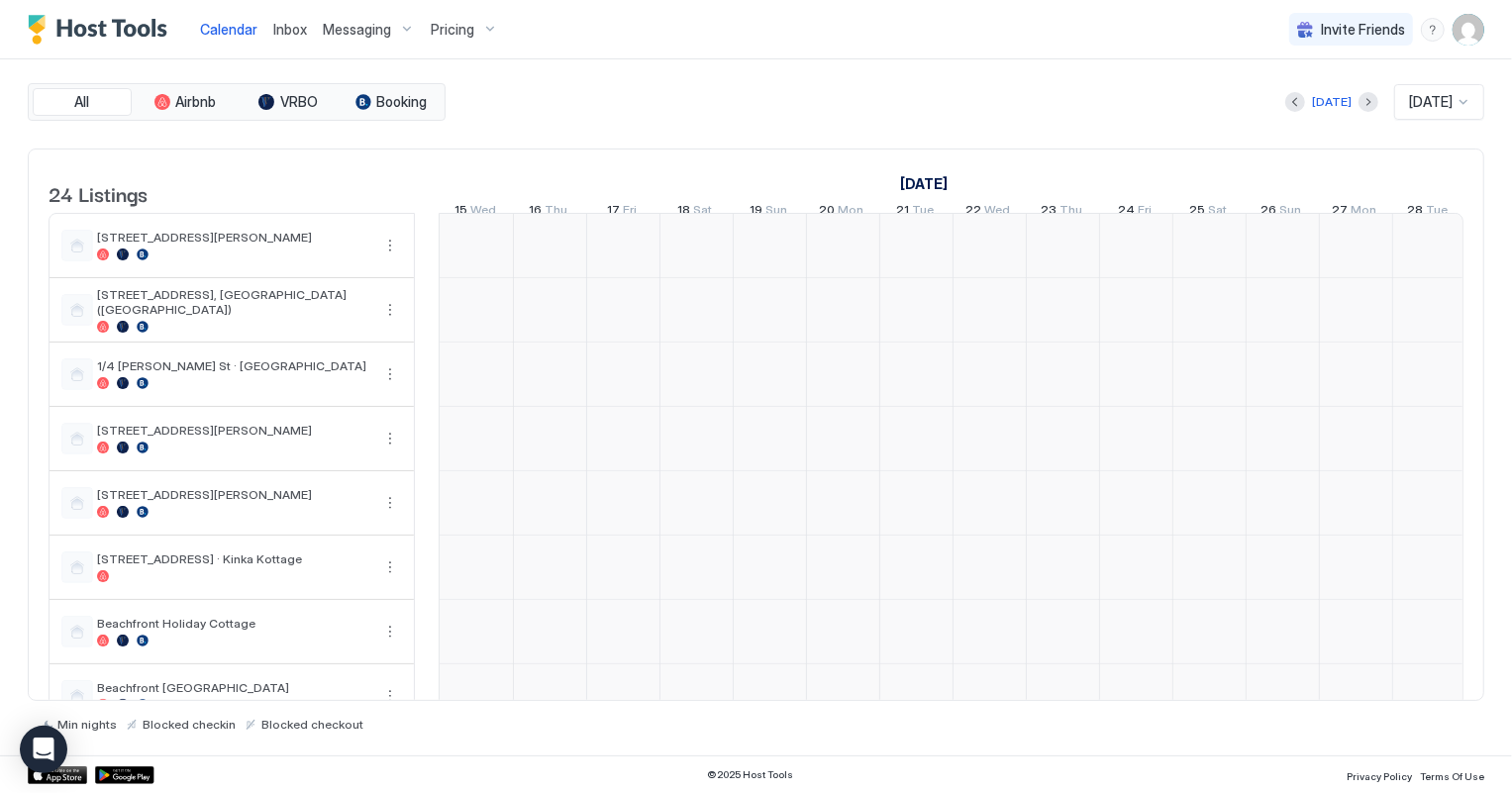
scroll to position [0, 1100]
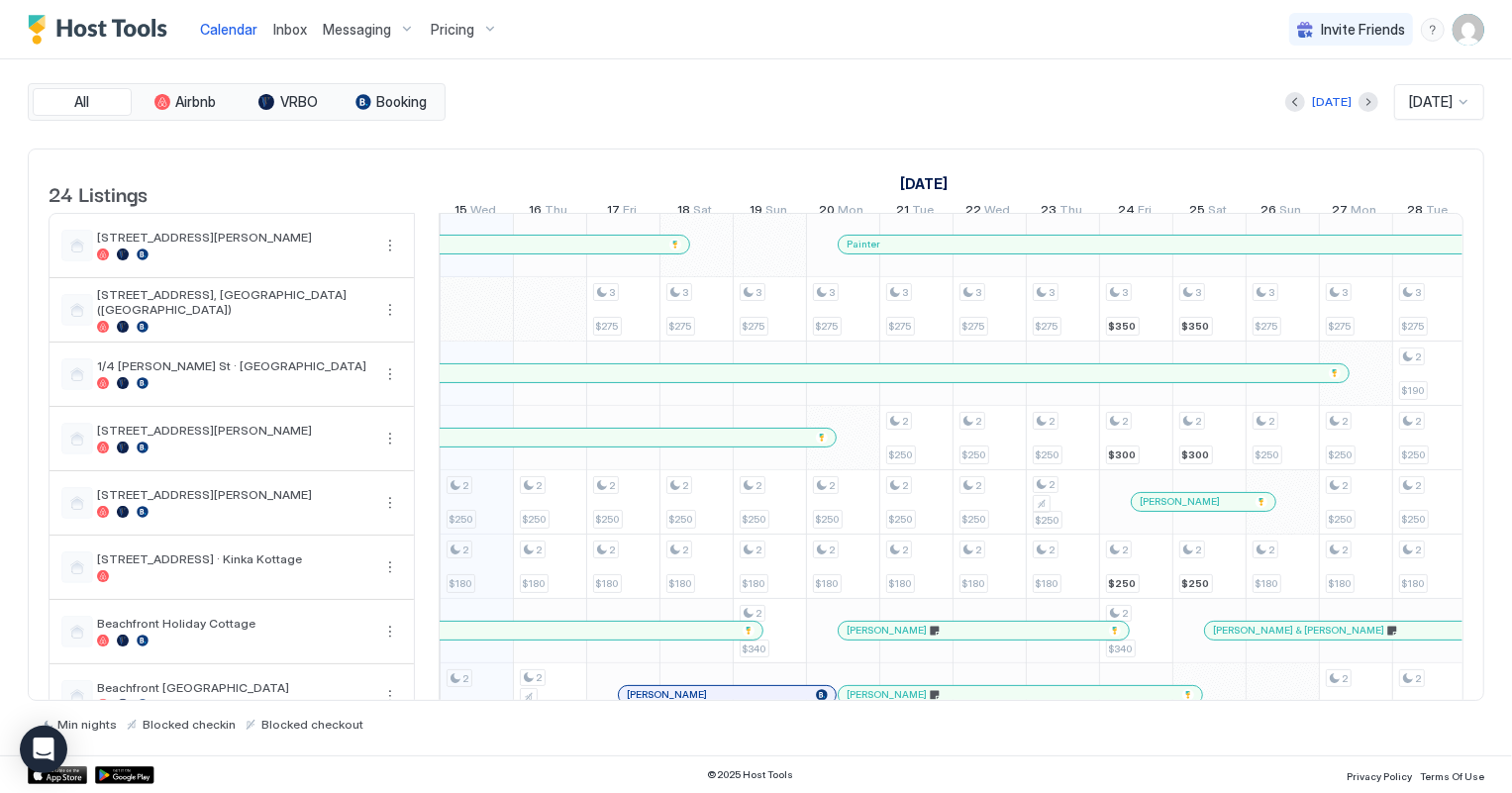
click at [291, 28] on span "Inbox" at bounding box center [291, 29] width 34 height 17
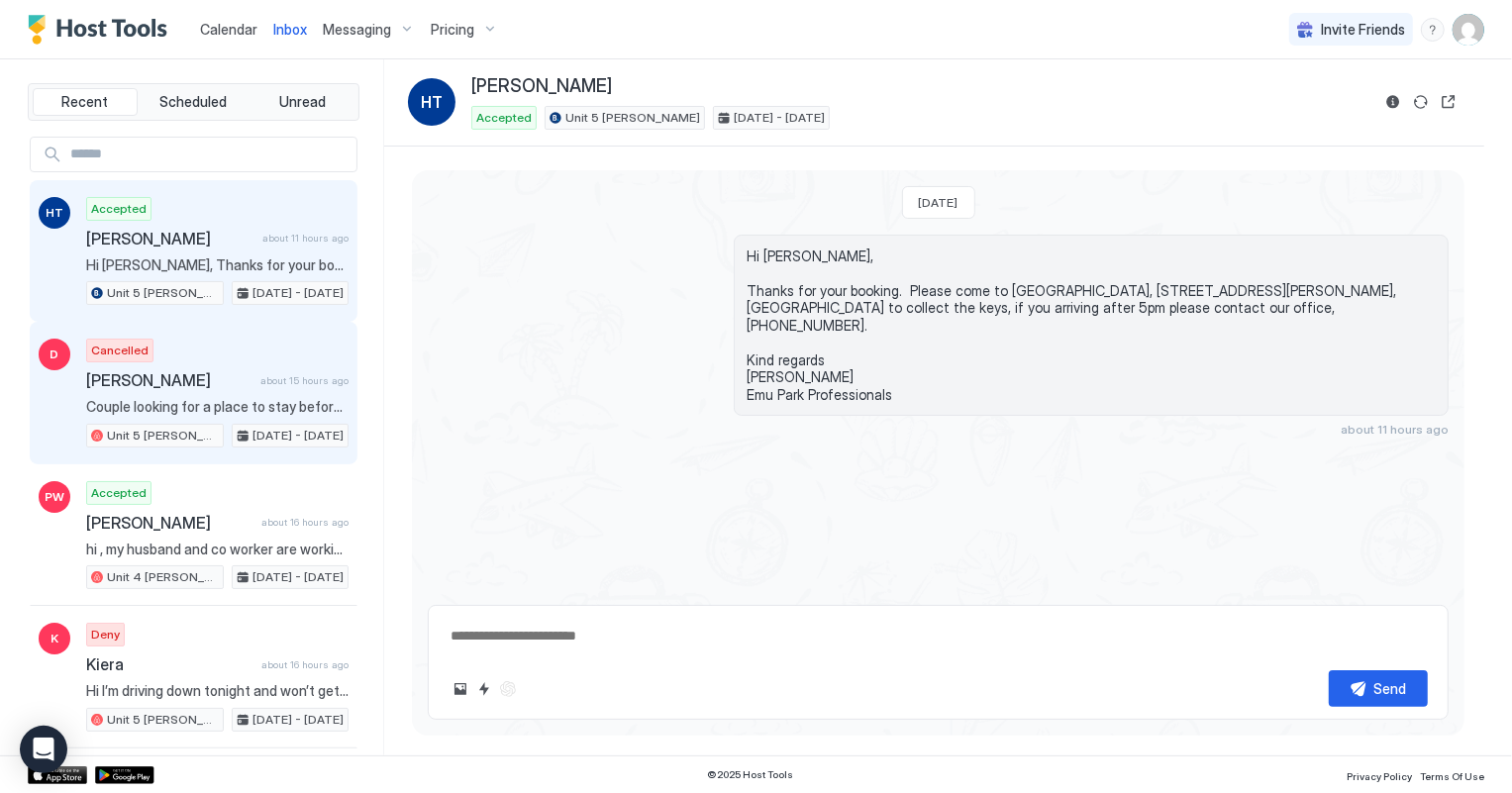
click at [227, 413] on div "Cancelled [PERSON_NAME] about 15 hours ago Couple looking for a place to stay b…" at bounding box center [217, 394] width 263 height 109
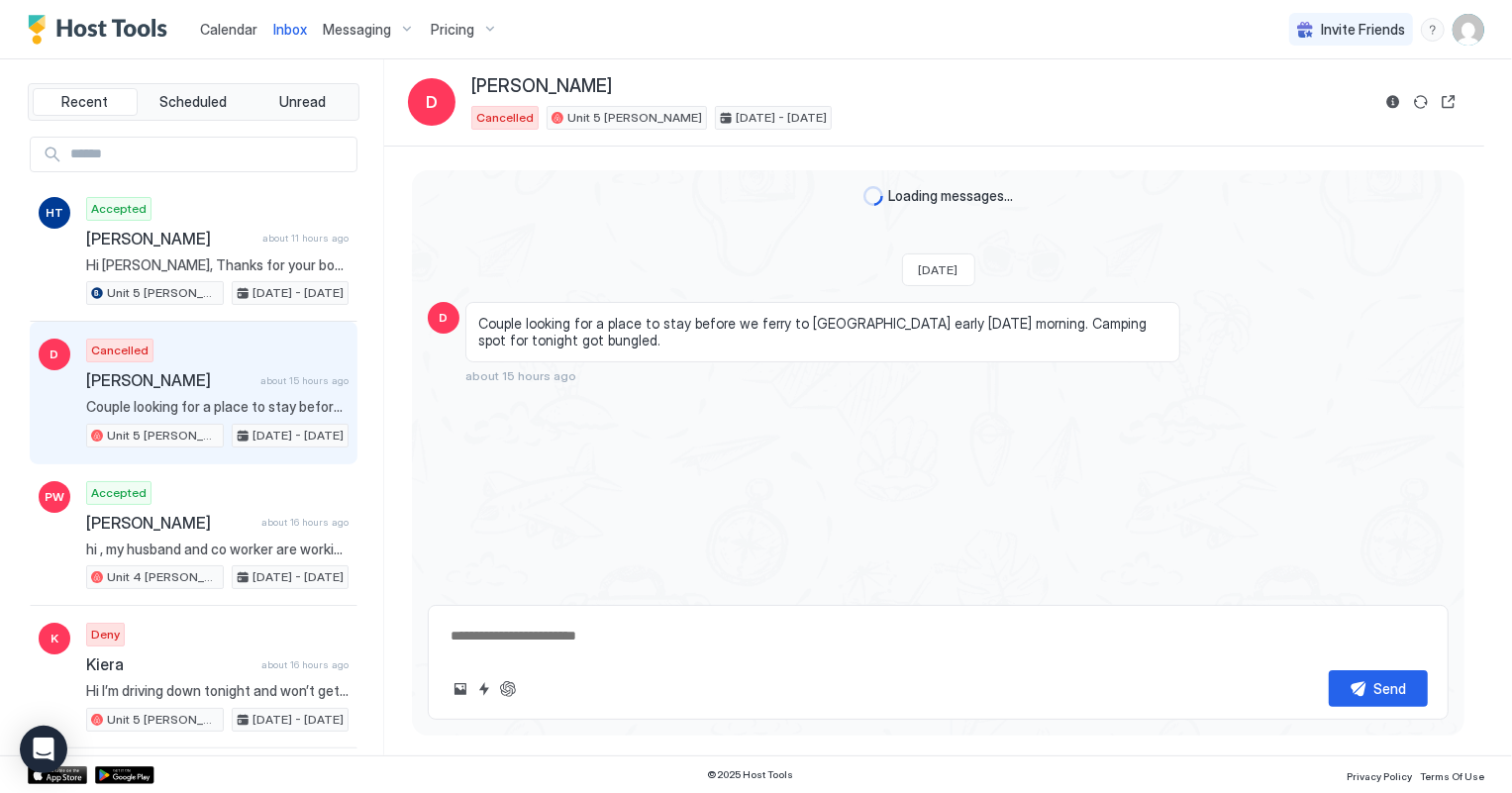
type textarea "*"
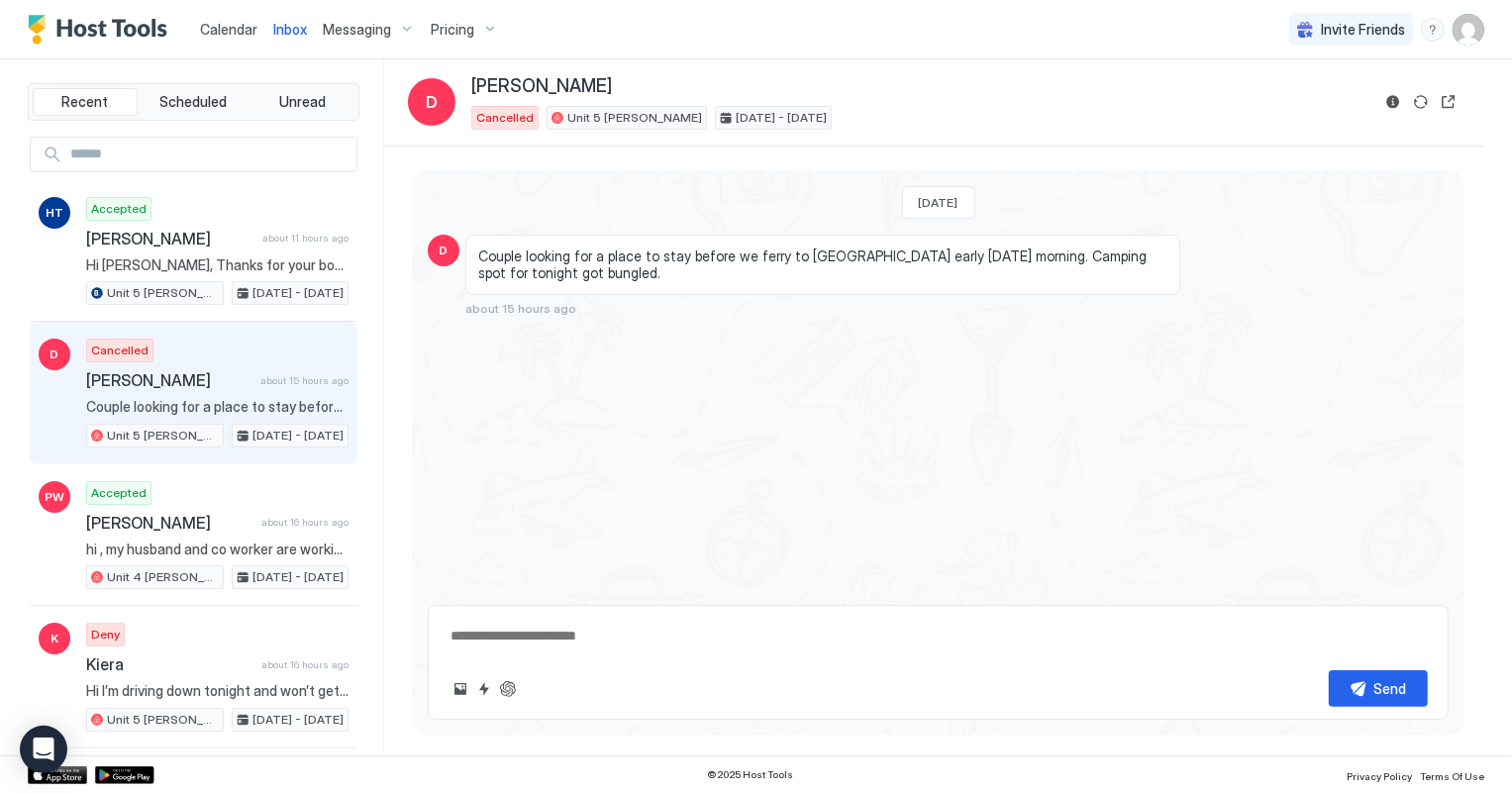
click at [255, 29] on span "Calendar" at bounding box center [229, 29] width 58 height 17
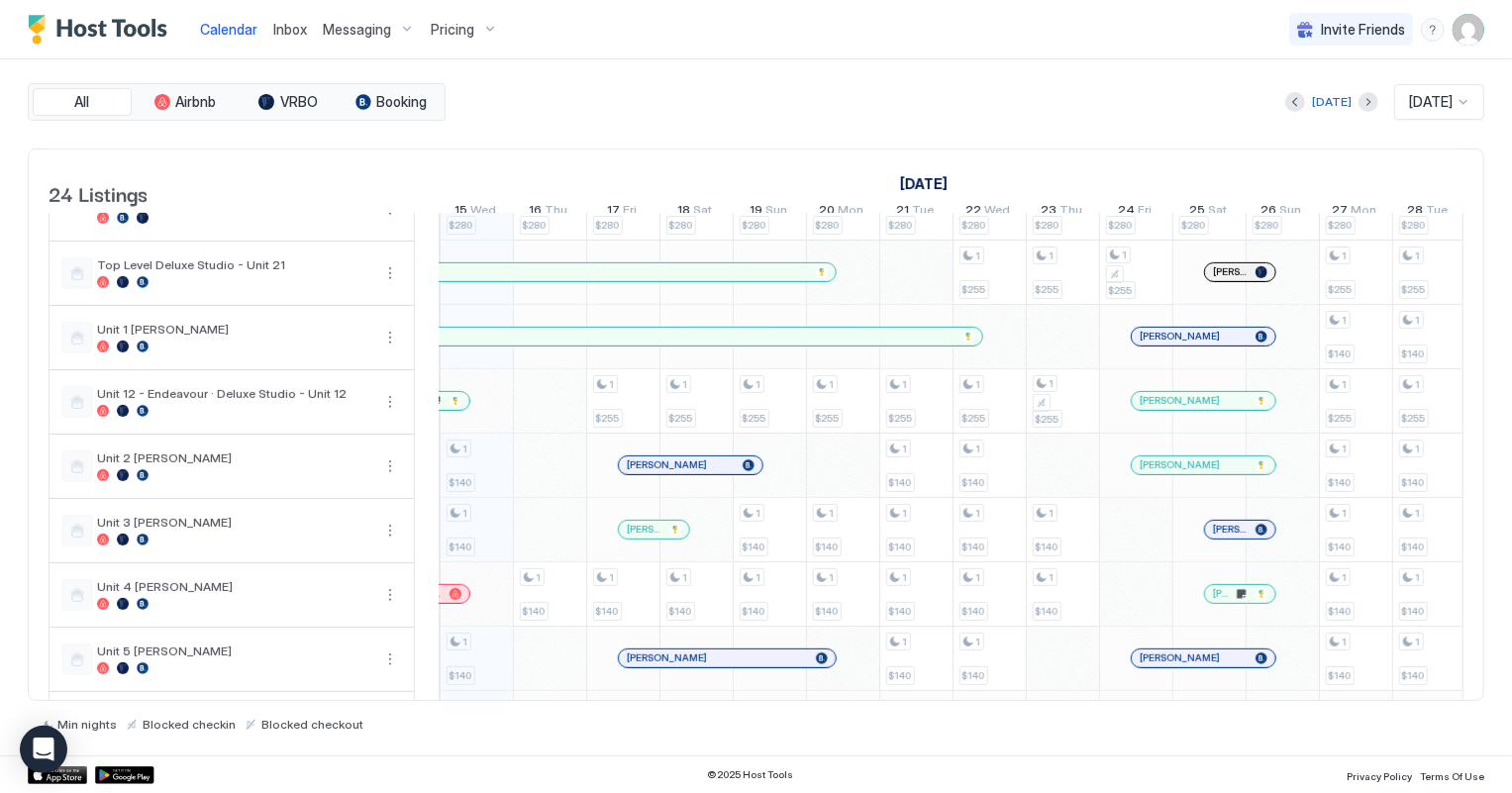
scroll to position [900, 0]
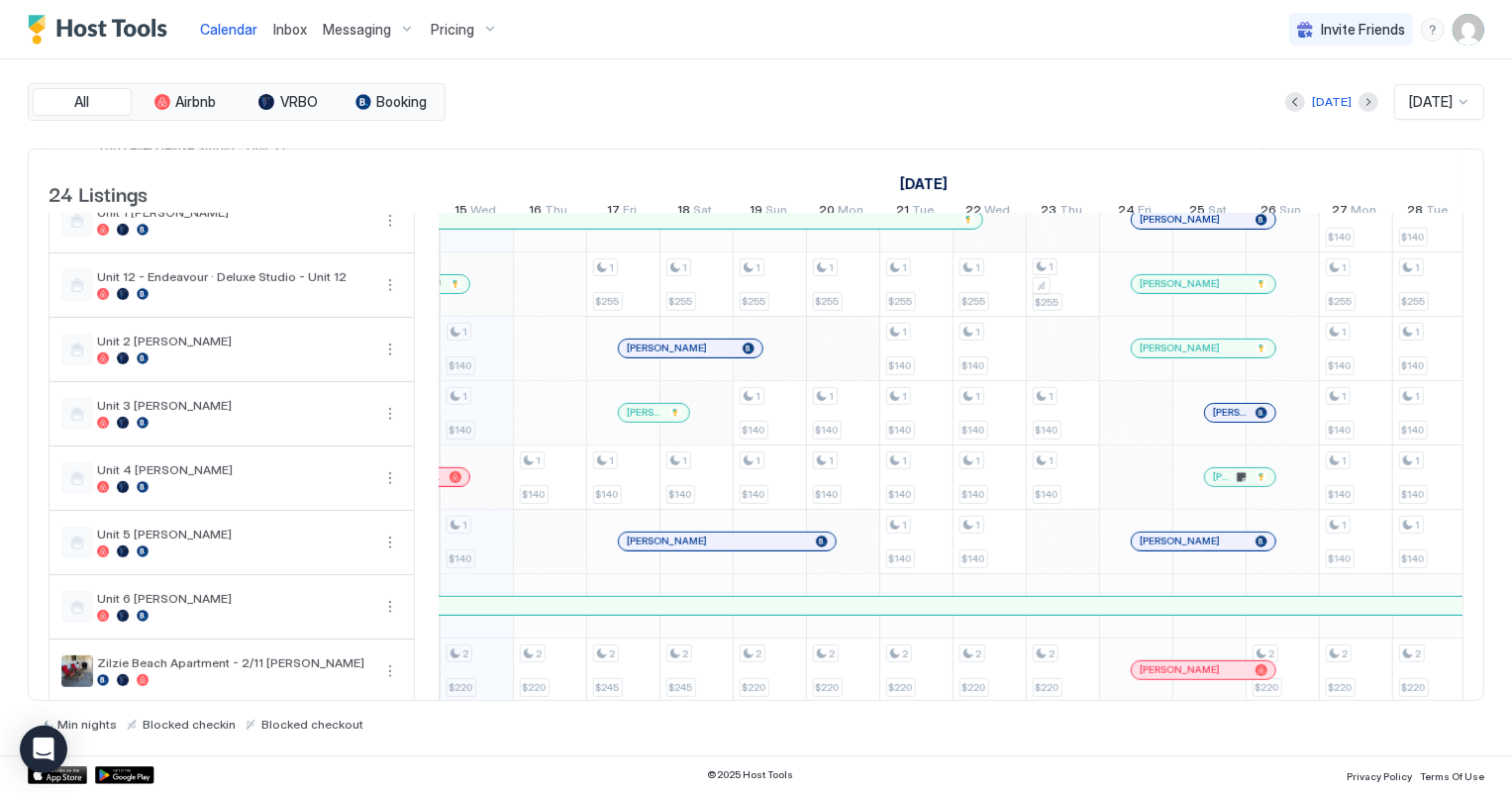
scroll to position [1081, 0]
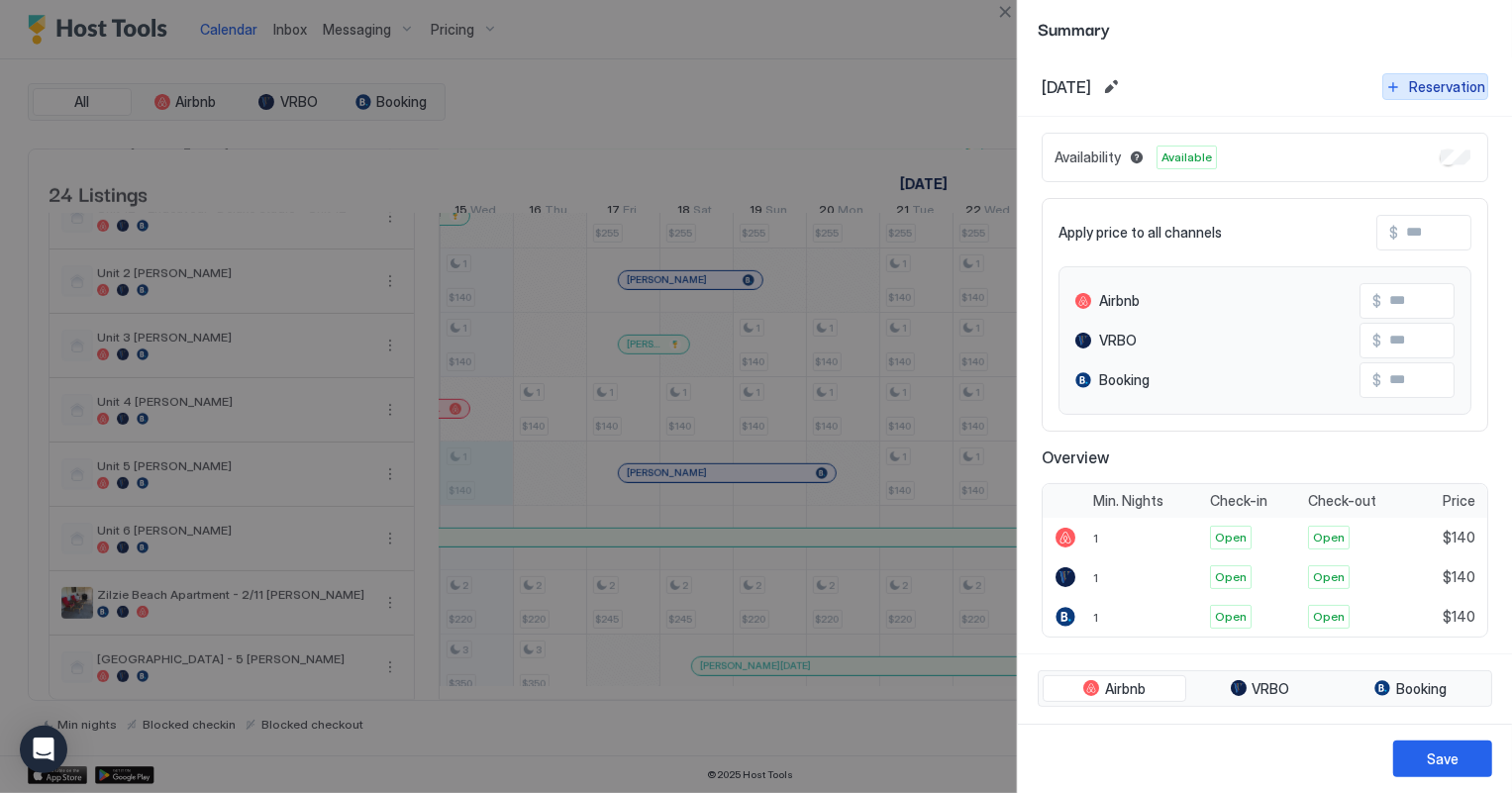
click at [1431, 93] on div "Reservation" at bounding box center [1447, 86] width 76 height 21
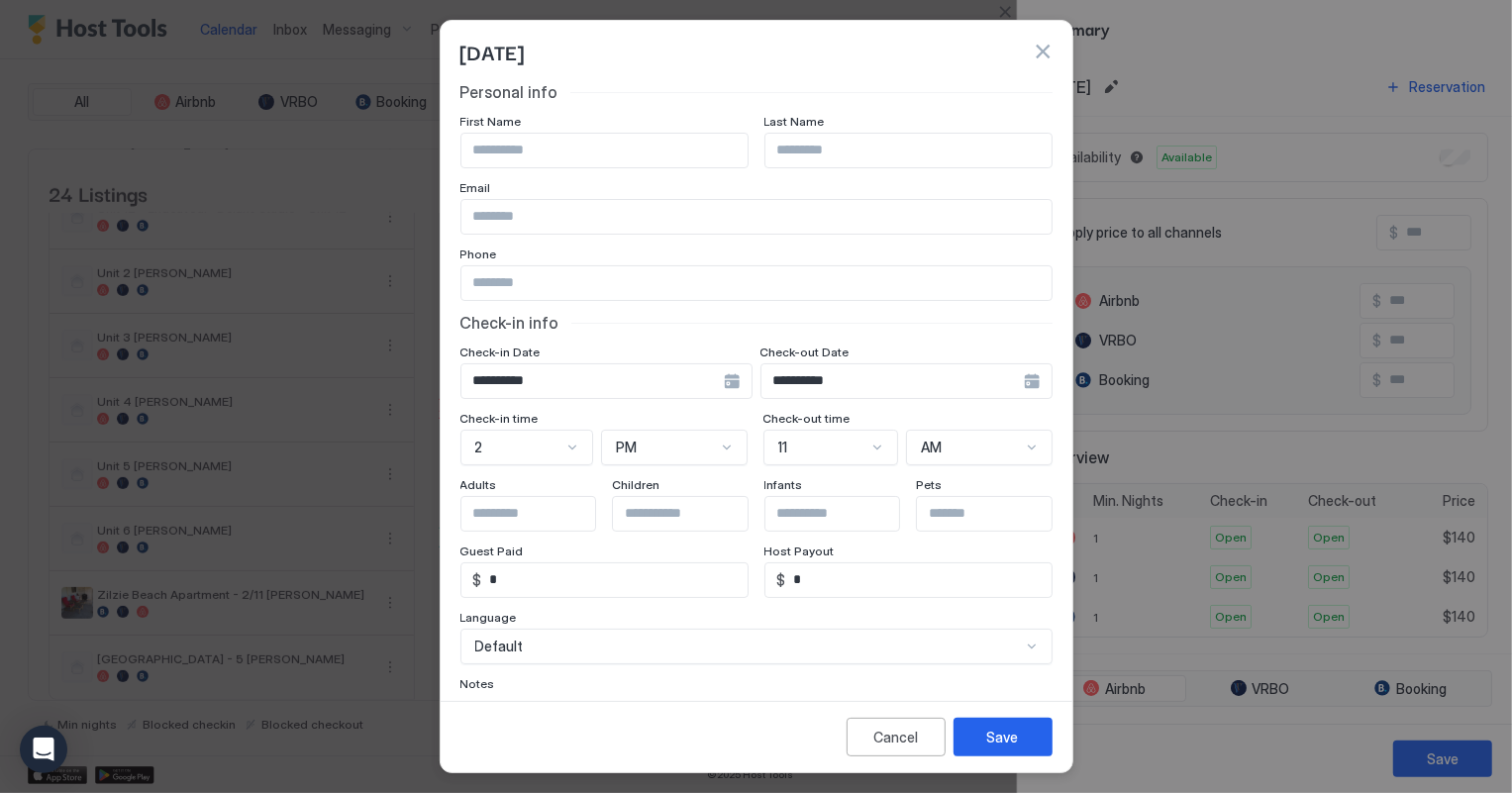
click at [1039, 51] on button "button" at bounding box center [1043, 52] width 20 height 20
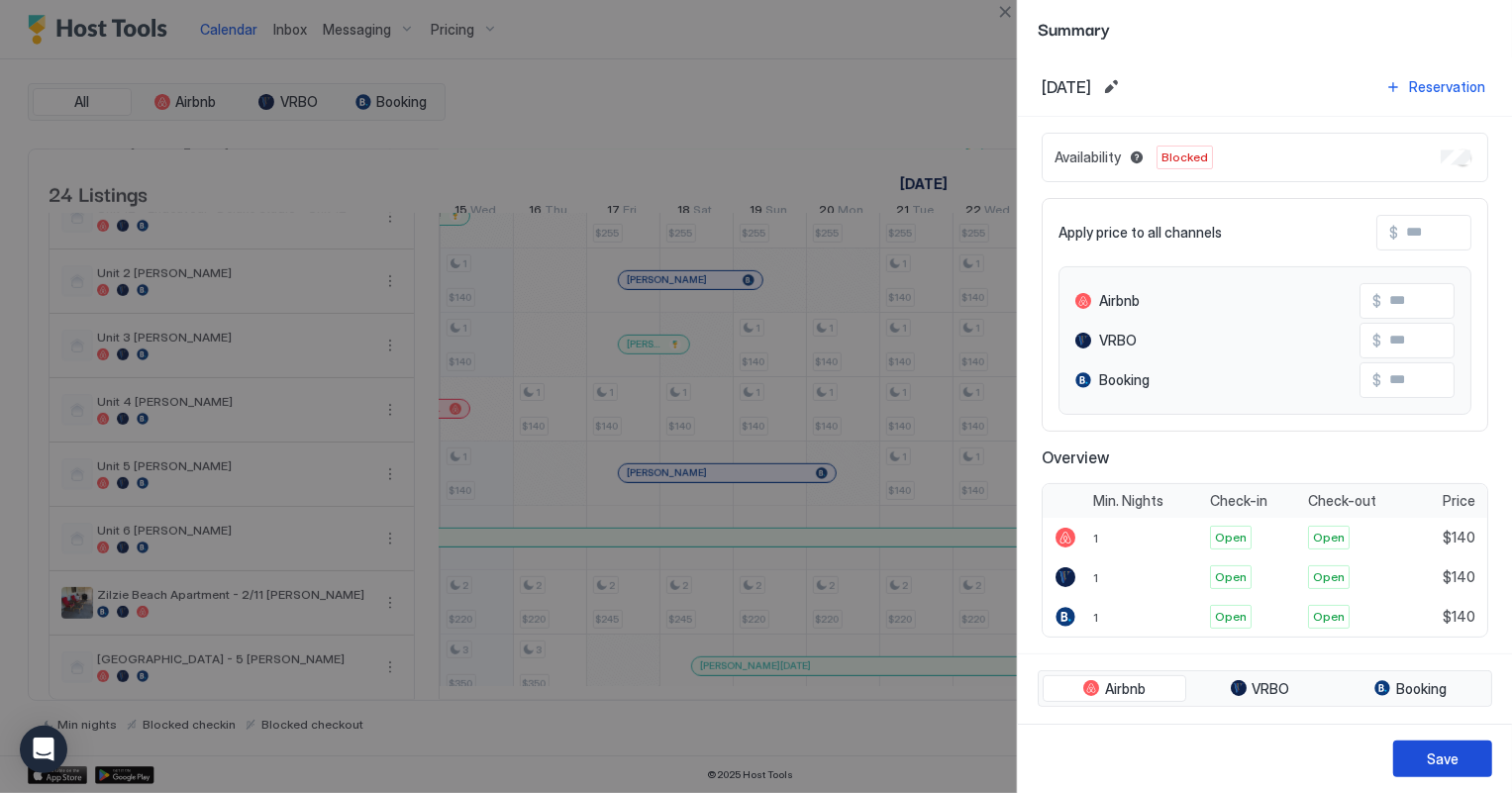
click at [1461, 748] on button "Save" at bounding box center [1443, 758] width 99 height 37
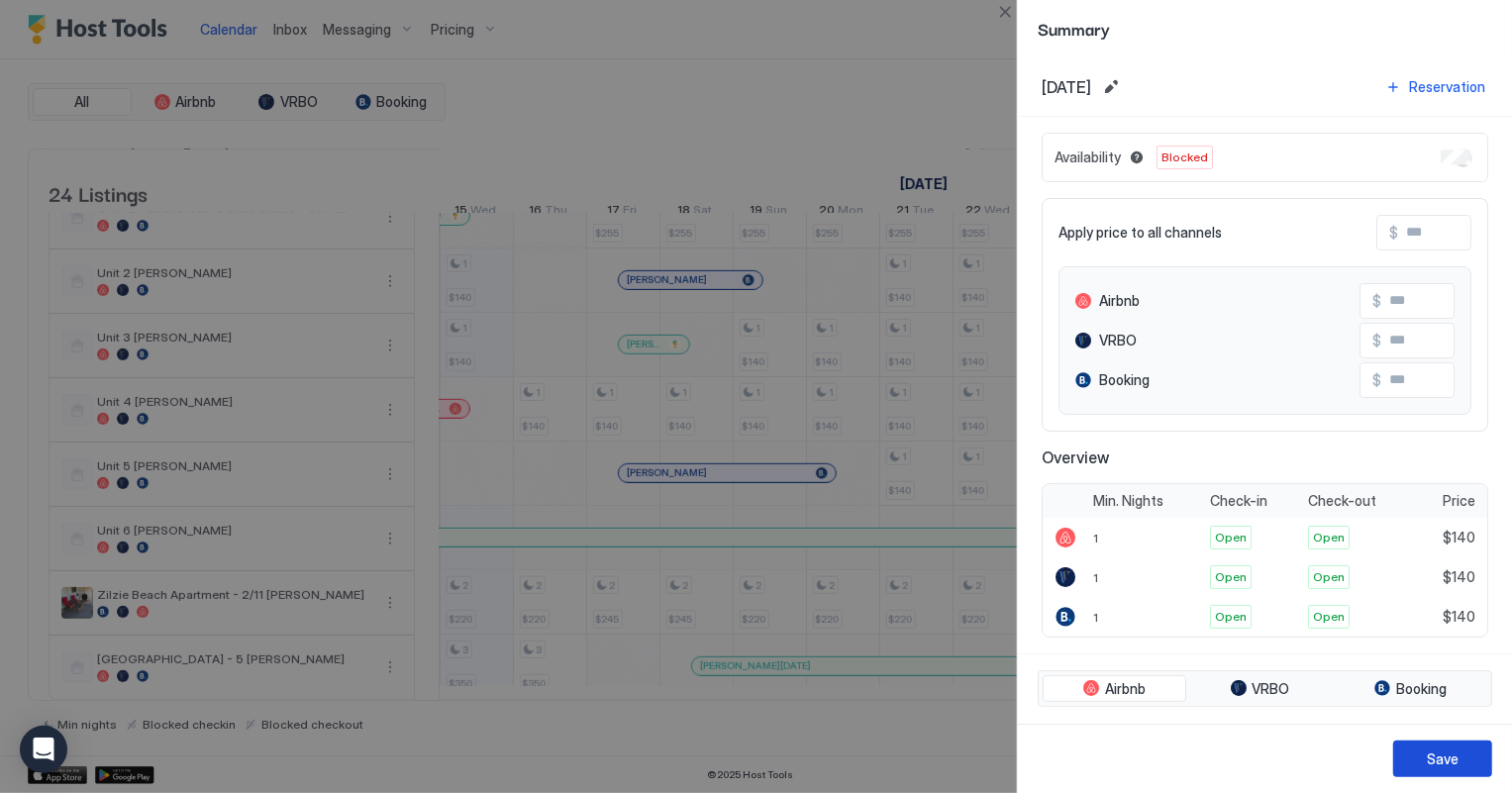
click at [1473, 743] on button "Save" at bounding box center [1443, 758] width 99 height 37
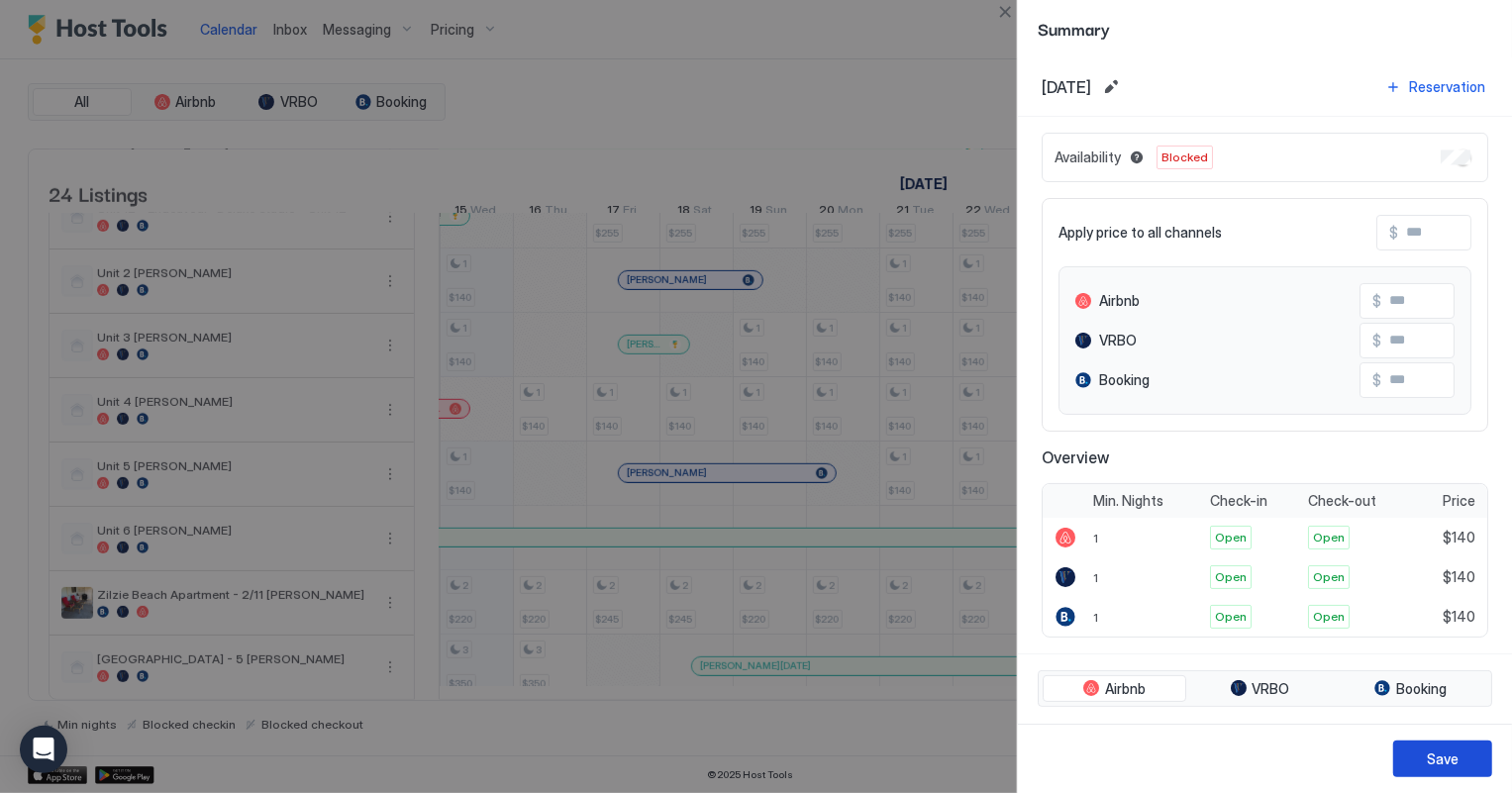
click at [1465, 762] on button "Save" at bounding box center [1443, 758] width 99 height 37
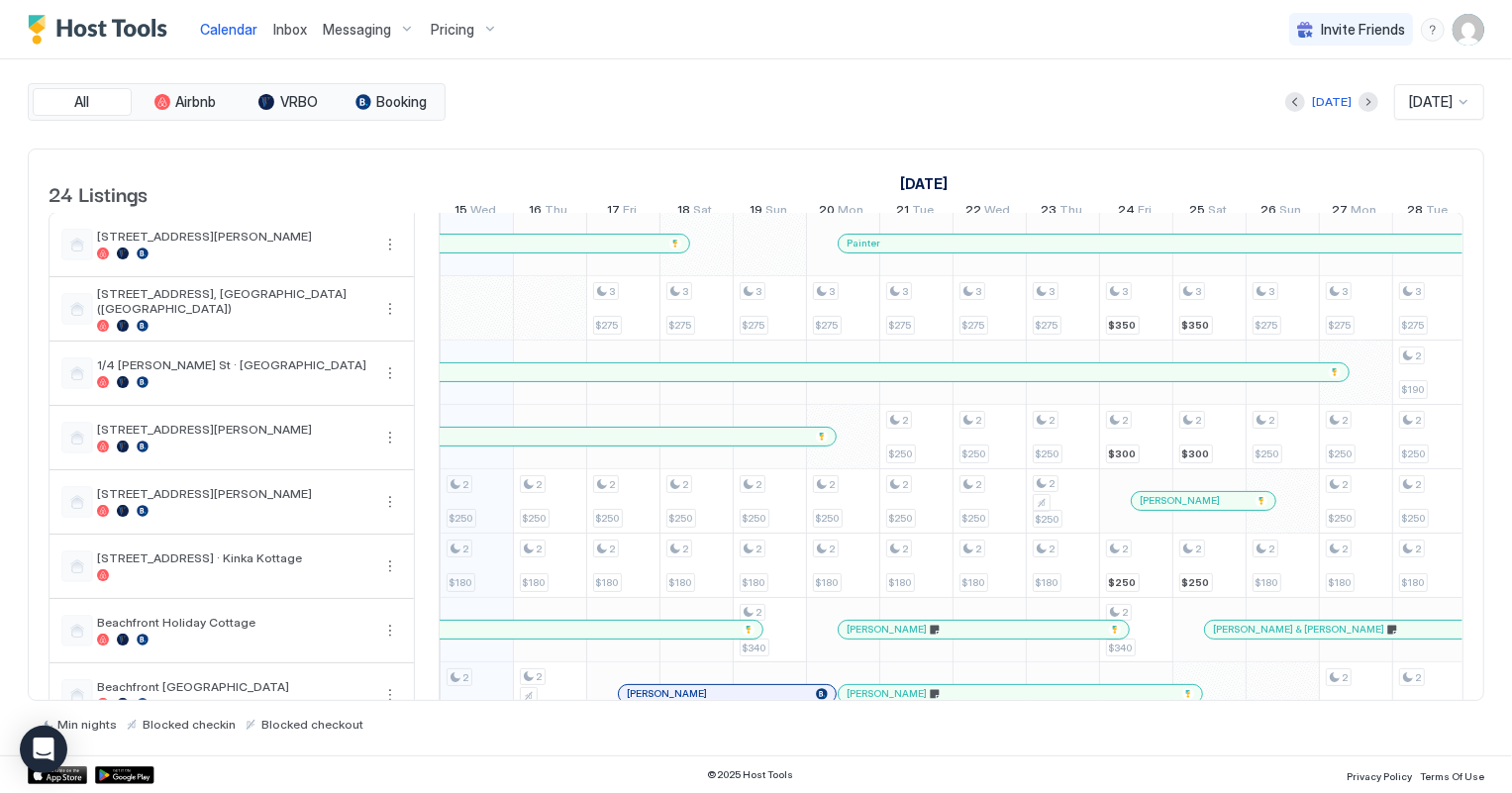
scroll to position [0, 0]
click at [282, 34] on span "Inbox" at bounding box center [291, 29] width 34 height 17
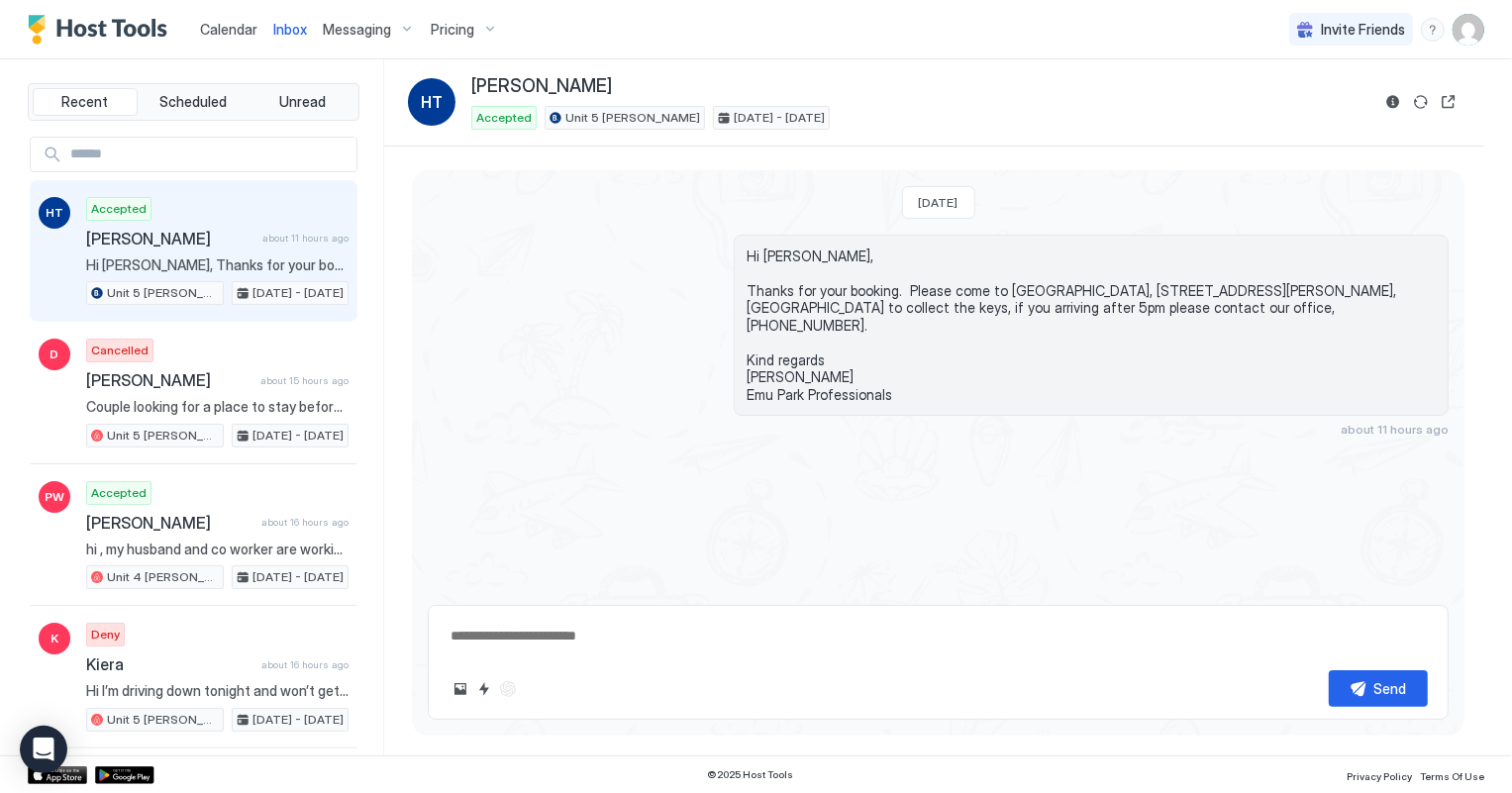
click at [215, 33] on span "Calendar" at bounding box center [229, 29] width 58 height 17
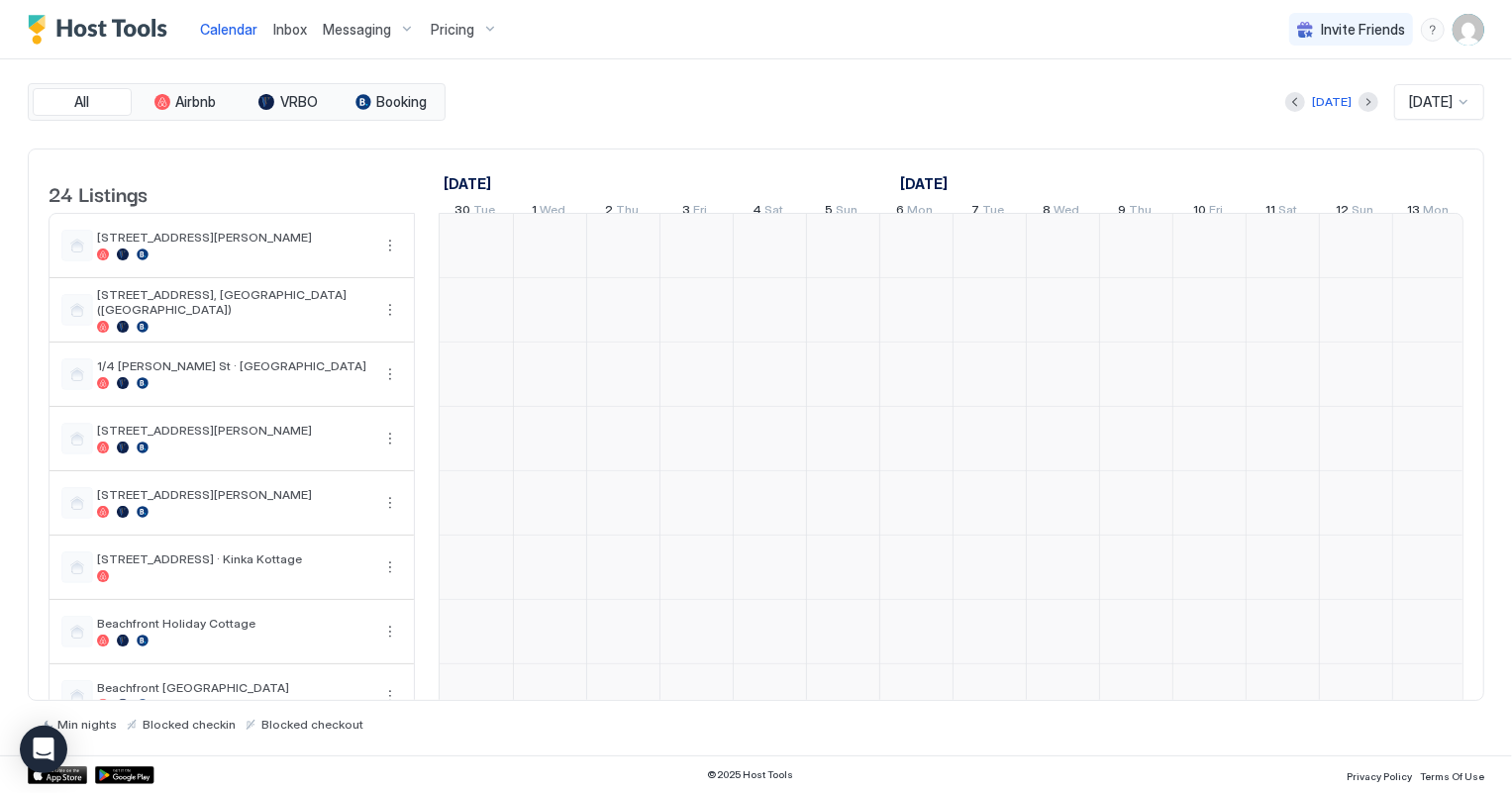
scroll to position [0, 1100]
